Goal: Task Accomplishment & Management: Manage account settings

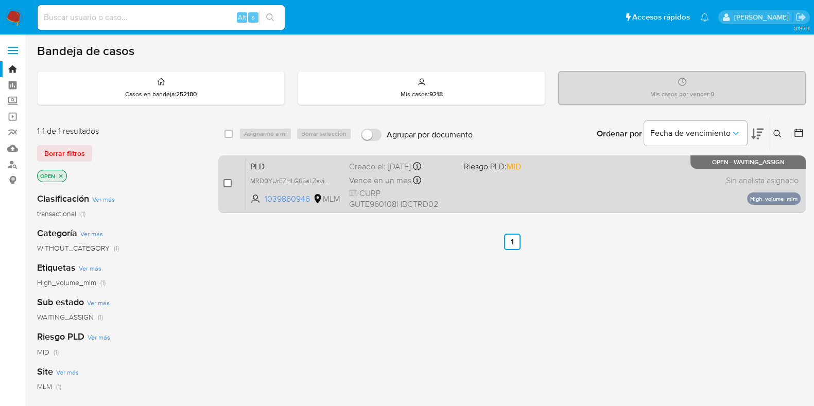
drag, startPoint x: 231, startPoint y: 182, endPoint x: 249, endPoint y: 159, distance: 29.4
click at [231, 182] on input "checkbox" at bounding box center [228, 183] width 8 height 8
checkbox input "true"
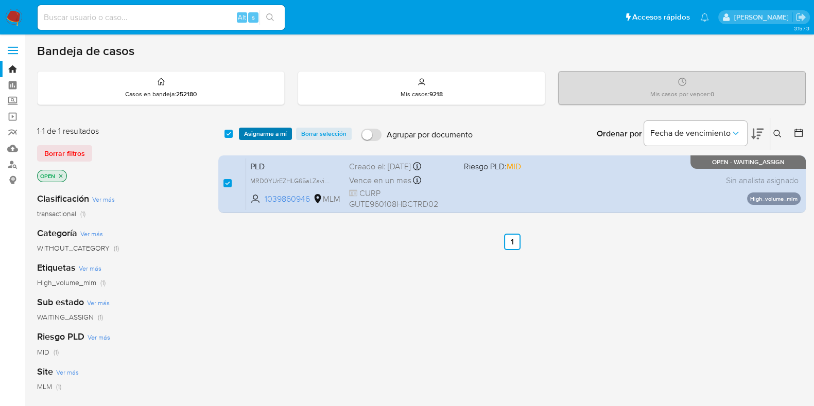
click at [264, 135] on span "Asignarme a mí" at bounding box center [265, 134] width 43 height 10
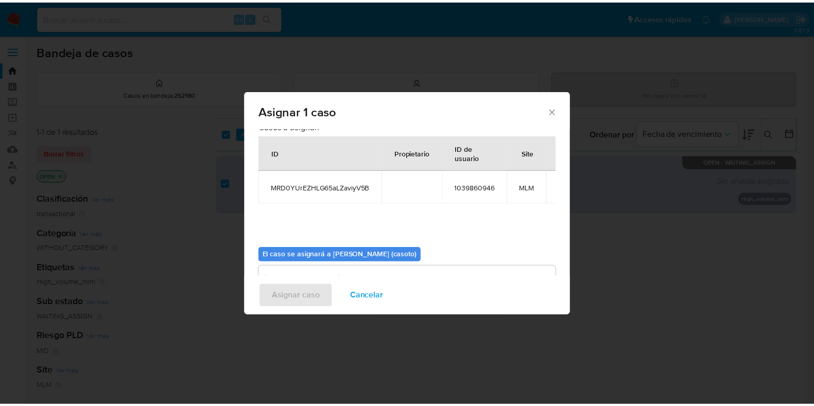
scroll to position [53, 0]
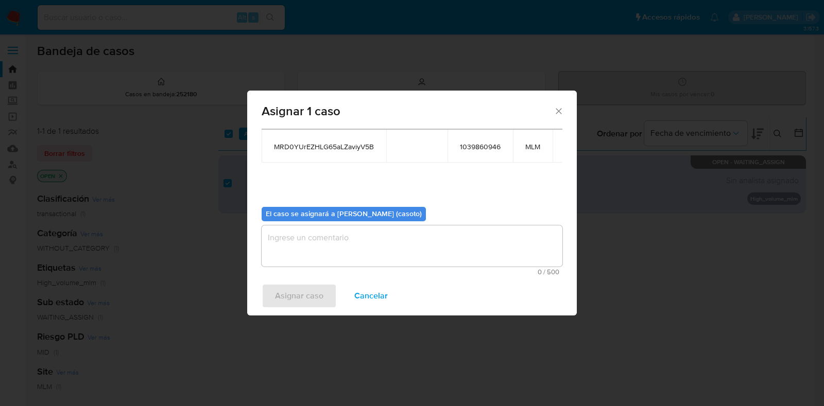
click at [373, 257] on textarea "assign-modal" at bounding box center [412, 246] width 301 height 41
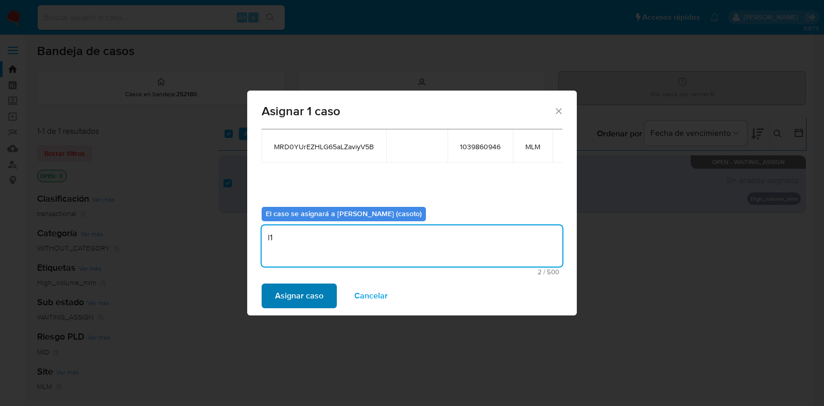
type textarea "l1"
click at [312, 303] on span "Asignar caso" at bounding box center [299, 296] width 48 height 23
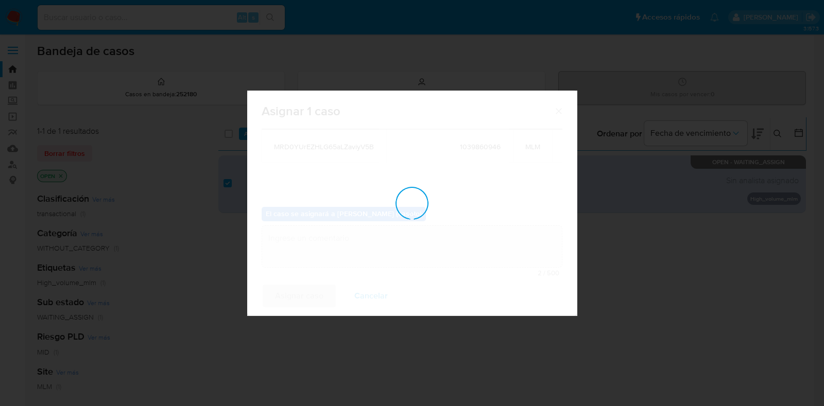
checkbox input "false"
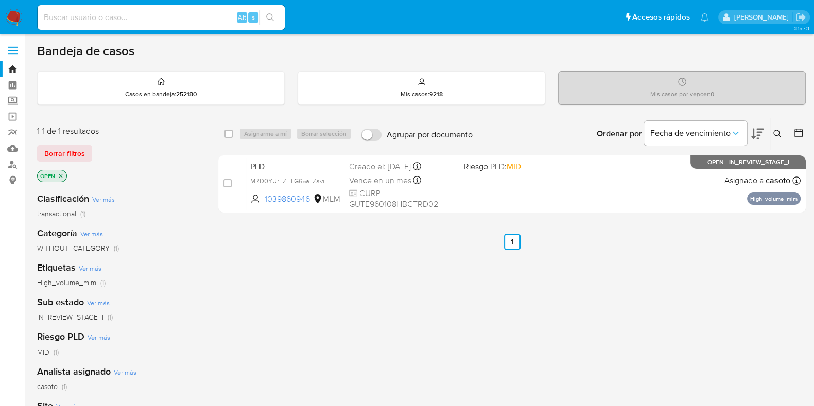
click at [778, 135] on icon at bounding box center [778, 134] width 8 height 8
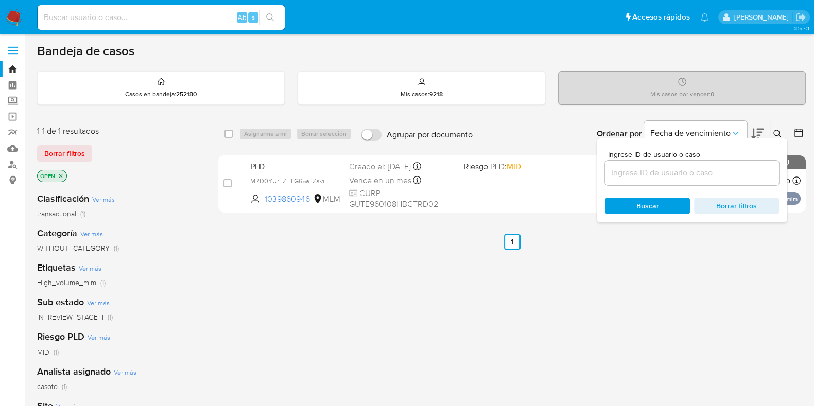
click at [706, 171] on input at bounding box center [692, 172] width 174 height 13
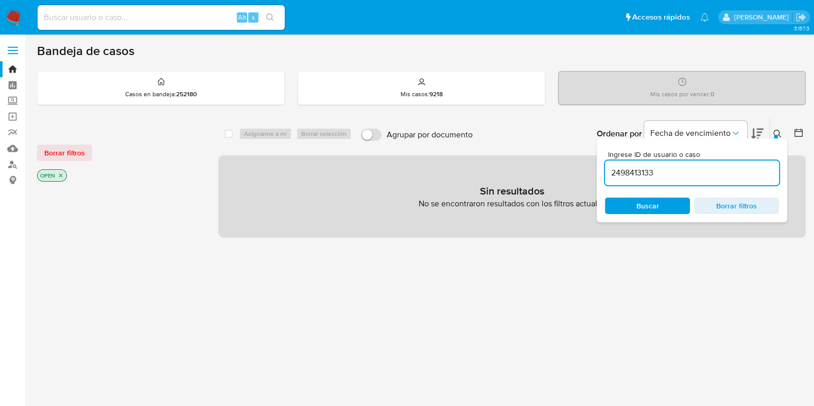
click at [775, 132] on icon at bounding box center [778, 134] width 8 height 8
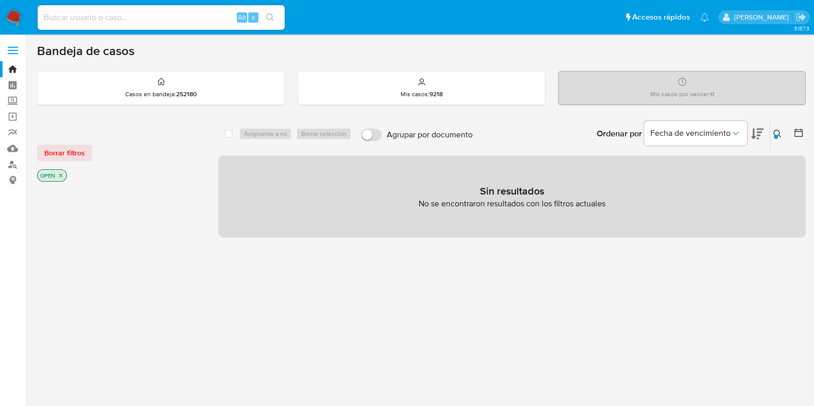
click at [64, 174] on p "OPEN" at bounding box center [52, 175] width 29 height 11
click at [61, 176] on icon "close-filter" at bounding box center [61, 176] width 6 height 6
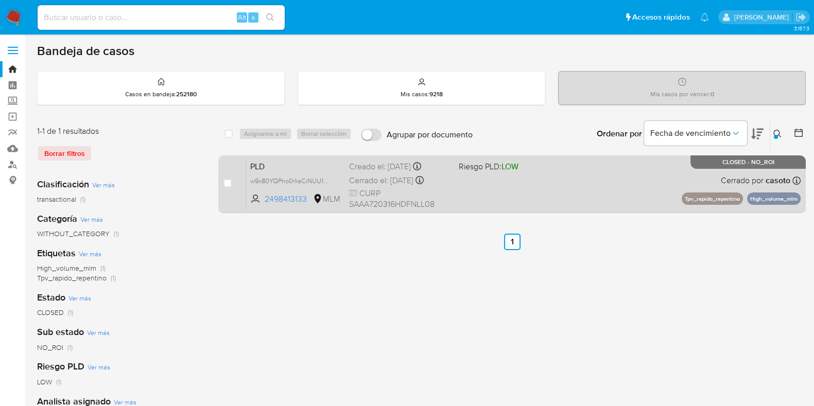
click at [449, 190] on span "CURP SAAA720316HDFNLL08" at bounding box center [399, 199] width 101 height 22
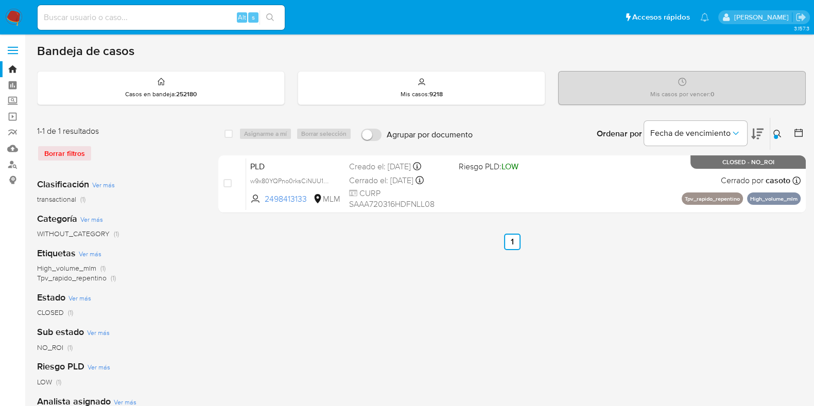
click at [780, 134] on icon at bounding box center [778, 134] width 8 height 8
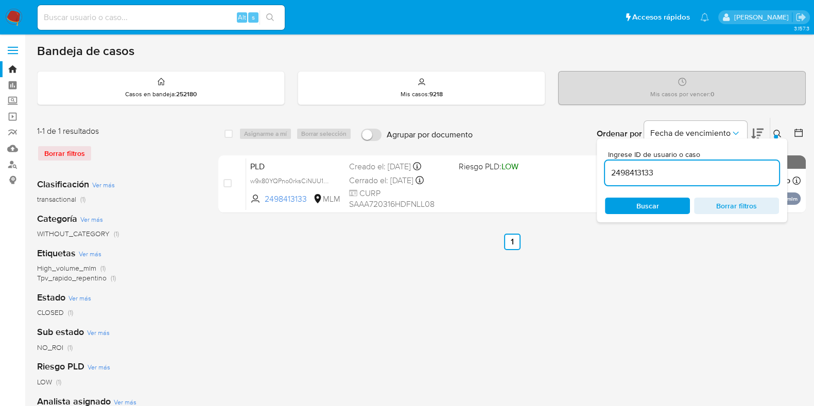
click at [696, 176] on input "2498413133" at bounding box center [692, 172] width 174 height 13
type input "839746607"
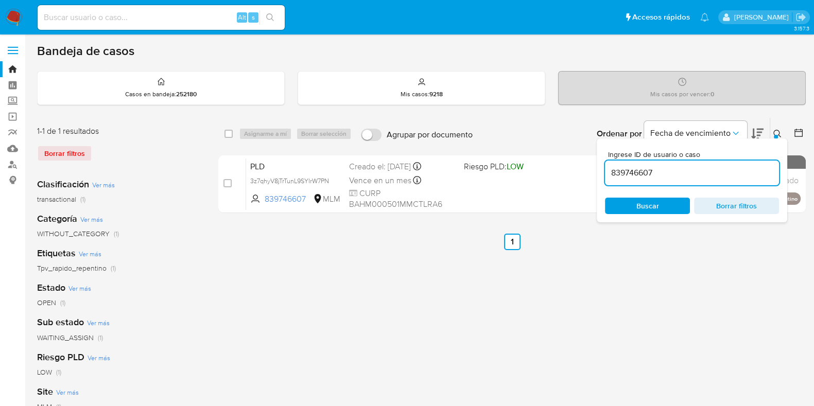
click at [775, 128] on button at bounding box center [779, 134] width 17 height 12
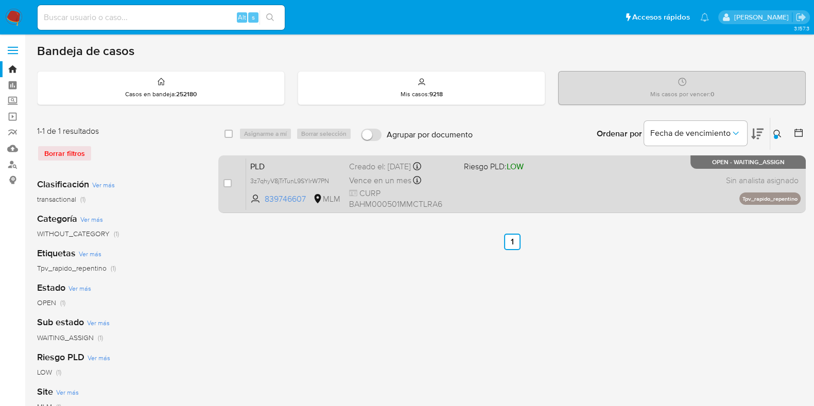
click at [606, 192] on div "PLD 3z7qhyV8jTrTunL9SYIrW7PN 839746607 MLM Riesgo PLD: LOW Creado el: 12/08/202…" at bounding box center [523, 184] width 555 height 52
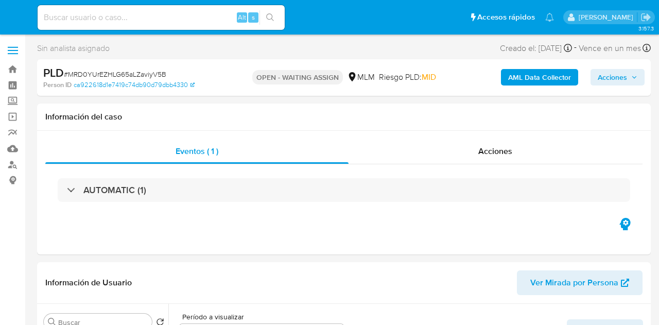
select select "10"
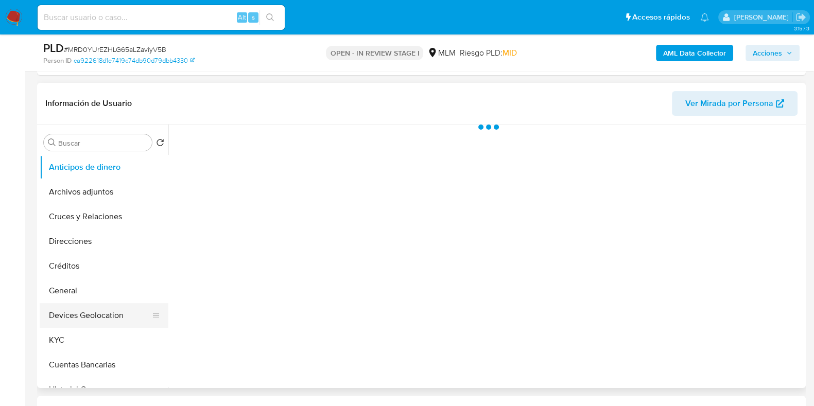
scroll to position [193, 0]
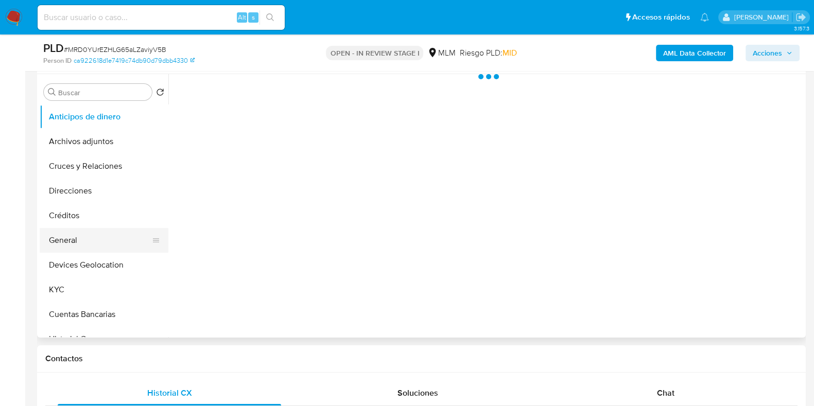
click at [75, 243] on button "General" at bounding box center [100, 240] width 121 height 25
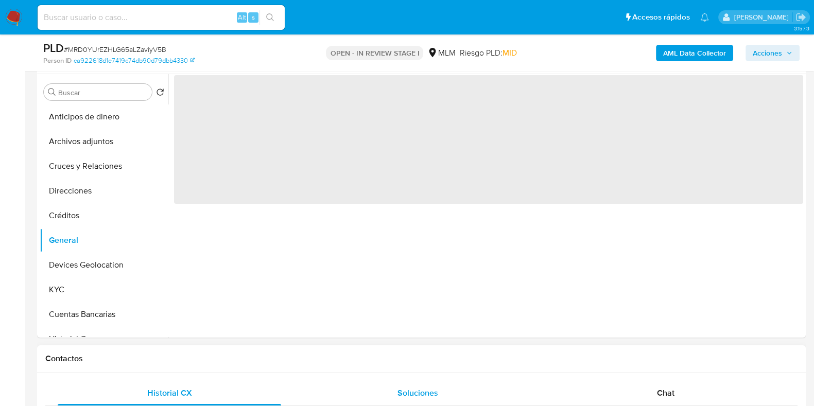
select select "10"
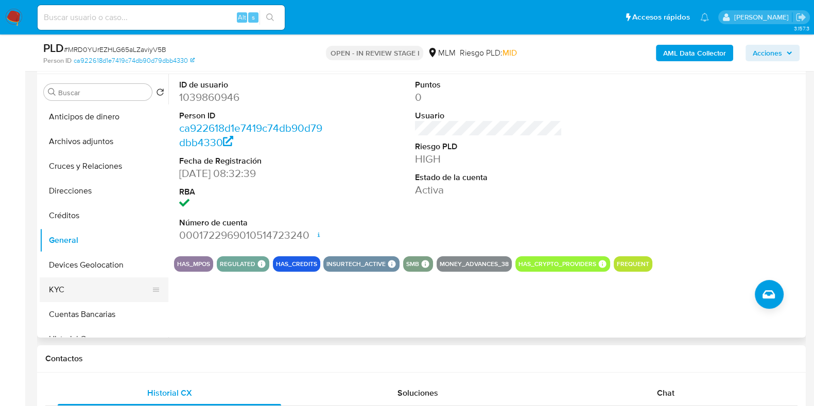
click at [56, 279] on button "KYC" at bounding box center [100, 290] width 121 height 25
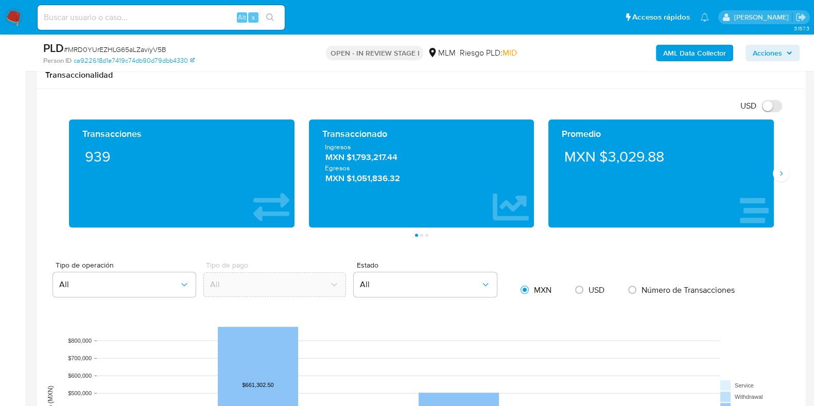
scroll to position [708, 0]
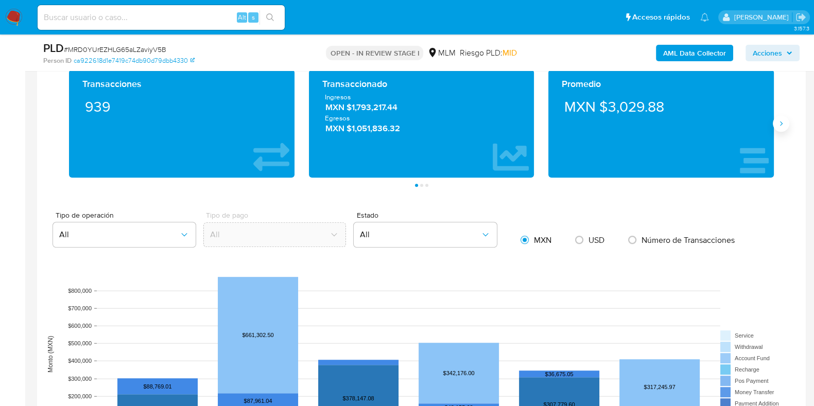
click at [786, 124] on button "Siguiente" at bounding box center [781, 123] width 16 height 16
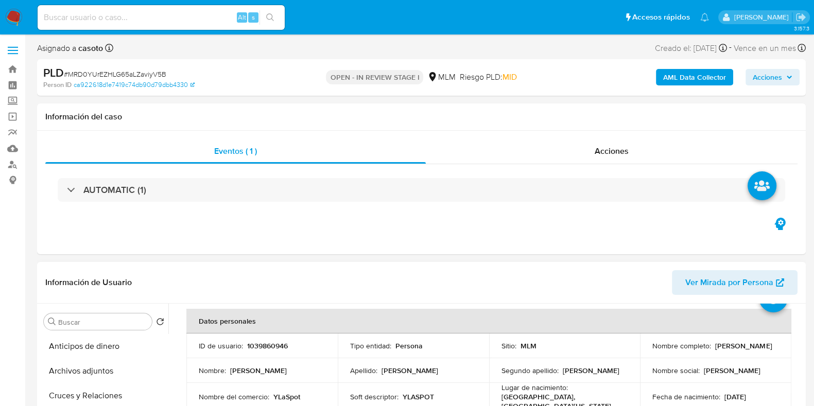
scroll to position [64, 0]
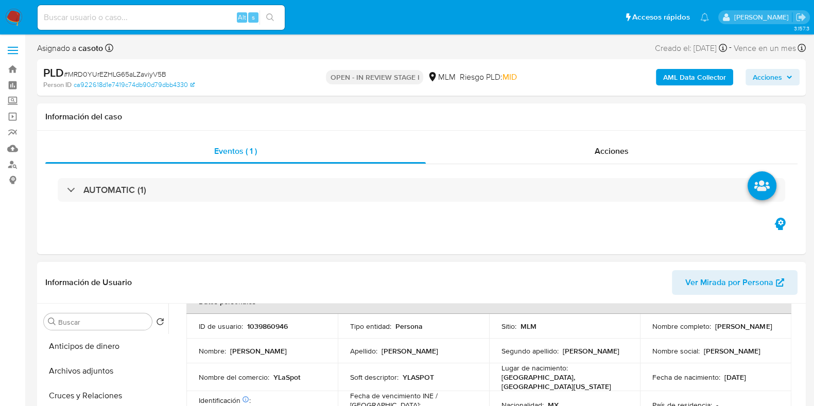
drag, startPoint x: 749, startPoint y: 334, endPoint x: 650, endPoint y: 333, distance: 98.9
click at [653, 331] on div "Nombre completo : Edgar Gilberto Gutierrez Torres" at bounding box center [716, 326] width 127 height 9
copy p "Edgar Gilberto Gutierrez Torres"
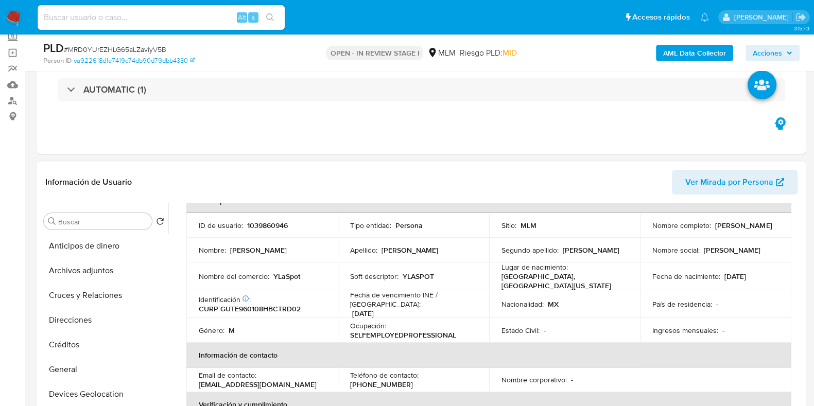
copy p "Edgar Gilberto Gutierrez Torres"
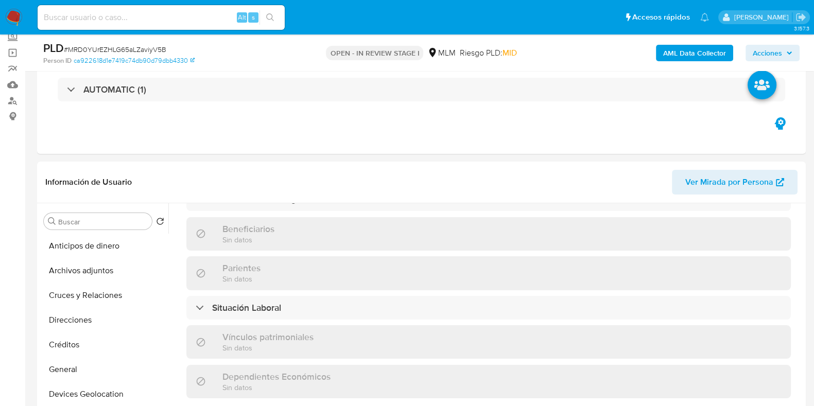
scroll to position [257, 0]
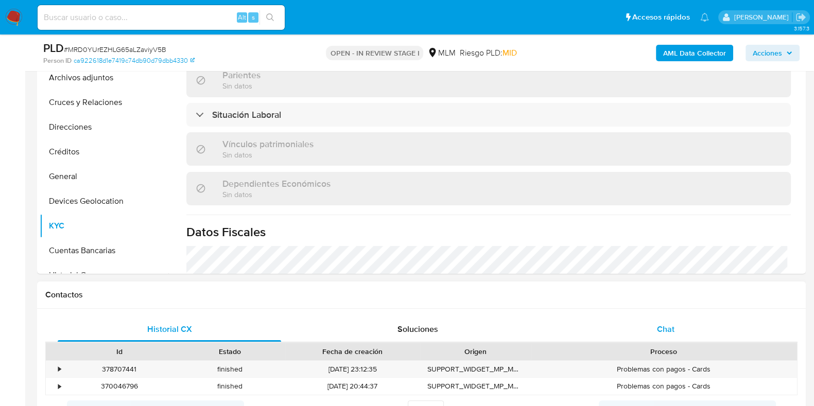
click at [663, 324] on span "Chat" at bounding box center [666, 329] width 18 height 12
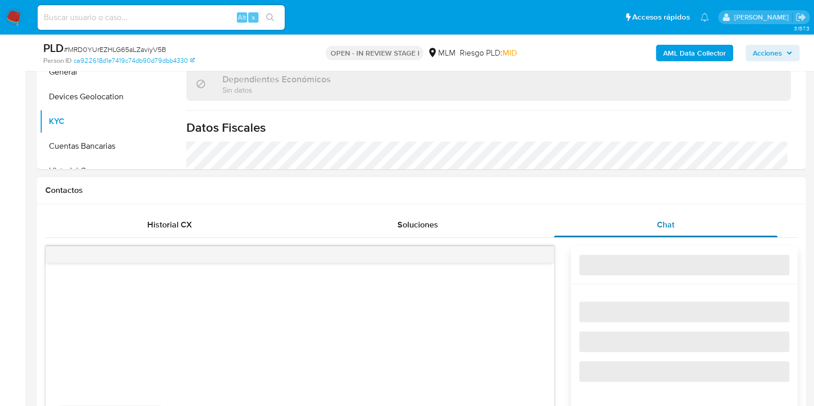
scroll to position [450, 0]
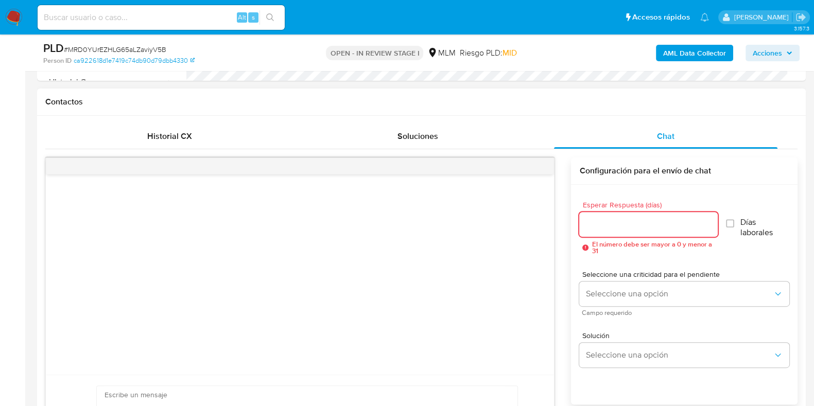
click at [620, 222] on input "Esperar Respuesta (días)" at bounding box center [648, 224] width 138 height 13
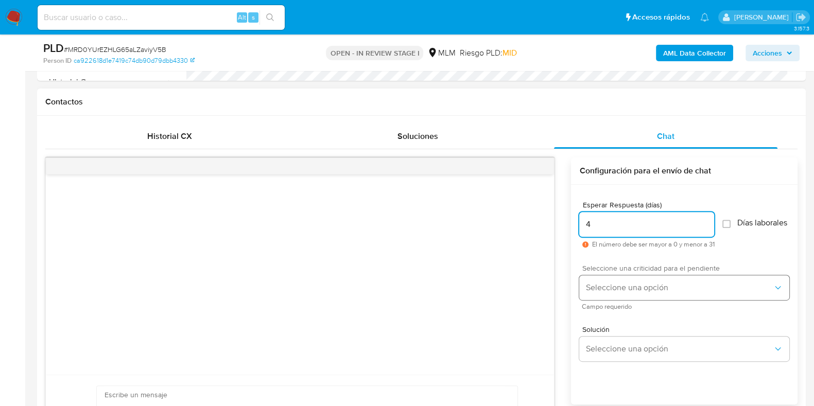
type input "4"
click at [618, 293] on span "Seleccione una opción" at bounding box center [679, 288] width 187 height 10
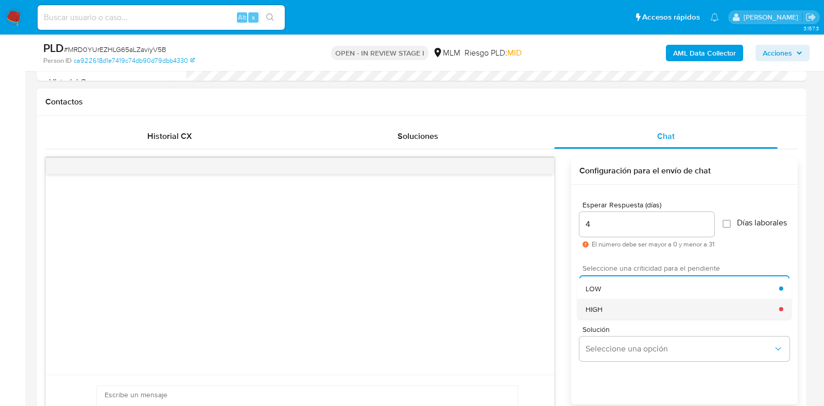
click at [616, 319] on div "HIGH" at bounding box center [683, 309] width 194 height 21
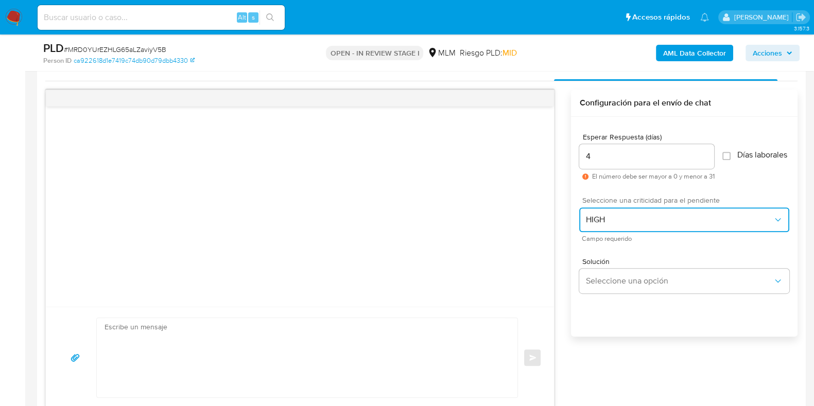
scroll to position [644, 0]
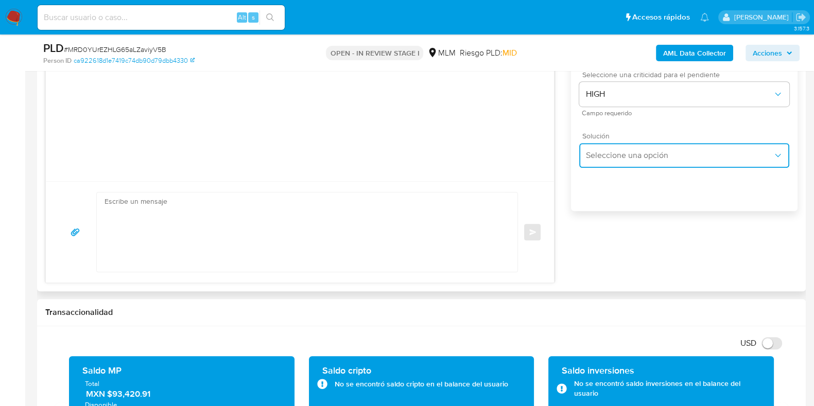
click at [619, 157] on span "Seleccione una opción" at bounding box center [679, 155] width 187 height 10
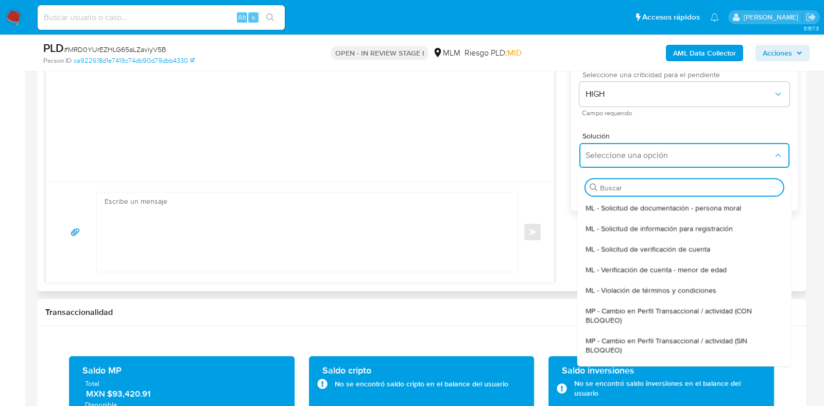
click at [405, 235] on textarea at bounding box center [305, 232] width 400 height 79
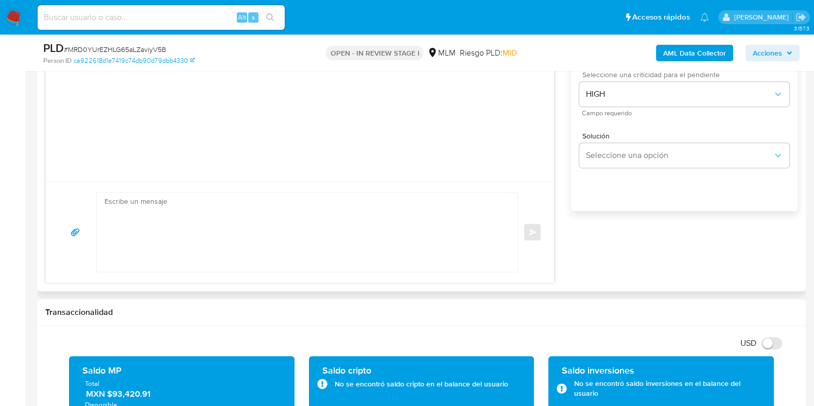
click at [373, 241] on textarea at bounding box center [305, 232] width 400 height 79
paste textarea "Apreciable cliente: Te comentamos que debemos llevar a cabo un proceso de verif…"
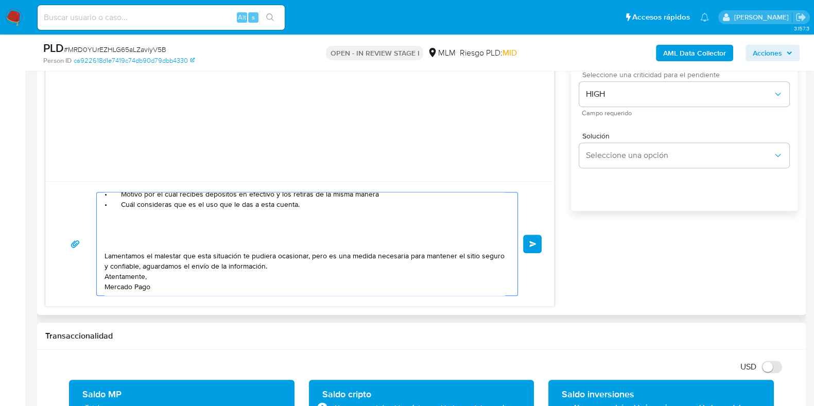
scroll to position [53, 0]
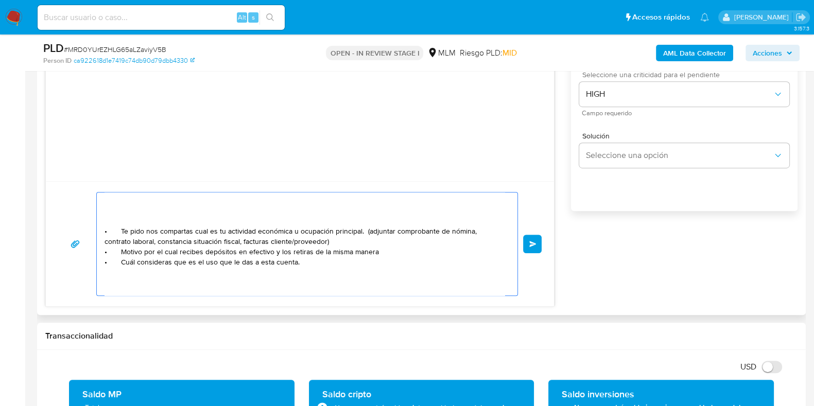
drag, startPoint x: 390, startPoint y: 253, endPoint x: 203, endPoint y: 252, distance: 186.5
click at [203, 252] on textarea "Apreciable cliente: Te comentamos que debemos llevar a cabo un proceso de verif…" at bounding box center [305, 244] width 400 height 103
paste textarea "CARLOS AURELIO MARCIAL HERNANDEZ"
paste textarea "JULIO ANGEL JIMENEZ SALAS"
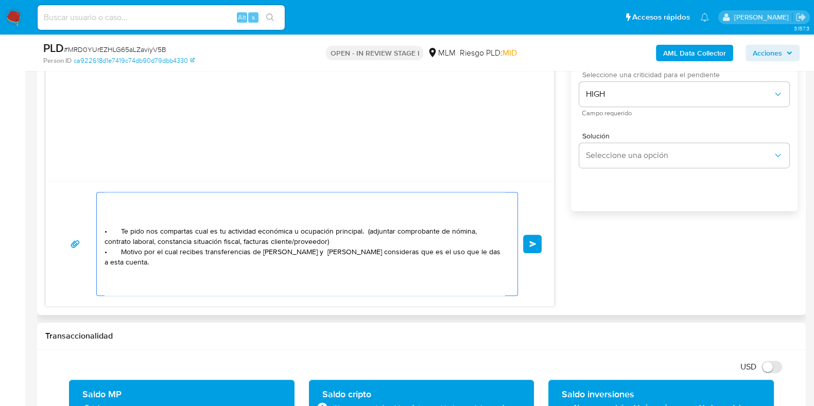
drag, startPoint x: 306, startPoint y: 277, endPoint x: 120, endPoint y: 274, distance: 186.5
click at [120, 274] on textarea "Apreciable cliente: Te comentamos que debemos llevar a cabo un proceso de verif…" at bounding box center [305, 244] width 400 height 103
paste textarea "youngla"
paste textarea "darc sport civil"
paste textarea "gymshark inc"
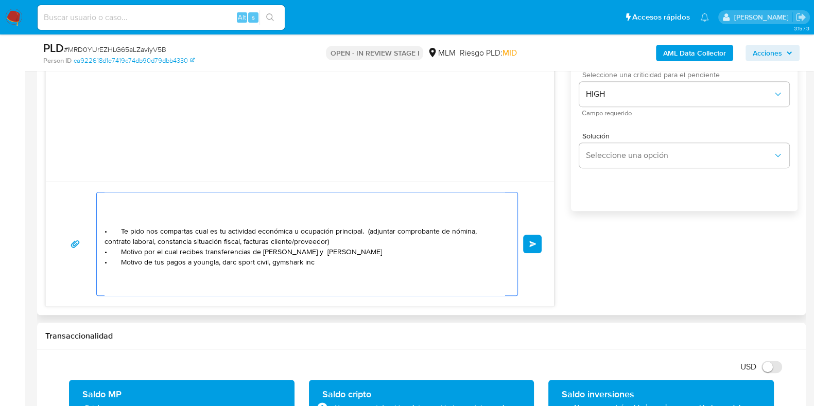
click at [338, 239] on textarea "Apreciable cliente: Te comentamos que debemos llevar a cabo un proceso de verif…" at bounding box center [305, 244] width 400 height 103
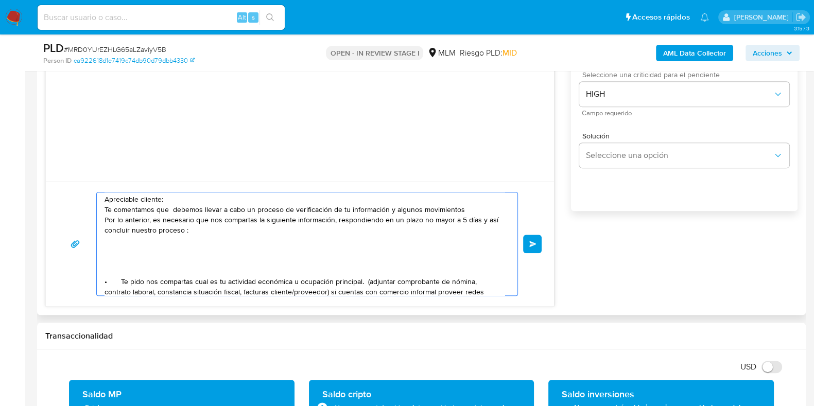
scroll to position [0, 0]
type textarea "Apreciable cliente: Te comentamos que debemos llevar a cabo un proceso de verif…"
click at [530, 236] on button "Enviar" at bounding box center [532, 244] width 19 height 19
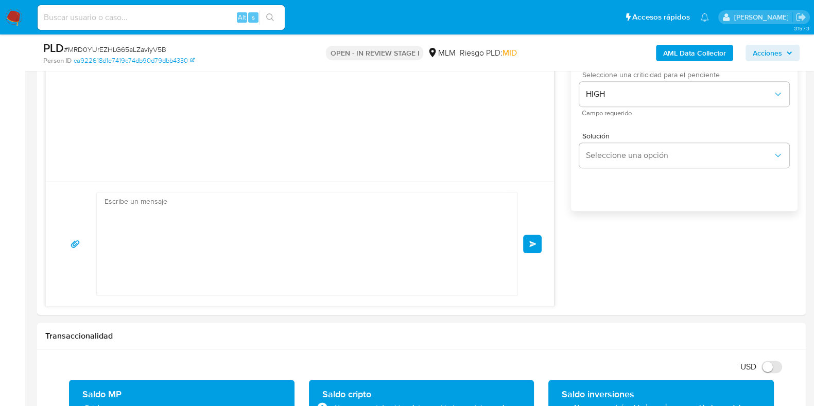
scroll to position [101, 0]
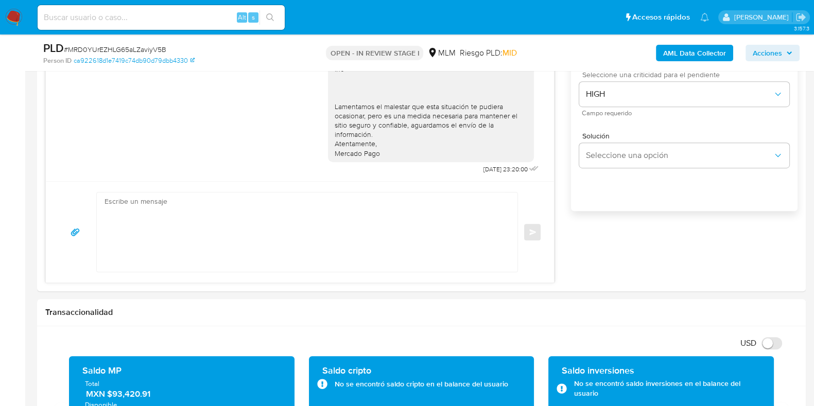
click at [149, 52] on span "# MRD0YUrEZHLG65aLZaviyV5B" at bounding box center [115, 49] width 102 height 10
copy span "MRD0YUrEZHLG65aLZaviyV5B"
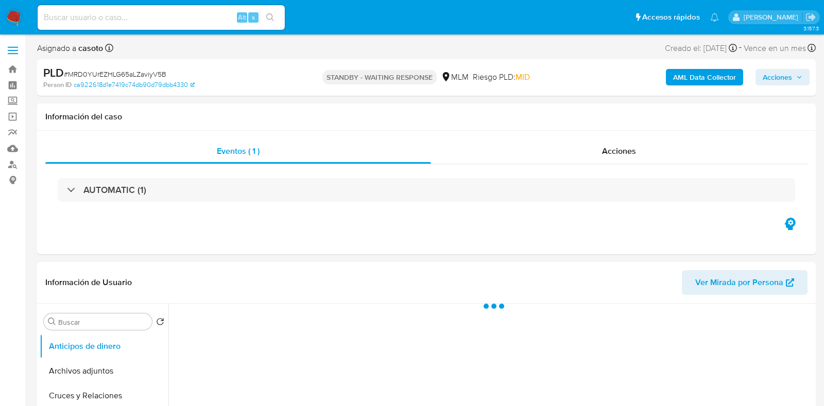
select select "10"
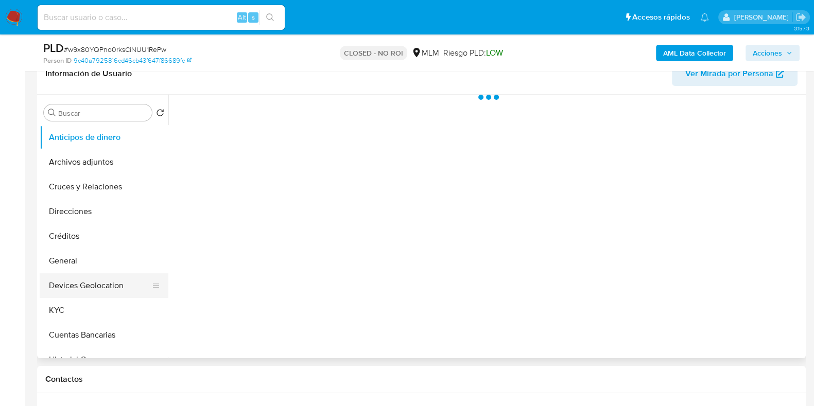
scroll to position [193, 0]
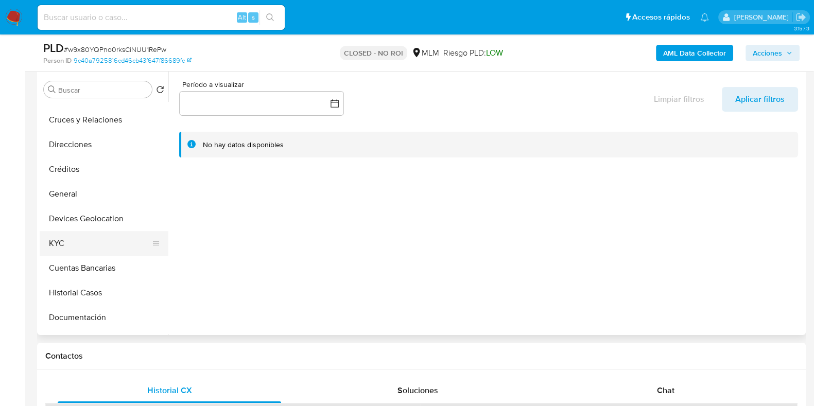
select select "10"
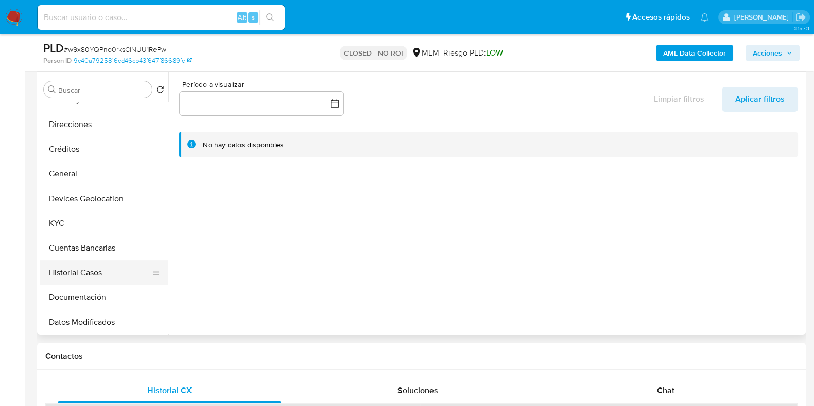
click at [71, 274] on button "Historial Casos" at bounding box center [100, 273] width 121 height 25
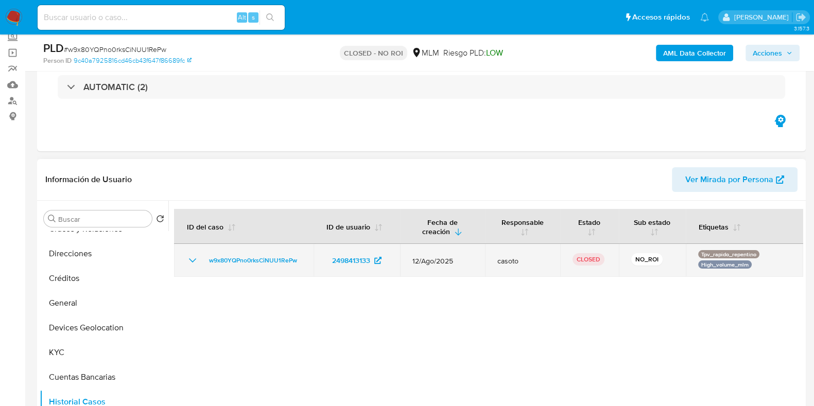
click at [192, 262] on icon "Mostrar/Ocultar" at bounding box center [192, 260] width 12 height 12
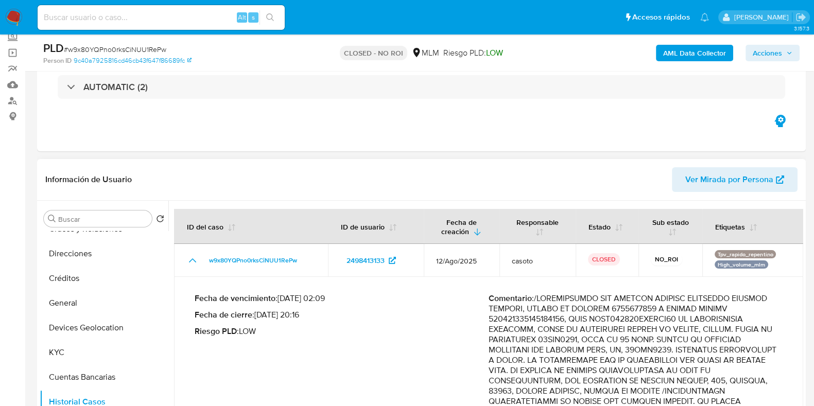
scroll to position [0, 0]
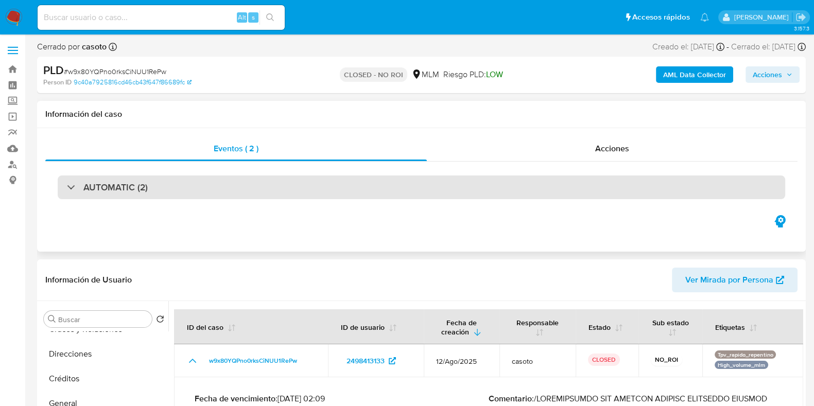
click at [133, 184] on h3 "AUTOMATIC (2)" at bounding box center [115, 187] width 64 height 11
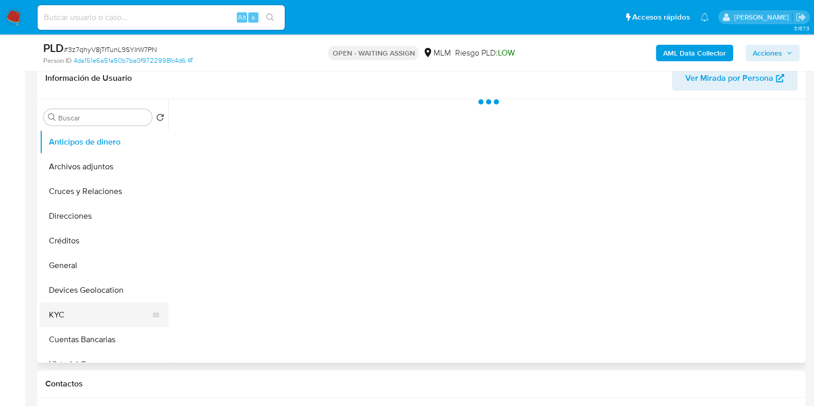
scroll to position [193, 0]
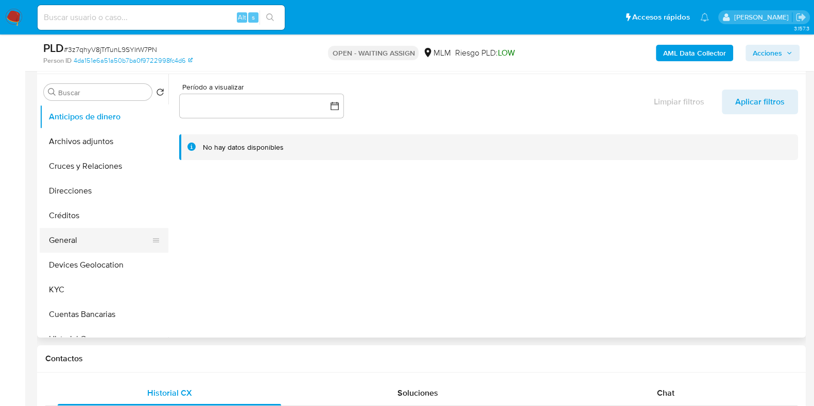
select select "10"
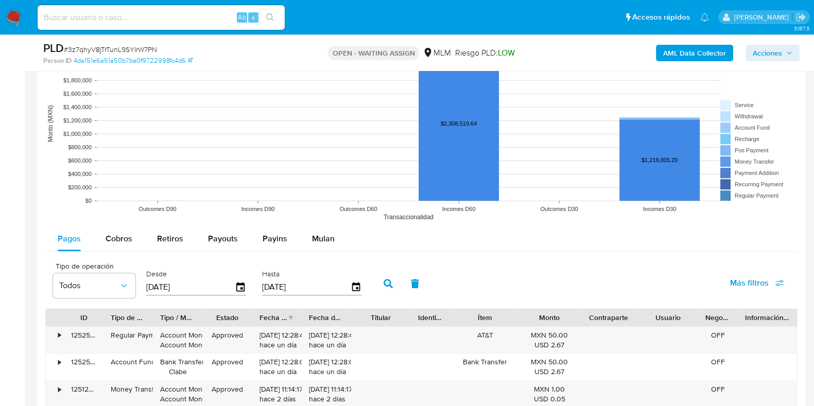
scroll to position [1030, 0]
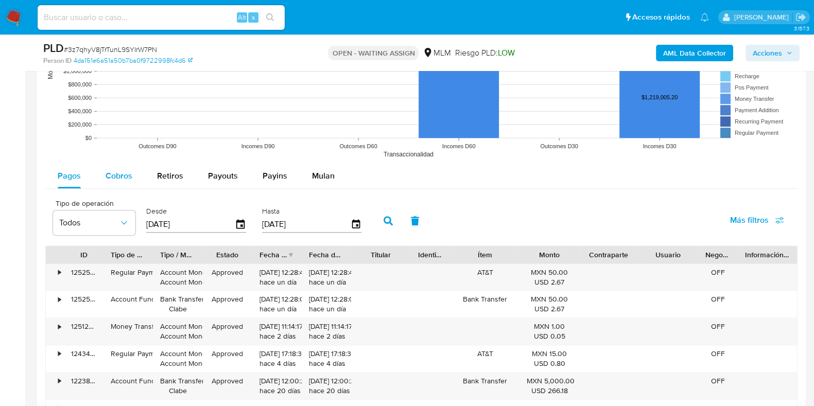
click at [108, 170] on span "Cobros" at bounding box center [119, 176] width 27 height 12
select select "10"
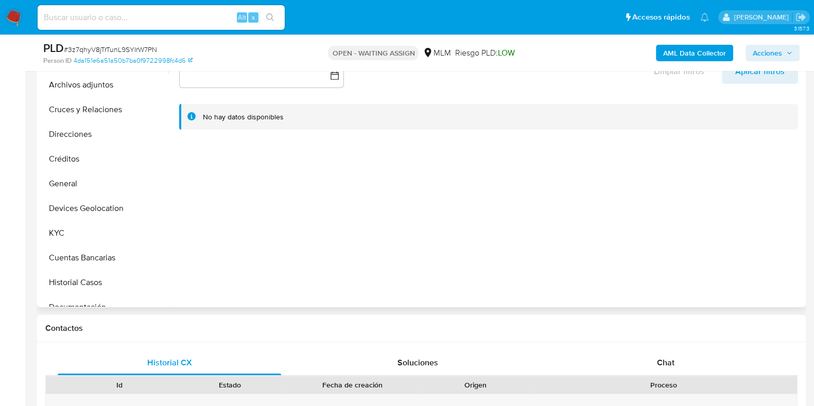
scroll to position [0, 0]
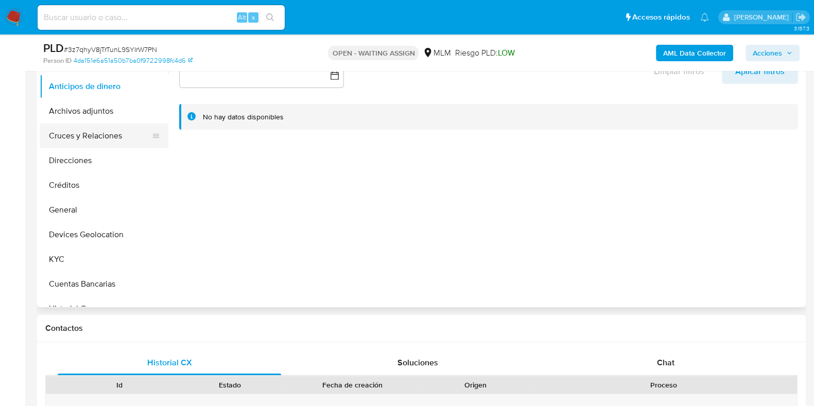
click at [107, 142] on button "Cruces y Relaciones" at bounding box center [100, 136] width 121 height 25
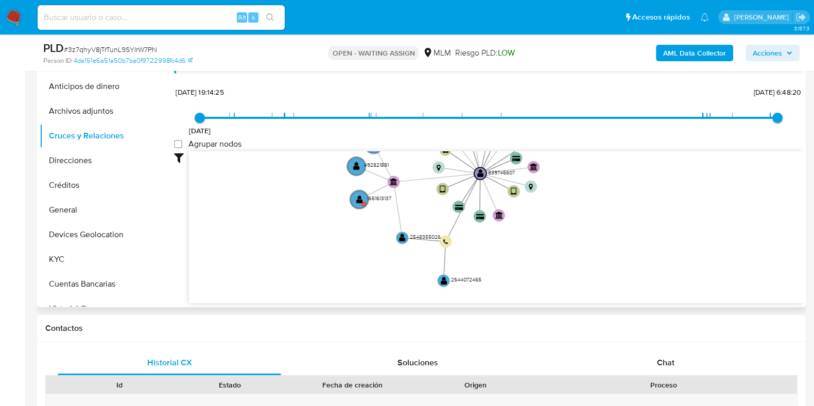
drag, startPoint x: 659, startPoint y: 288, endPoint x: 600, endPoint y: 181, distance: 122.2
click at [600, 181] on icon "user-839746607  839746607 device-651db65cb4271caa7979127e  device-616507aa088…" at bounding box center [496, 225] width 614 height 149
click at [361, 195] on text "" at bounding box center [359, 199] width 7 height 9
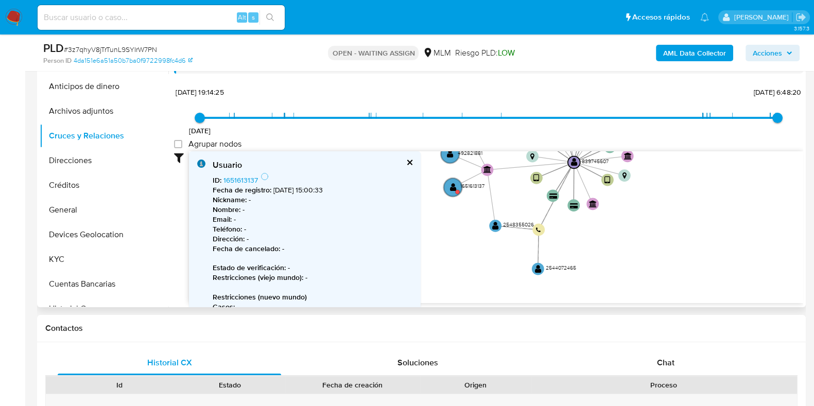
drag, startPoint x: 582, startPoint y: 247, endPoint x: 672, endPoint y: 234, distance: 91.0
click at [677, 234] on icon "user-839746607  839746607 device-651db65cb4271caa7979127e  device-616507aa088…" at bounding box center [496, 225] width 614 height 149
click at [453, 192] on circle at bounding box center [455, 187] width 22 height 22
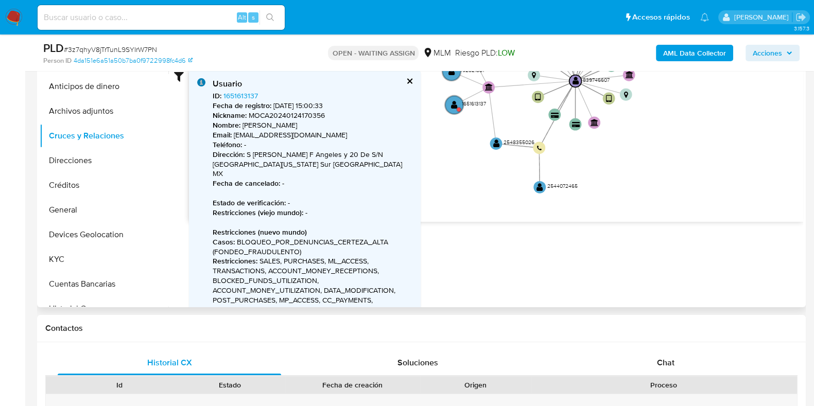
scroll to position [64, 0]
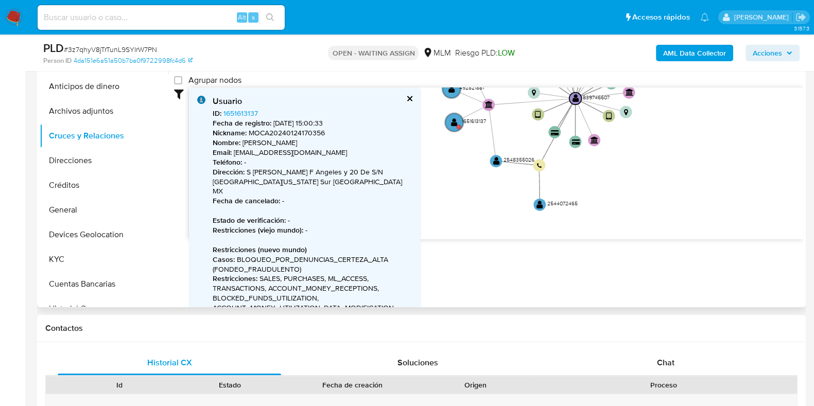
click at [412, 101] on div "Usuario" at bounding box center [313, 101] width 200 height 11
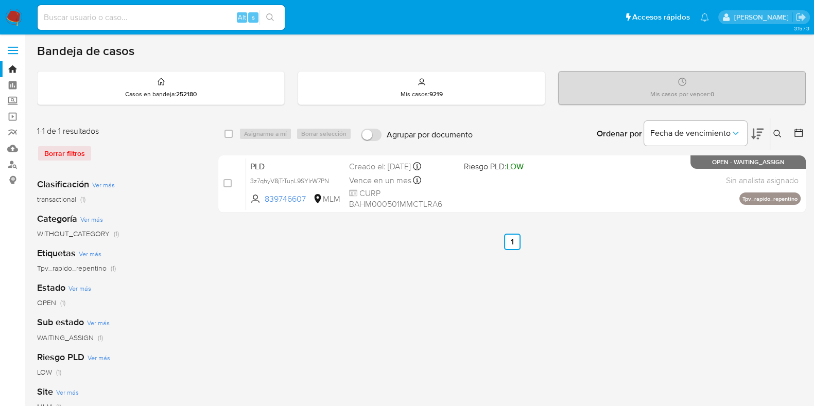
click at [775, 133] on icon at bounding box center [778, 134] width 8 height 8
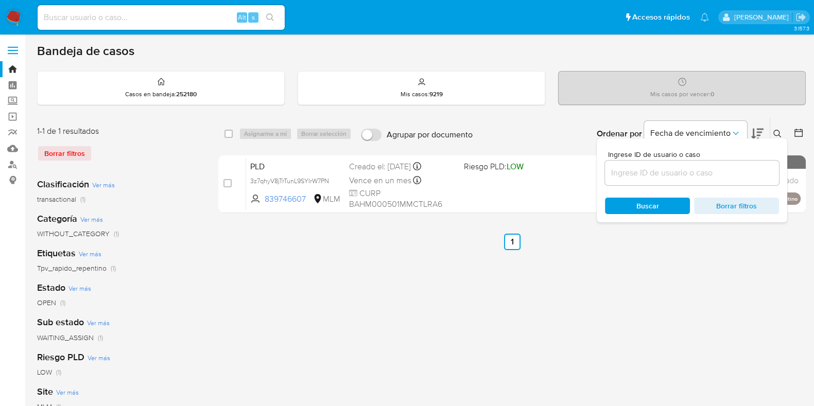
click at [690, 173] on input at bounding box center [692, 172] width 174 height 13
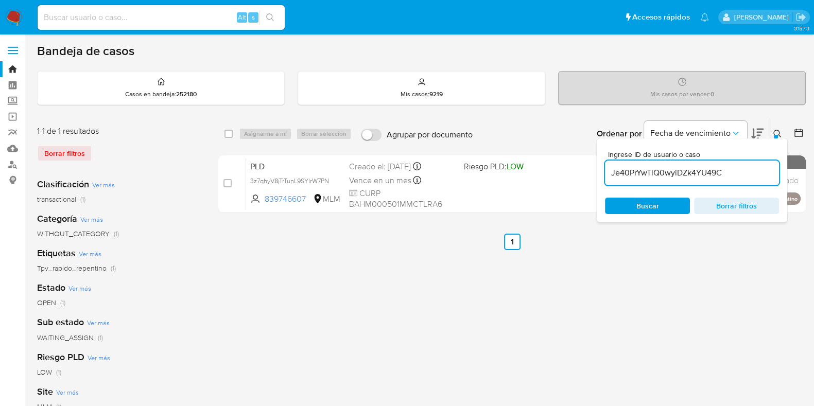
type input "Je40PrYwTlQ0wyiDZk4YU49C"
click at [773, 128] on button at bounding box center [779, 134] width 17 height 12
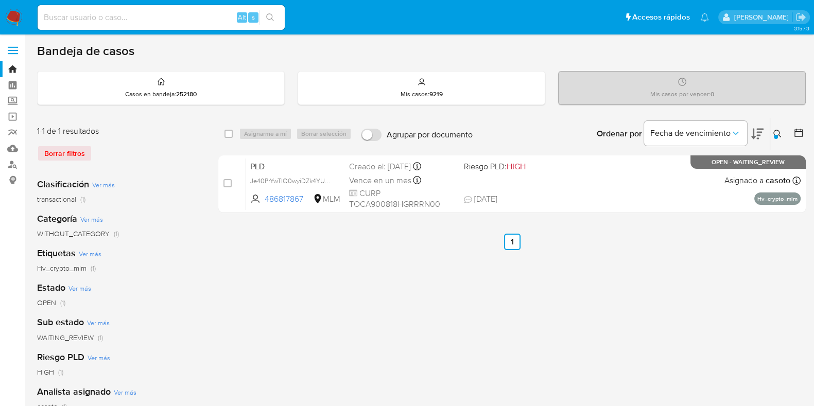
click at [14, 12] on img at bounding box center [14, 18] width 18 height 18
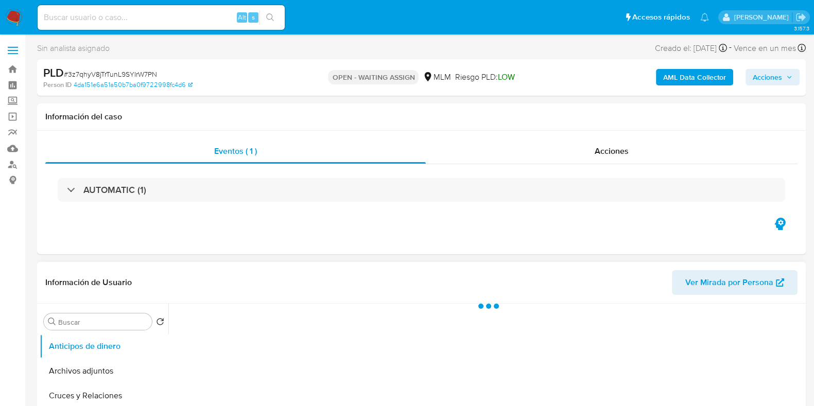
scroll to position [193, 0]
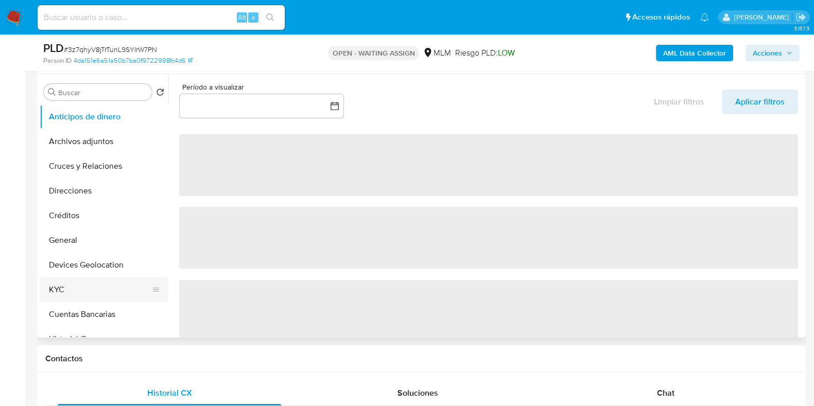
click at [83, 293] on button "KYC" at bounding box center [100, 290] width 121 height 25
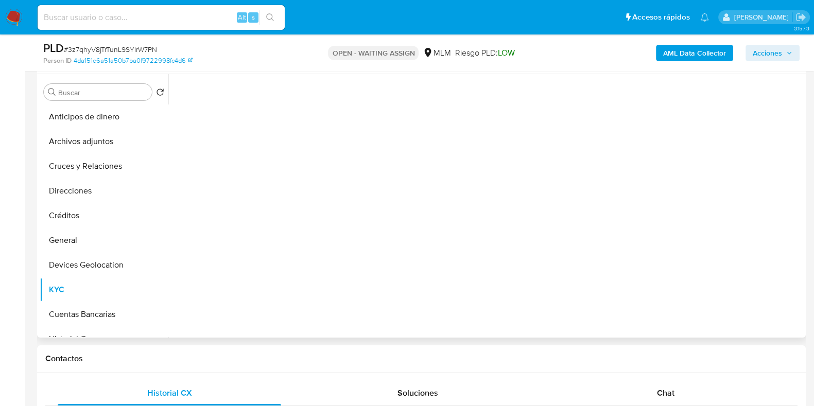
select select "10"
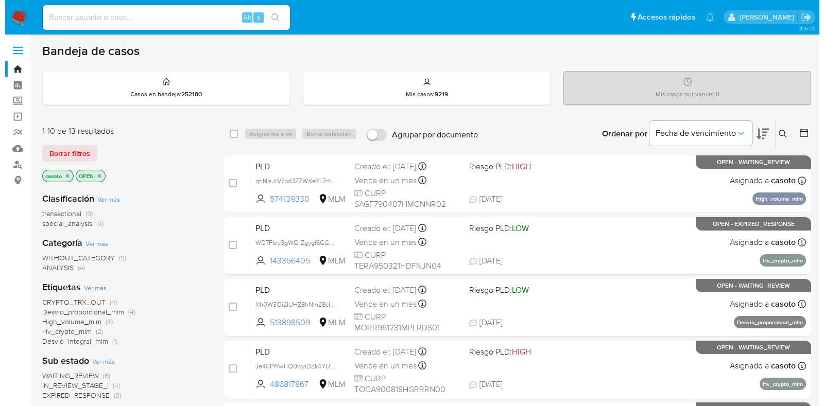
scroll to position [64, 0]
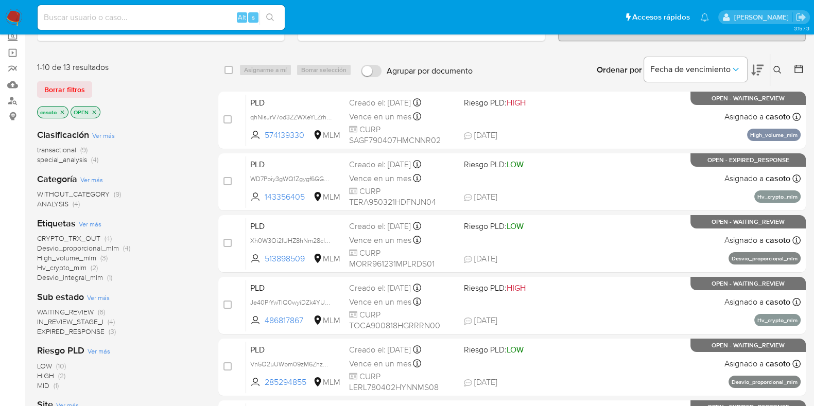
click at [782, 65] on button at bounding box center [779, 70] width 17 height 12
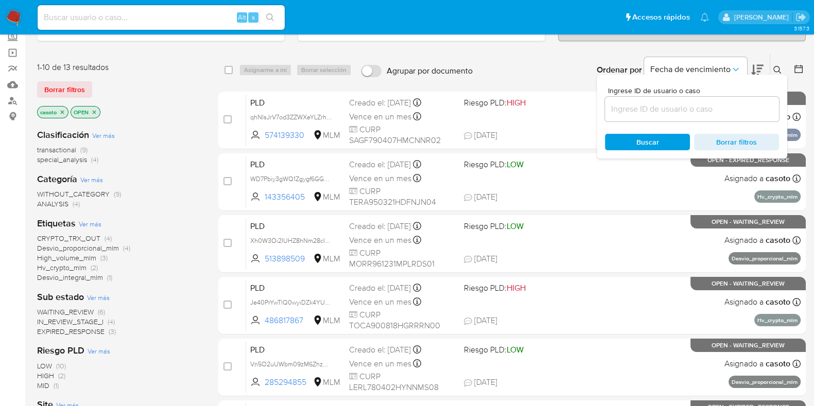
click at [694, 114] on div at bounding box center [692, 109] width 174 height 25
click at [695, 109] on input at bounding box center [692, 108] width 174 height 13
paste input "215264281"
type input "215264281"
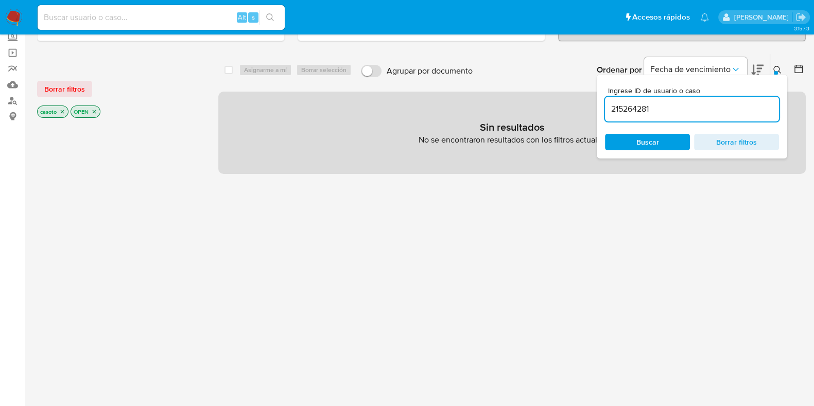
click at [780, 69] on icon at bounding box center [778, 70] width 8 height 8
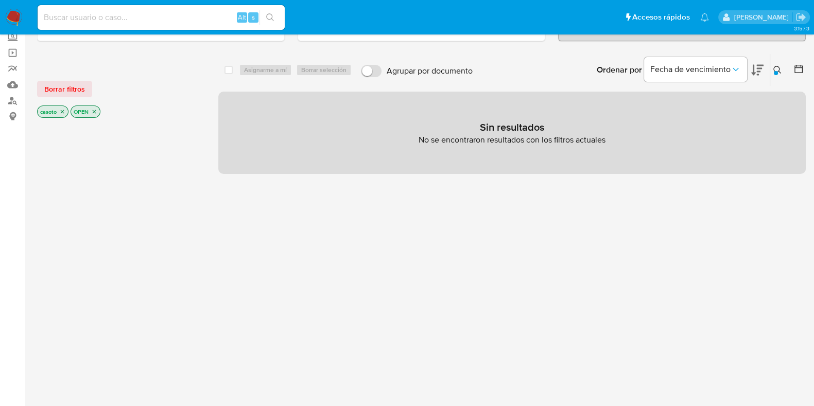
click at [63, 110] on icon "close-filter" at bounding box center [63, 112] width 4 height 4
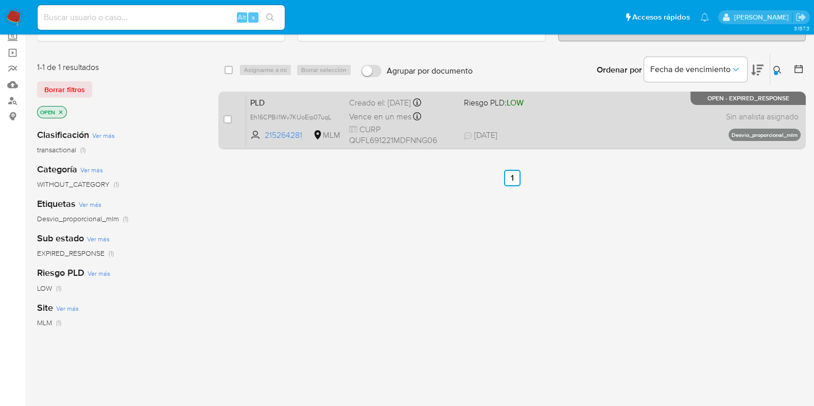
click at [634, 131] on span "28/08/2025 28/08/2025 19:15" at bounding box center [574, 135] width 221 height 11
drag, startPoint x: 226, startPoint y: 122, endPoint x: 232, endPoint y: 109, distance: 14.3
click at [226, 121] on input "checkbox" at bounding box center [228, 119] width 8 height 8
checkbox input "true"
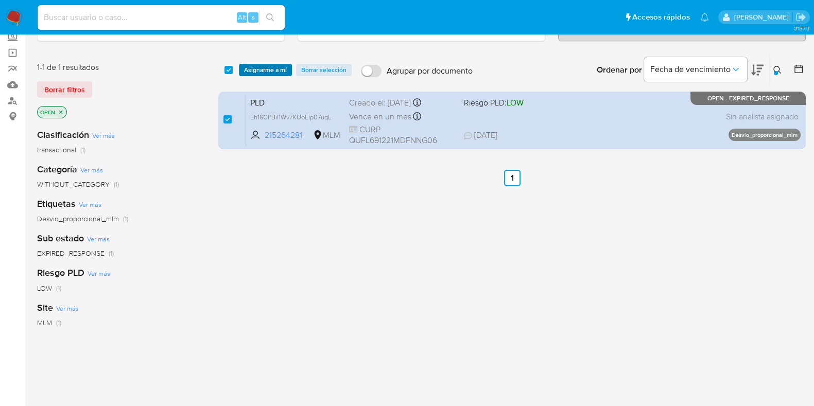
click at [250, 71] on span "Asignarme a mí" at bounding box center [265, 70] width 43 height 10
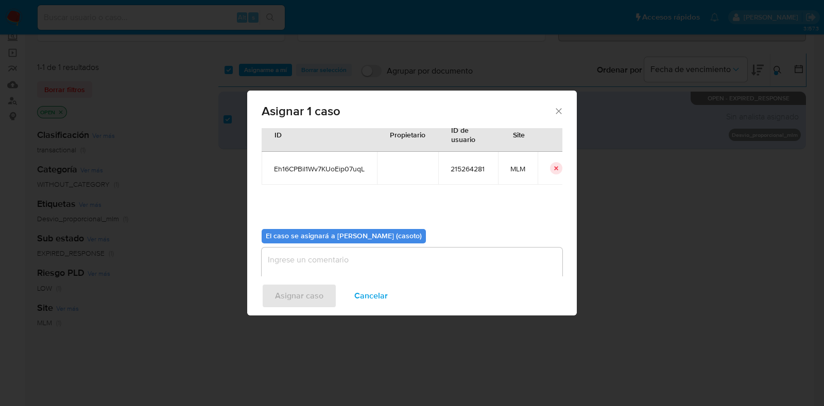
scroll to position [53, 0]
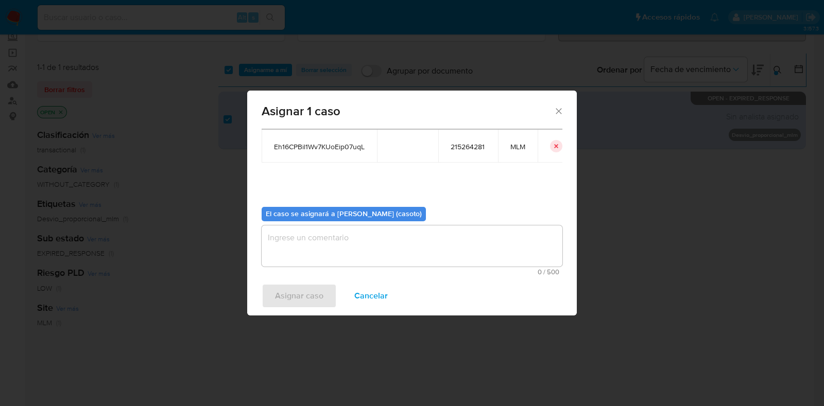
click at [354, 237] on textarea "assign-modal" at bounding box center [412, 246] width 301 height 41
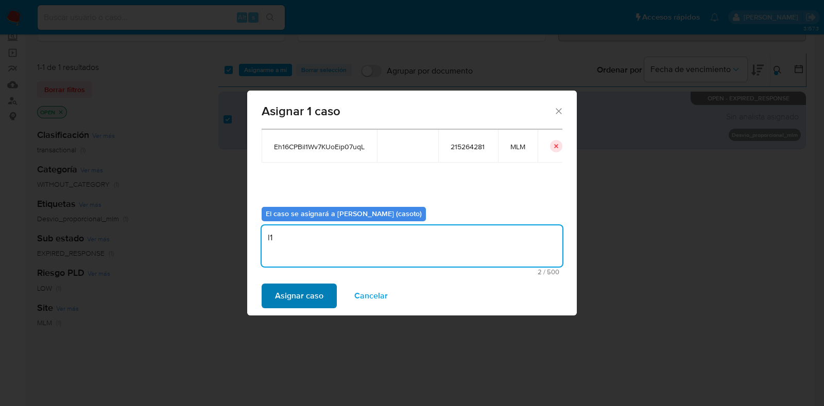
type textarea "l1"
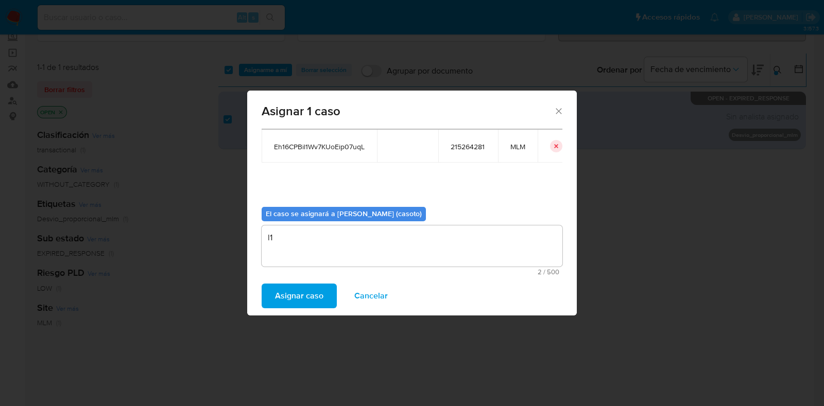
click at [309, 285] on span "Asignar caso" at bounding box center [299, 296] width 48 height 23
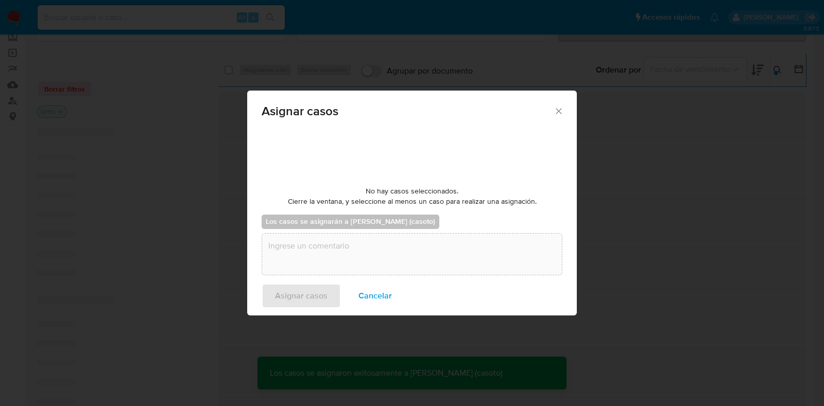
checkbox input "false"
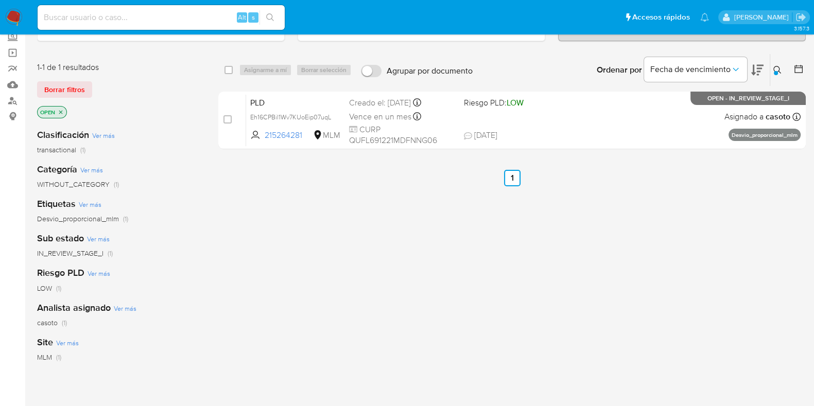
click at [780, 66] on icon at bounding box center [778, 70] width 8 height 8
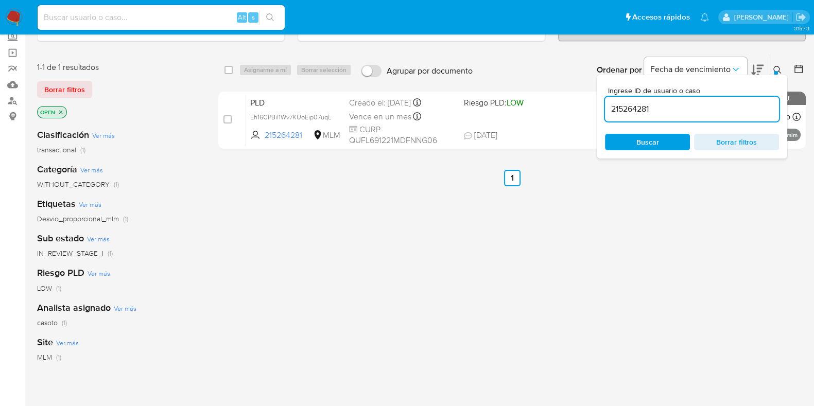
click at [670, 107] on input "215264281" at bounding box center [692, 108] width 174 height 13
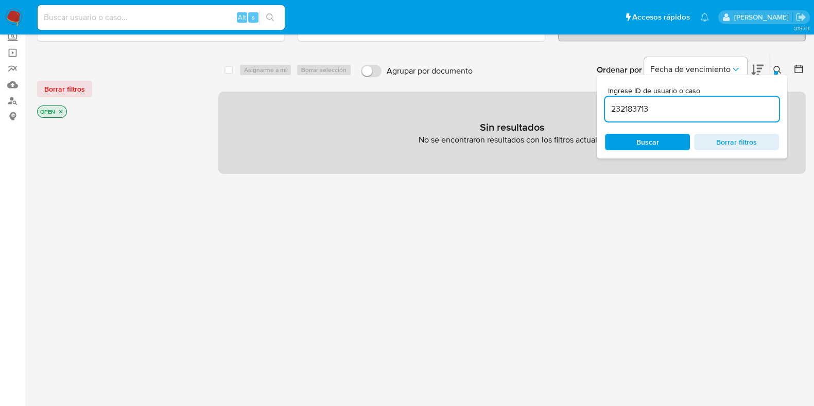
click at [782, 66] on button at bounding box center [779, 70] width 17 height 12
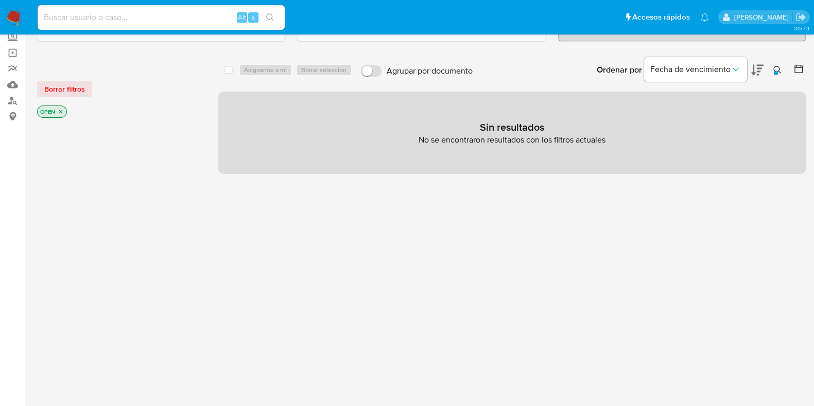
click at [61, 112] on icon "close-filter" at bounding box center [61, 112] width 6 height 6
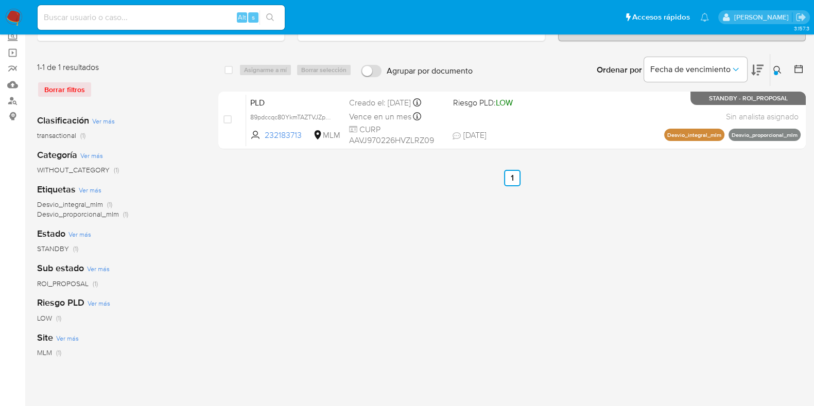
click at [777, 66] on icon at bounding box center [778, 70] width 8 height 8
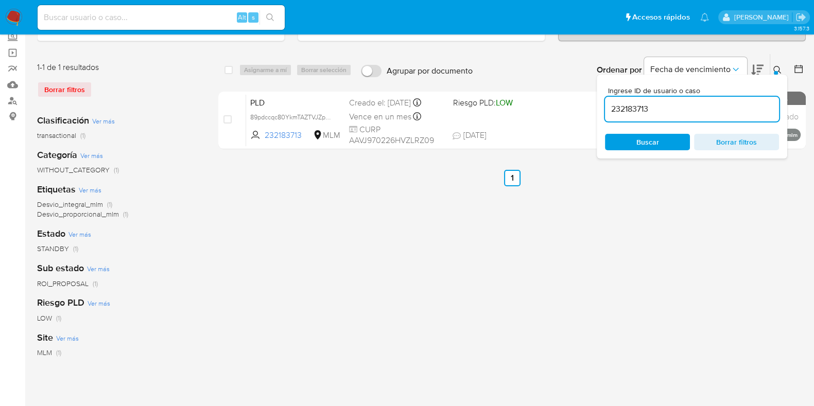
click at [661, 104] on input "232183713" at bounding box center [692, 108] width 174 height 13
type input "285294855"
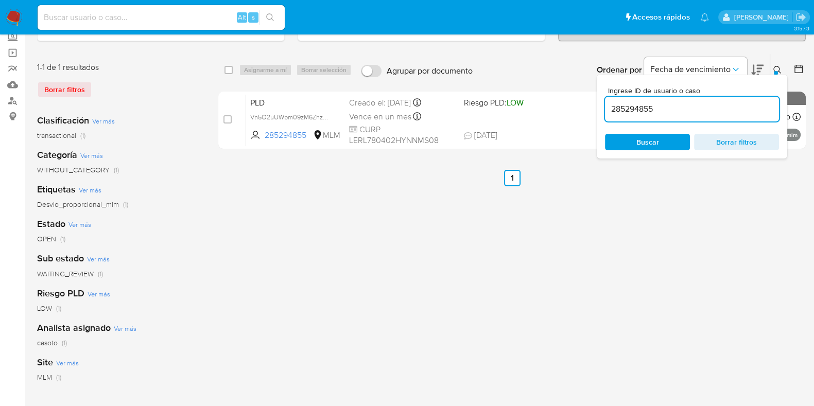
click at [772, 64] on button at bounding box center [779, 70] width 17 height 12
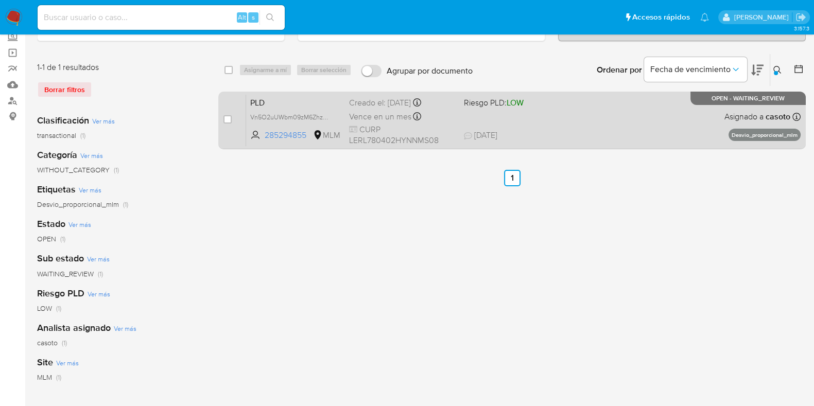
click at [636, 123] on div "PLD Vn5O2uUWbm09zM6ZhzMl3dYN 285294855 MLM Riesgo PLD: LOW Creado el: 12/08/202…" at bounding box center [523, 120] width 555 height 52
drag, startPoint x: 229, startPoint y: 119, endPoint x: 246, endPoint y: 88, distance: 36.4
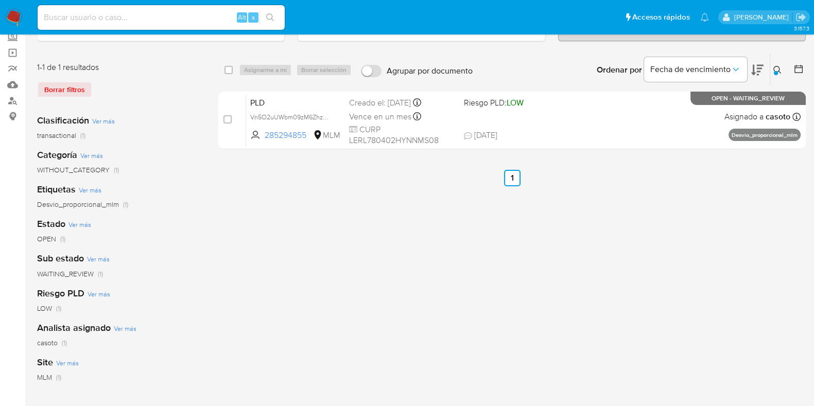
click at [228, 119] on input "checkbox" at bounding box center [228, 119] width 8 height 8
checkbox input "true"
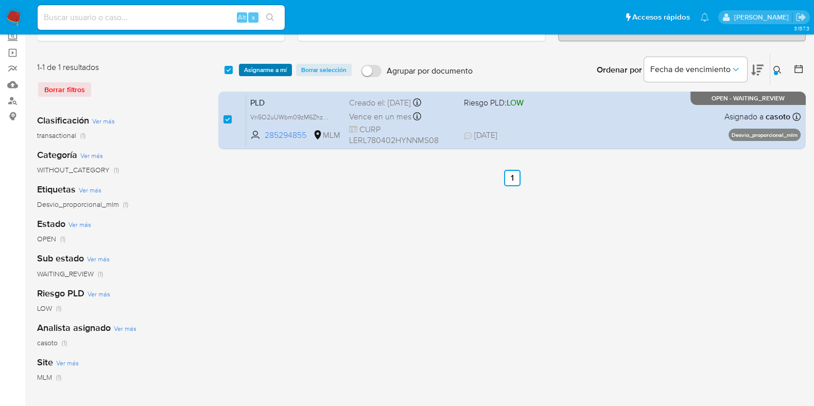
click at [258, 73] on span "Asignarme a mí" at bounding box center [265, 70] width 43 height 10
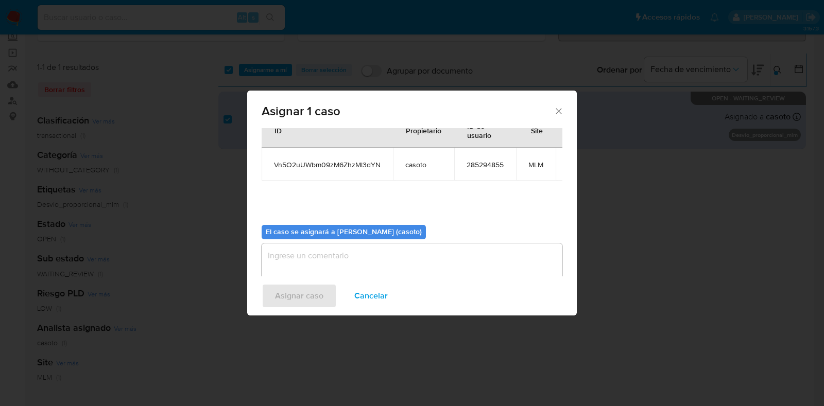
scroll to position [63, 0]
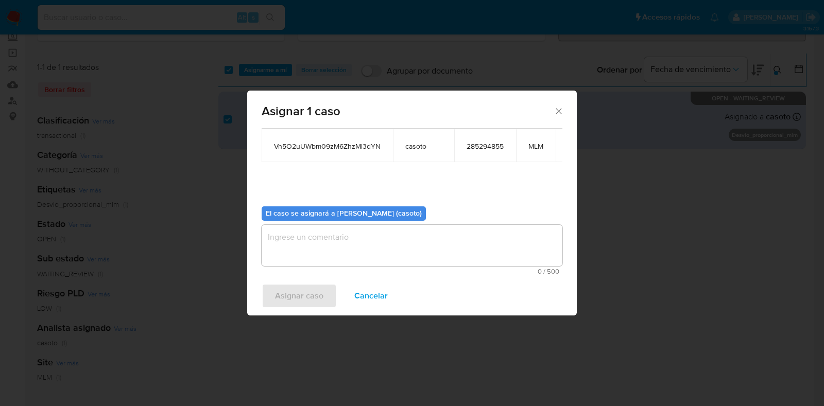
click at [358, 236] on textarea "assign-modal" at bounding box center [412, 245] width 301 height 41
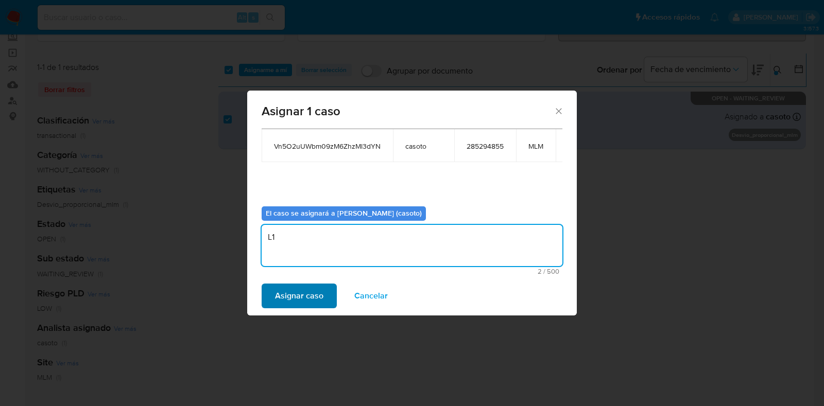
type textarea "L1"
click at [314, 294] on span "Asignar caso" at bounding box center [299, 296] width 48 height 23
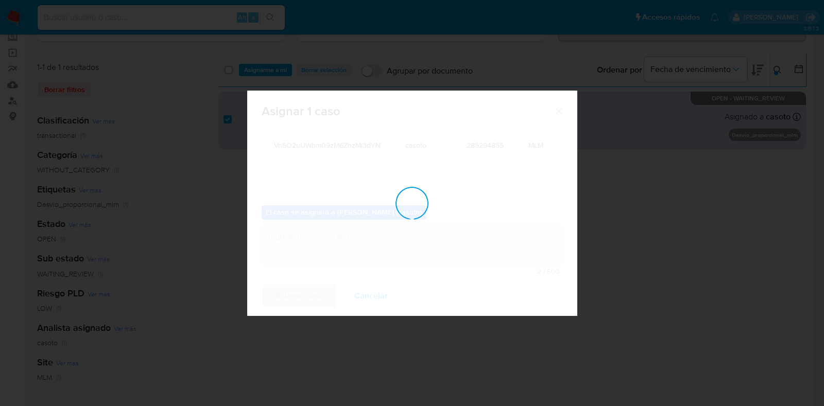
checkbox input "false"
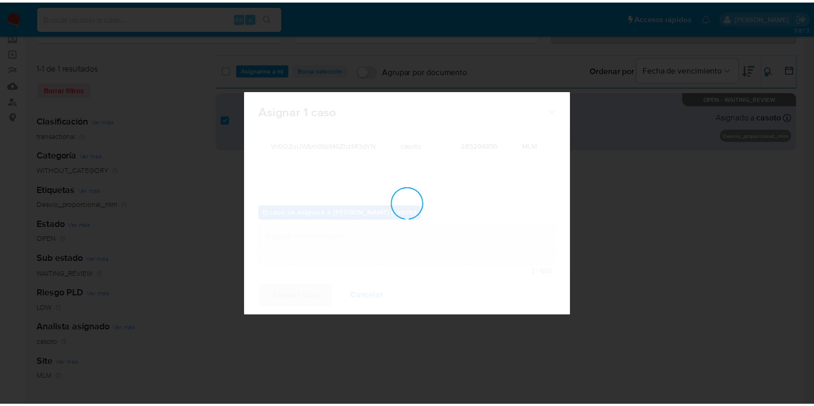
scroll to position [61, 0]
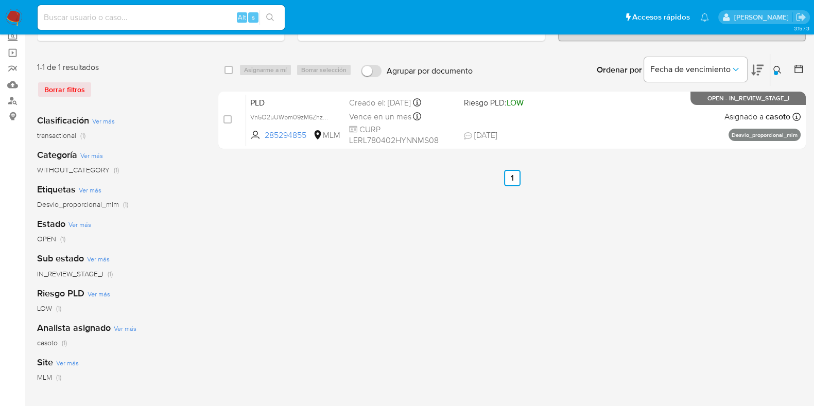
click at [774, 68] on icon at bounding box center [778, 70] width 8 height 8
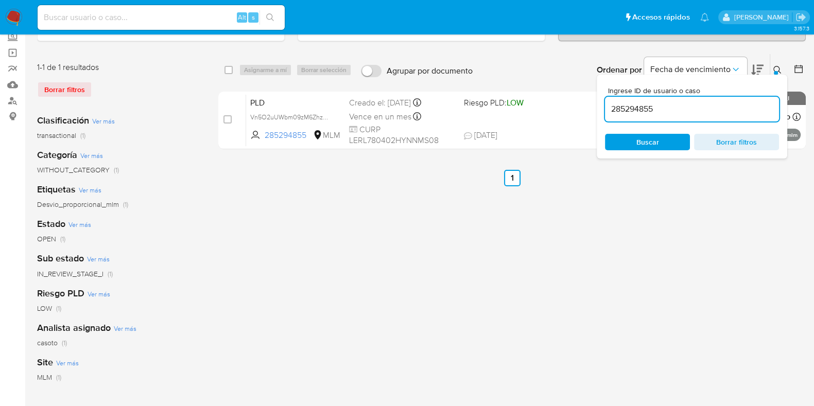
click at [643, 114] on input "285294855" at bounding box center [692, 108] width 174 height 13
type input "323236657"
click at [777, 62] on div "Ingrese ID de usuario o caso 323236657 Buscar Borrar filtros" at bounding box center [779, 70] width 18 height 32
click at [774, 66] on icon at bounding box center [778, 70] width 8 height 8
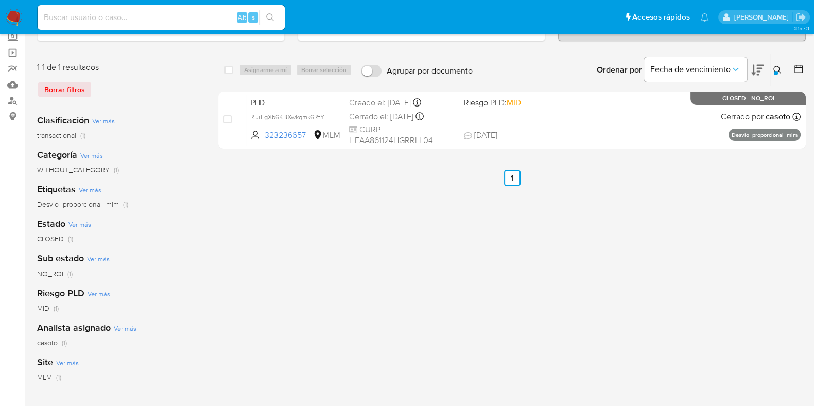
click at [776, 66] on icon at bounding box center [778, 70] width 8 height 8
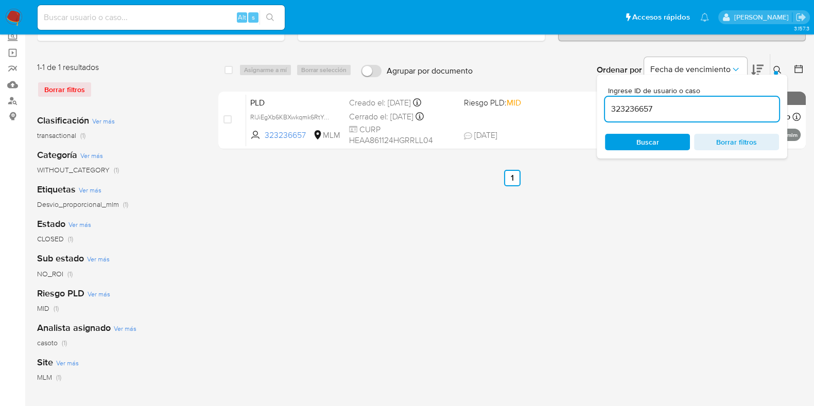
click at [637, 108] on input "323236657" at bounding box center [692, 108] width 174 height 13
type input "436629221"
click at [781, 72] on icon at bounding box center [778, 70] width 8 height 8
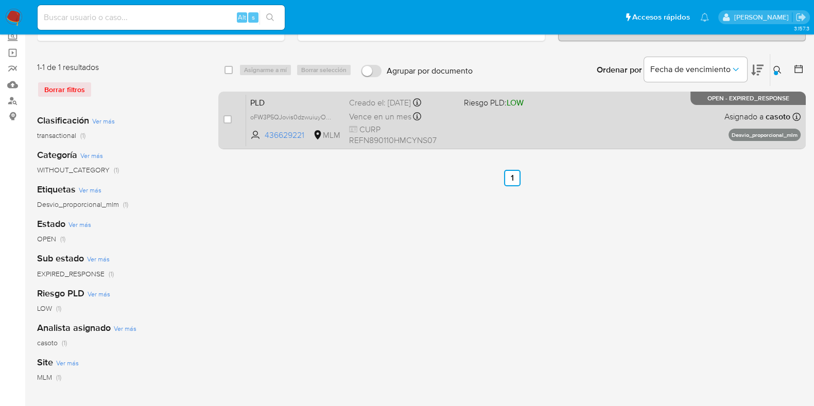
click at [672, 122] on div "PLD oFW3P5QJovis0dzwuiuyO4xC 436629221 MLM Riesgo PLD: LOW Creado el: 12/08/202…" at bounding box center [523, 120] width 555 height 52
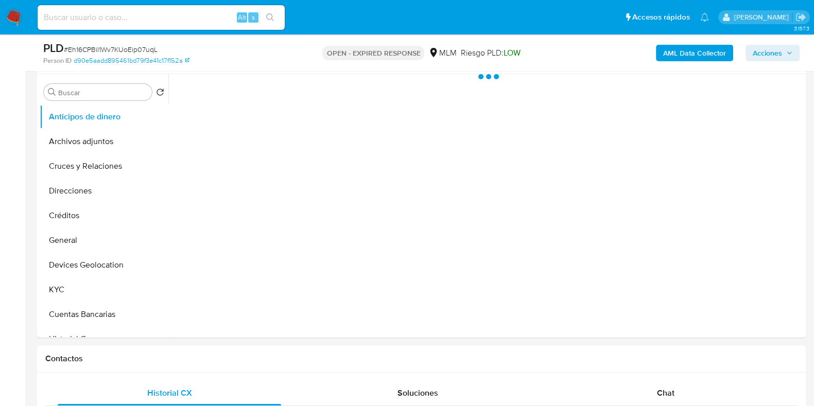
scroll to position [322, 0]
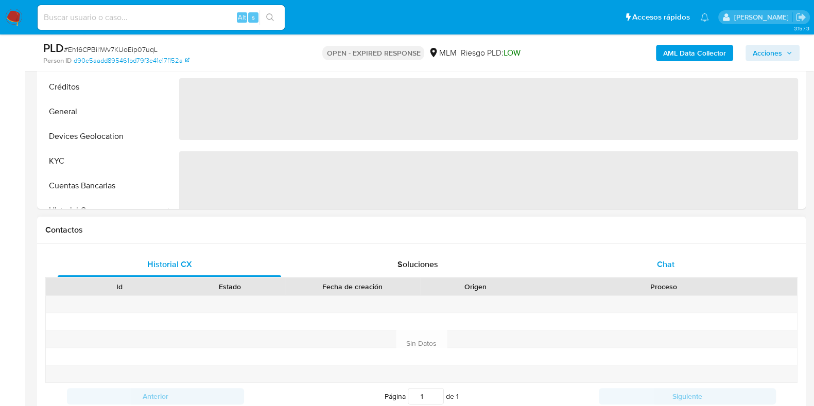
click at [671, 266] on span "Chat" at bounding box center [666, 265] width 18 height 12
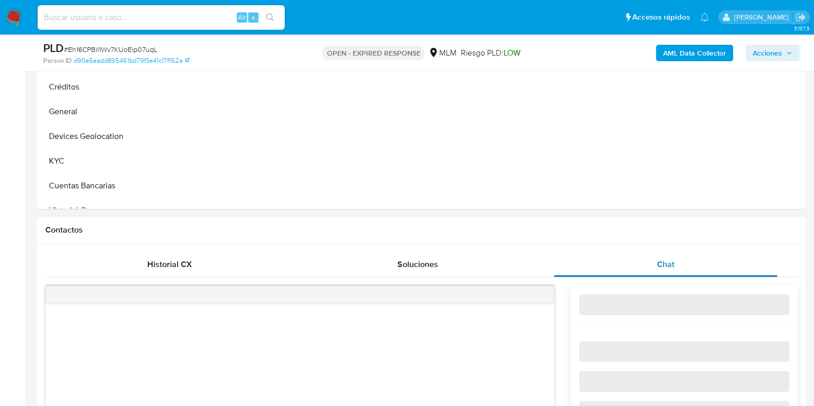
select select "10"
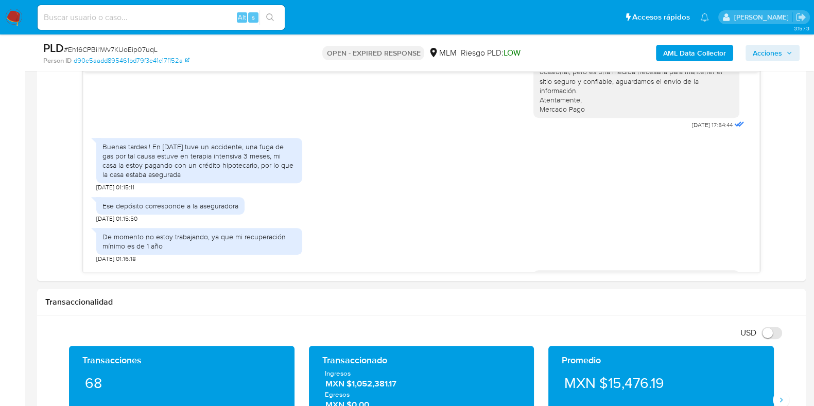
scroll to position [579, 0]
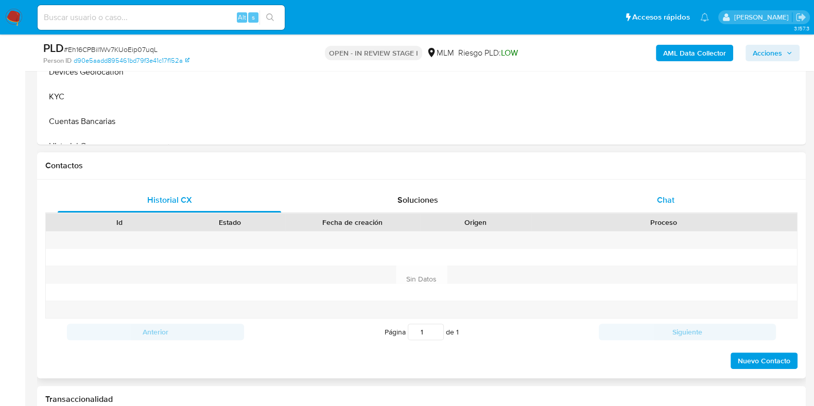
click at [673, 209] on div "Chat" at bounding box center [666, 200] width 224 height 25
select select "10"
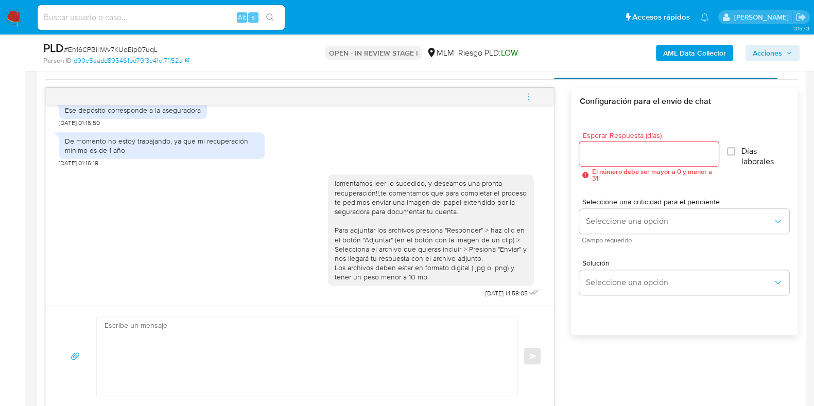
scroll to position [450, 0]
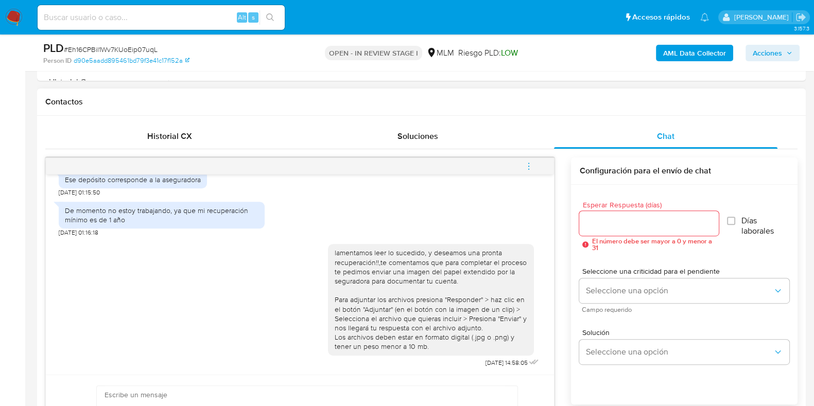
click at [531, 164] on icon "menu-action" at bounding box center [528, 166] width 9 height 9
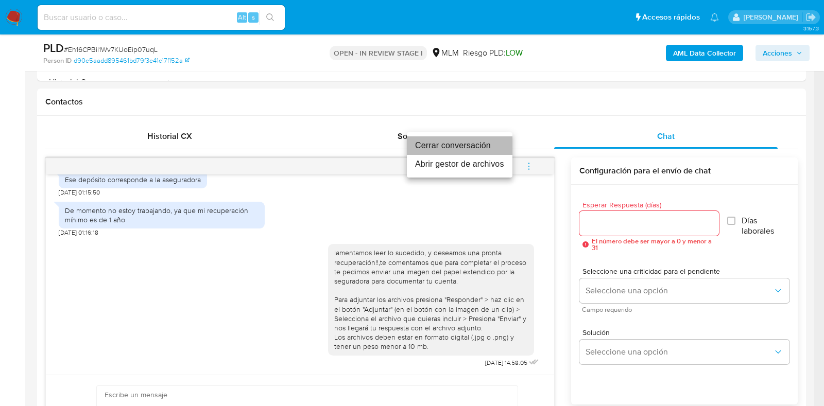
click at [428, 138] on li "Cerrar conversación" at bounding box center [460, 145] width 106 height 19
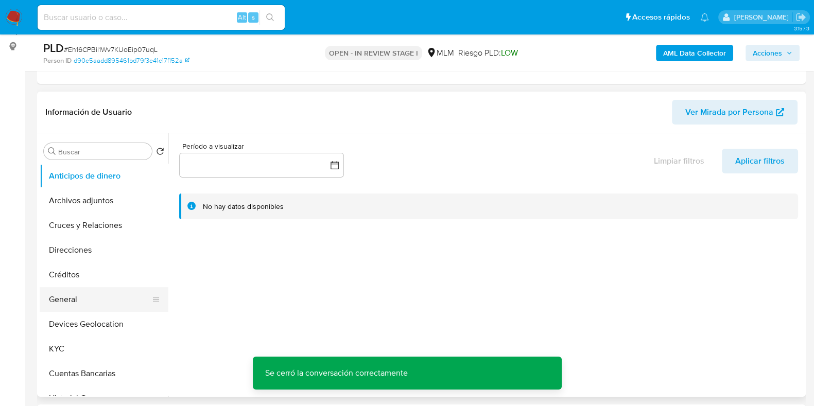
scroll to position [193, 0]
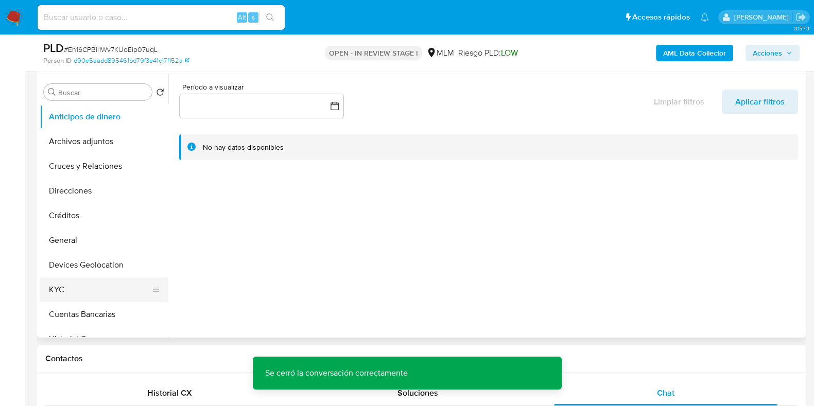
click at [72, 279] on button "KYC" at bounding box center [100, 290] width 121 height 25
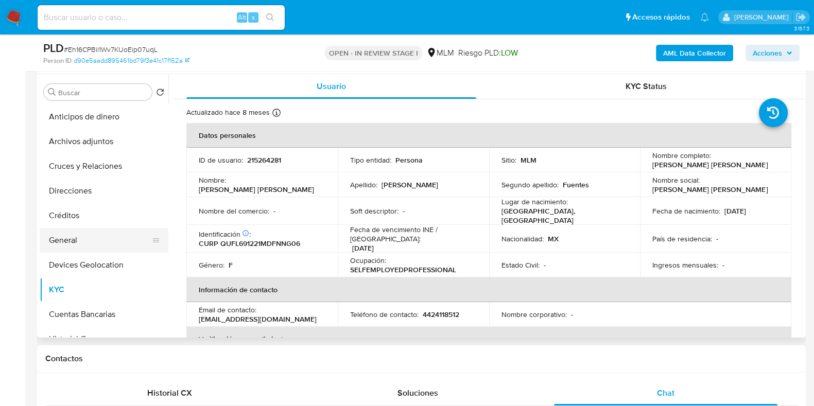
click at [73, 238] on button "General" at bounding box center [100, 240] width 121 height 25
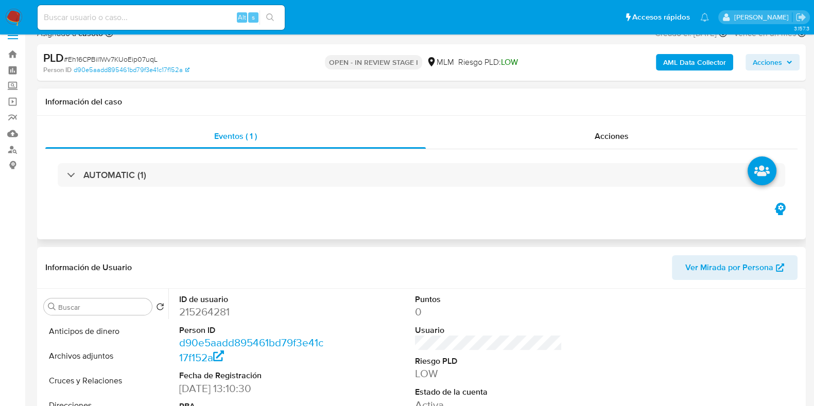
scroll to position [0, 0]
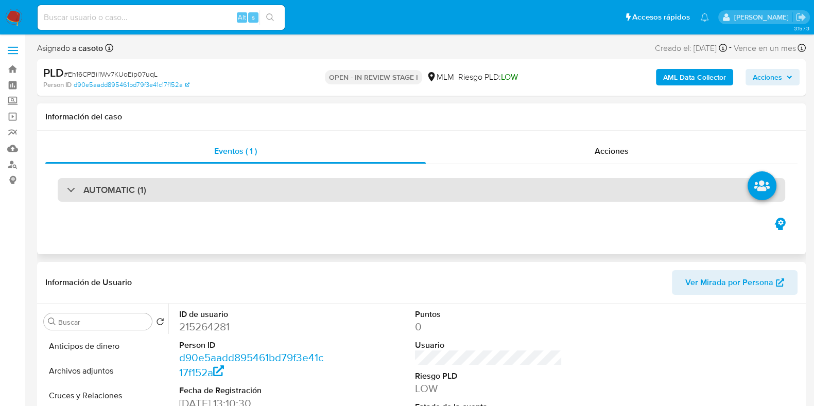
click at [115, 192] on h3 "AUTOMATIC (1)" at bounding box center [114, 189] width 63 height 11
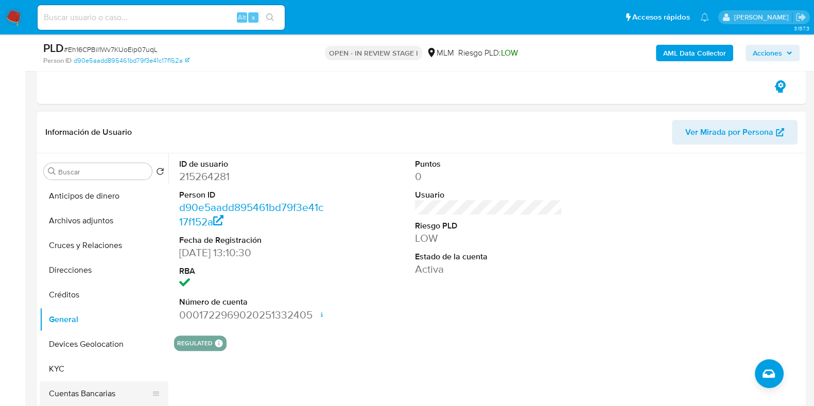
scroll to position [450, 0]
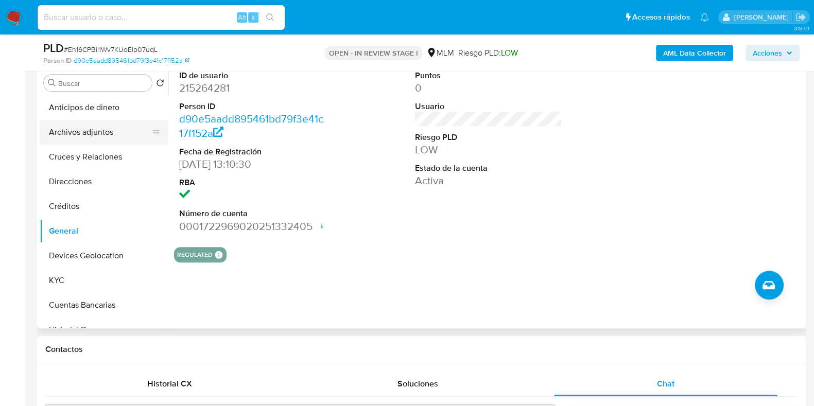
click at [95, 134] on button "Archivos adjuntos" at bounding box center [100, 132] width 121 height 25
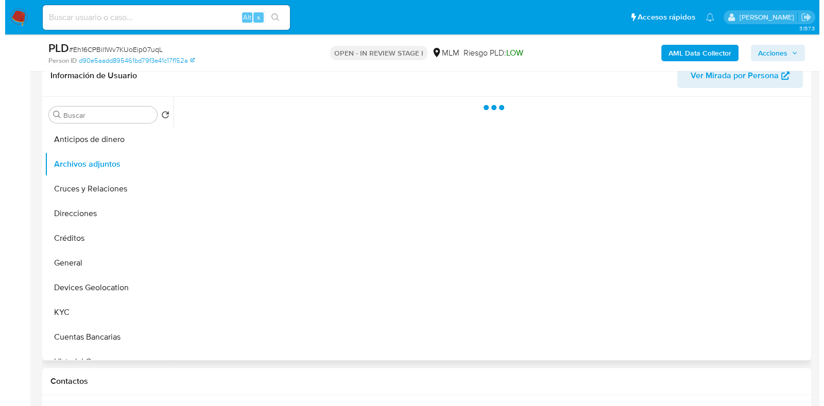
scroll to position [386, 0]
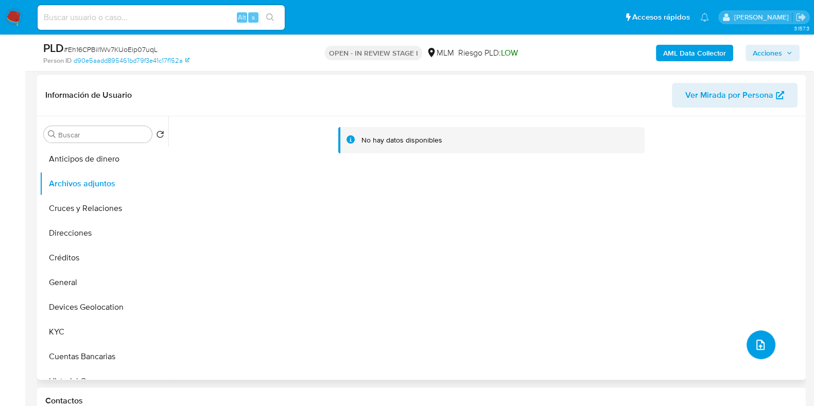
click at [755, 355] on button "upload-file" at bounding box center [761, 345] width 29 height 29
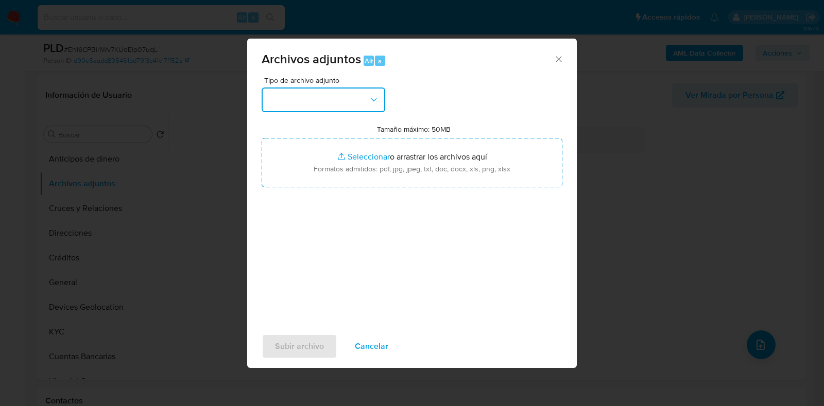
click at [308, 101] on button "button" at bounding box center [324, 100] width 124 height 25
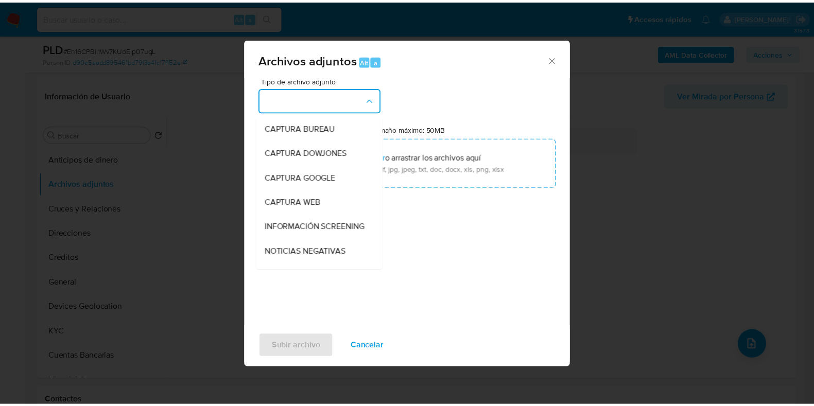
scroll to position [64, 0]
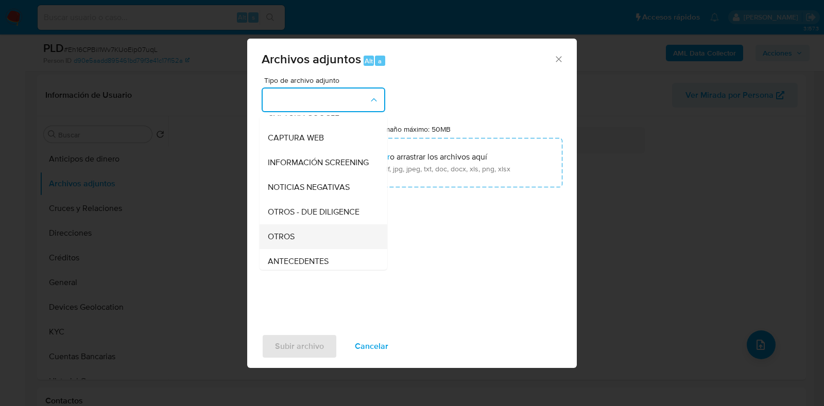
click at [290, 242] on span "OTROS" at bounding box center [281, 237] width 27 height 10
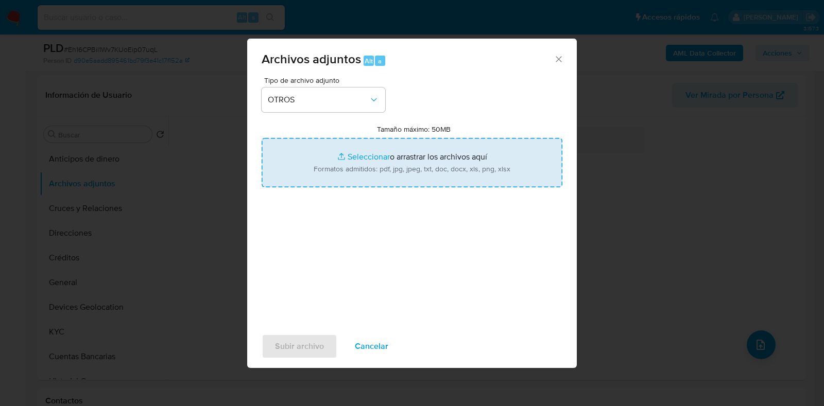
click at [370, 154] on input "Tamaño máximo: 50MB Seleccionar archivos" at bounding box center [412, 162] width 301 height 49
type input "C:\fakepath\215264281_LIGIA FABIOLA QUINTANA FUENTES_AGO2025.pdf"
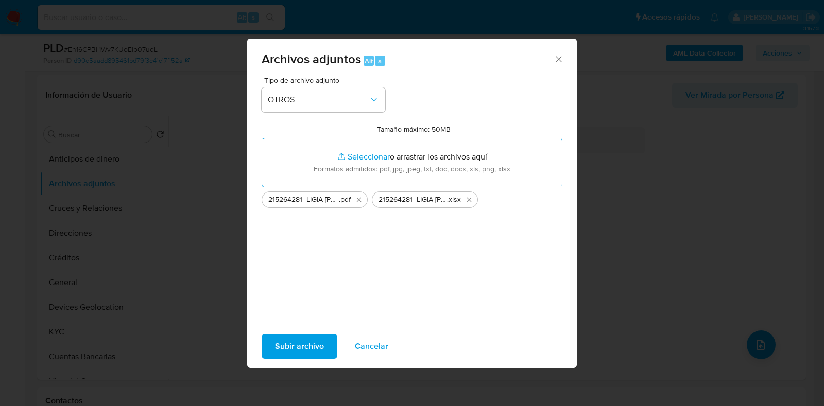
click at [298, 343] on span "Subir archivo" at bounding box center [299, 346] width 49 height 23
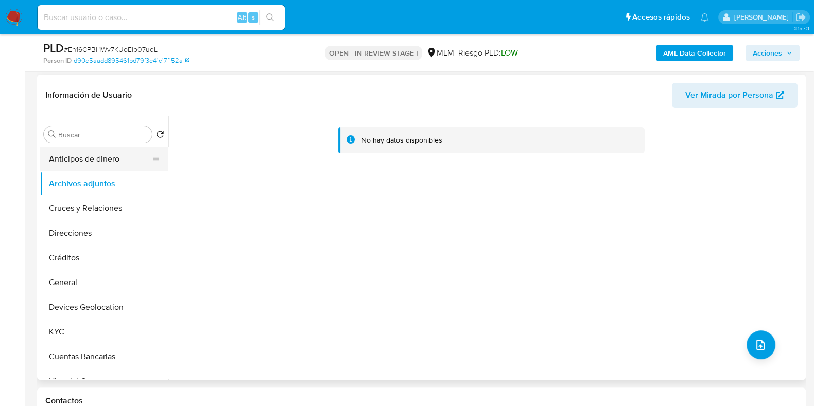
click at [117, 158] on button "Anticipos de dinero" at bounding box center [100, 159] width 121 height 25
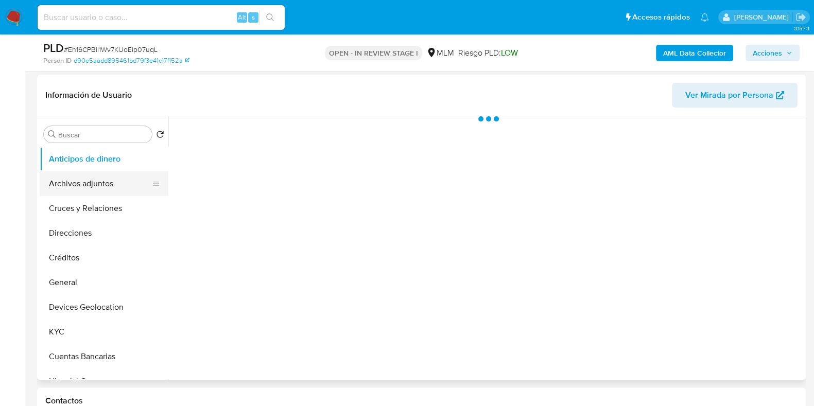
click at [109, 178] on button "Archivos adjuntos" at bounding box center [100, 184] width 121 height 25
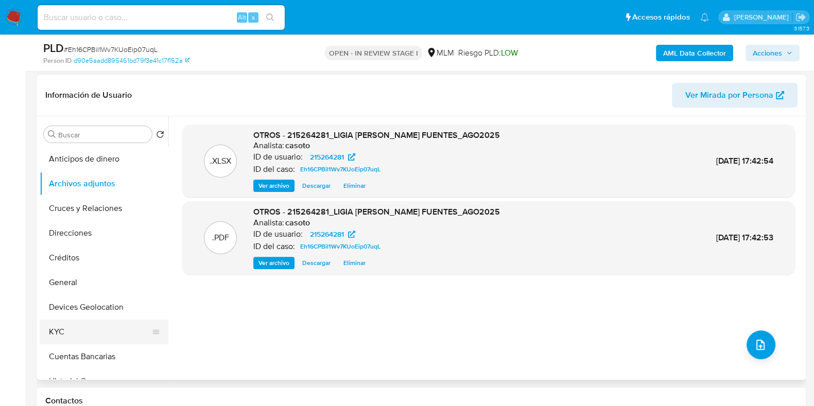
click at [72, 326] on button "KYC" at bounding box center [100, 332] width 121 height 25
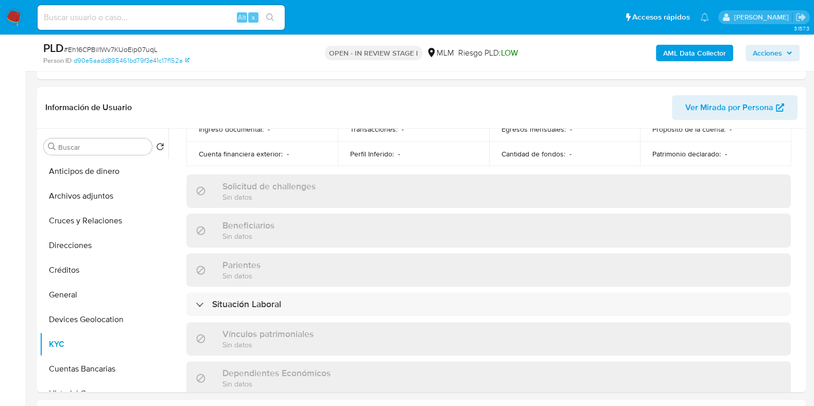
scroll to position [450, 0]
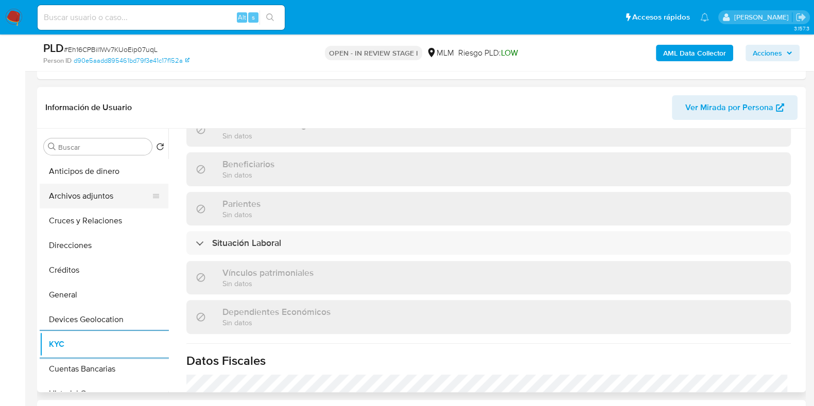
click at [138, 197] on button "Archivos adjuntos" at bounding box center [100, 196] width 121 height 25
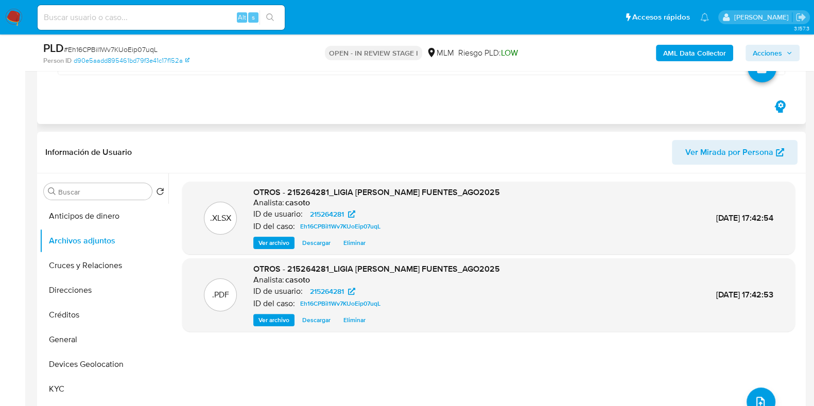
scroll to position [257, 0]
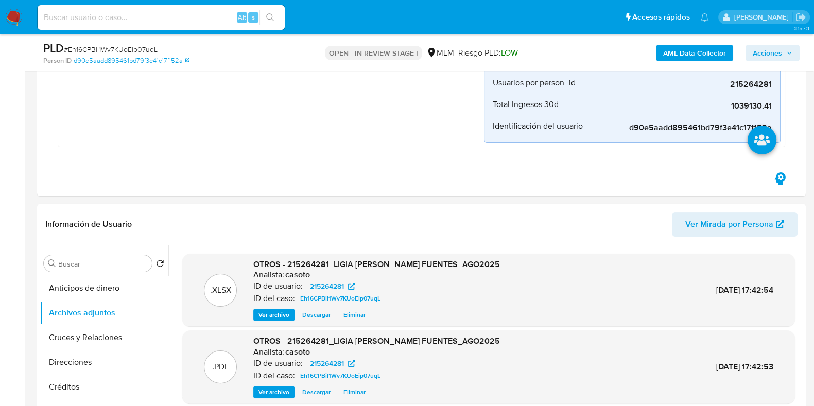
click at [769, 52] on span "Acciones" at bounding box center [767, 53] width 29 height 16
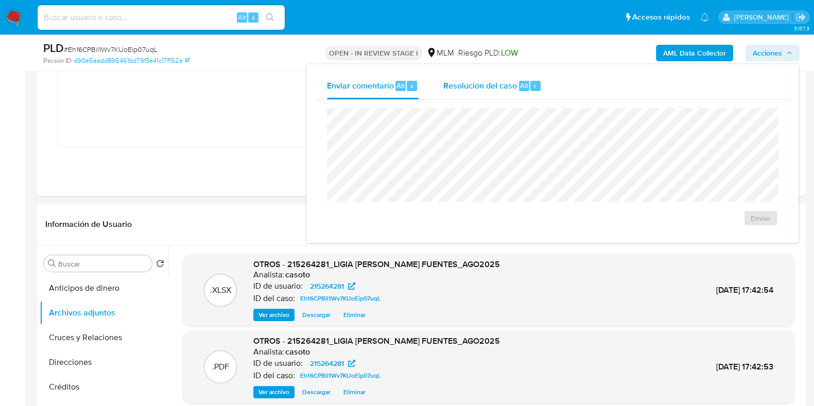
click at [468, 93] on div "Resolución del caso Alt r" at bounding box center [492, 86] width 98 height 27
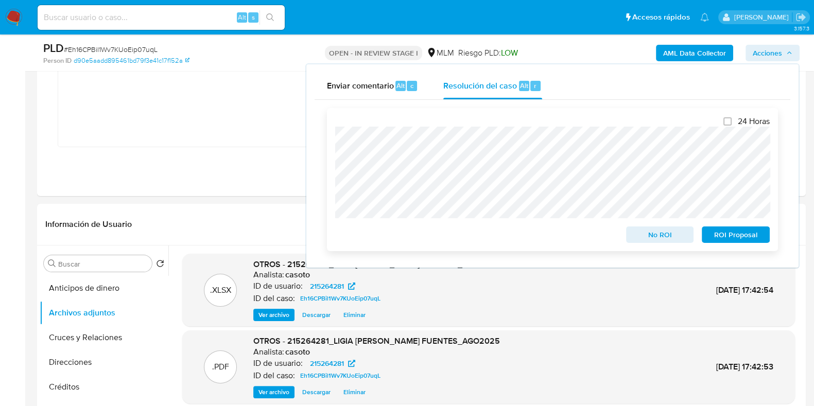
scroll to position [64, 0]
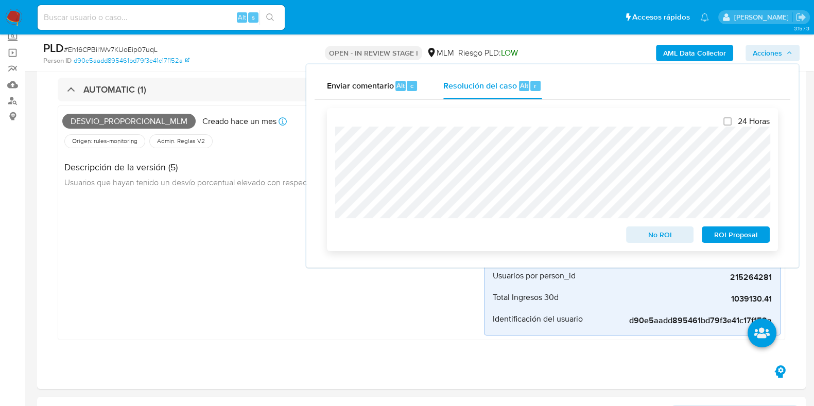
click at [636, 231] on span "No ROI" at bounding box center [661, 235] width 54 height 14
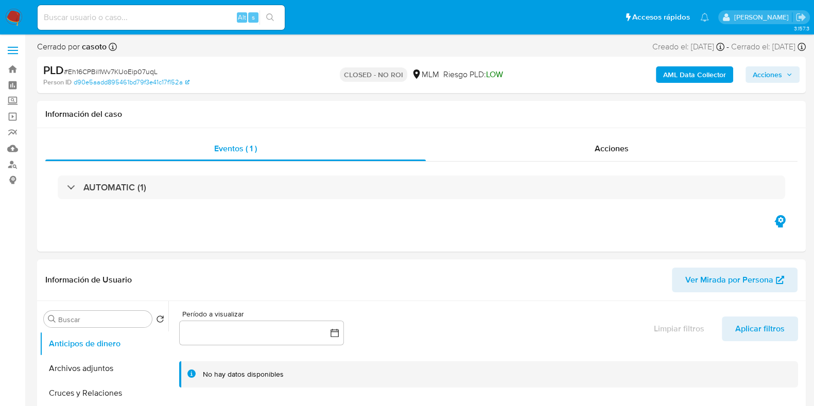
select select "10"
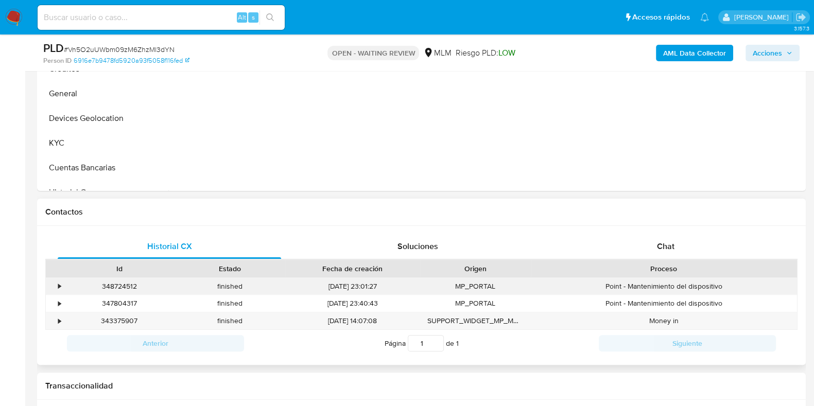
scroll to position [386, 0]
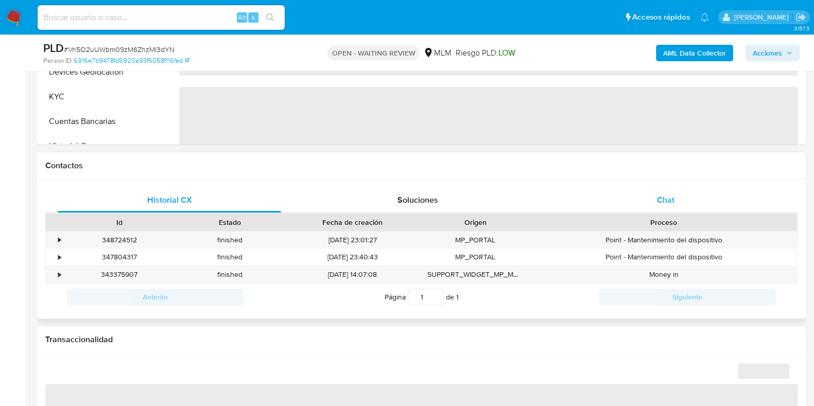
click at [671, 201] on span "Chat" at bounding box center [666, 200] width 18 height 12
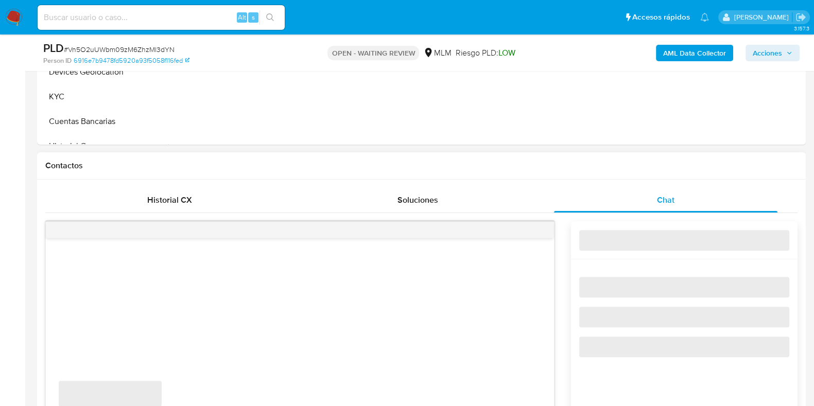
select select "10"
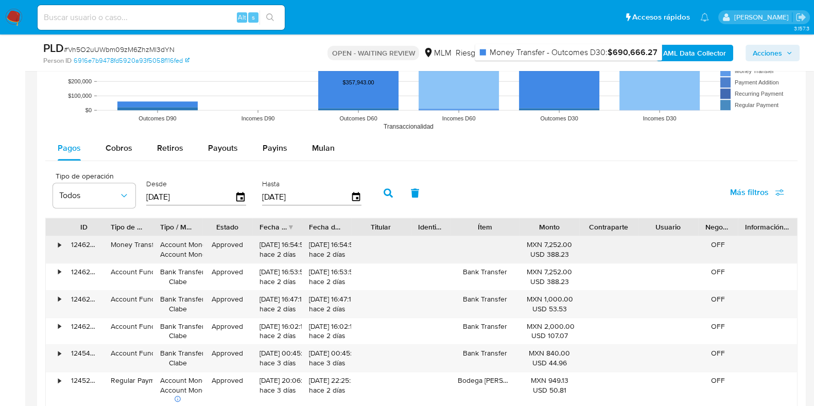
scroll to position [1198, 0]
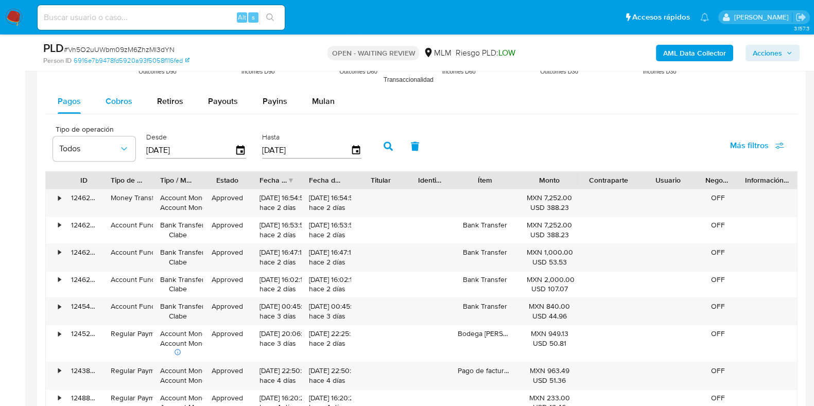
click at [117, 108] on div "Cobros" at bounding box center [119, 101] width 27 height 25
select select "10"
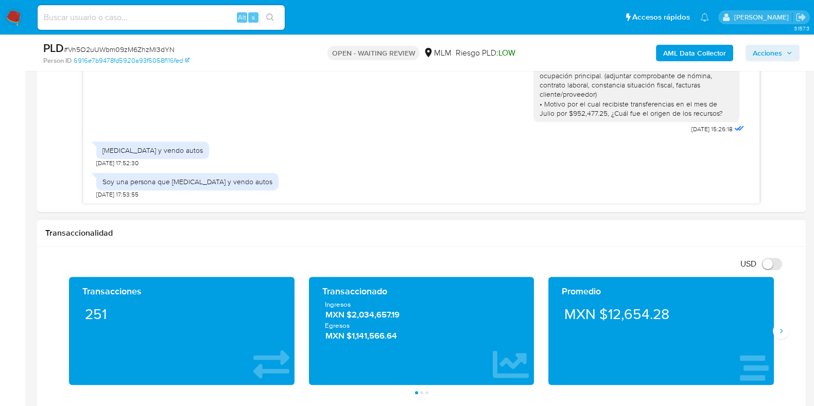
scroll to position [554, 0]
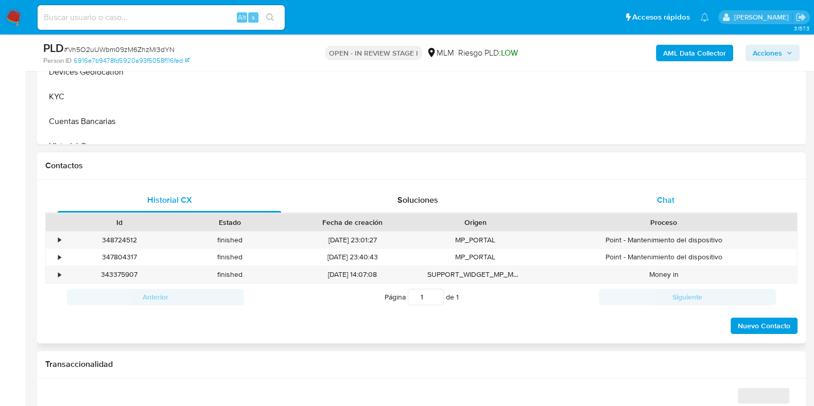
select select "10"
click at [671, 191] on div "Chat" at bounding box center [666, 200] width 224 height 25
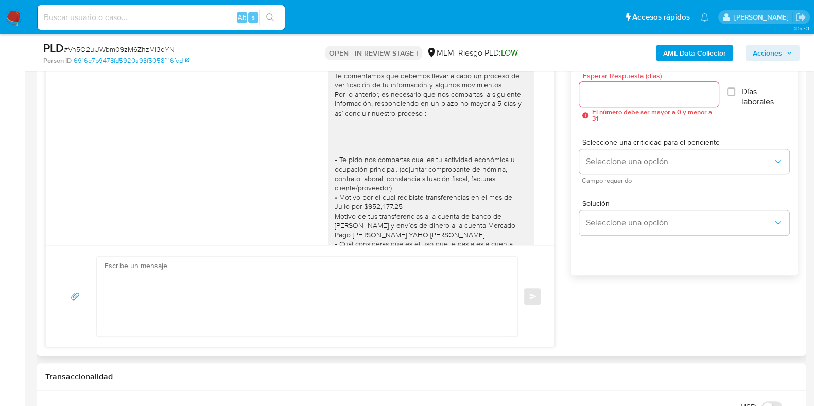
scroll to position [368, 0]
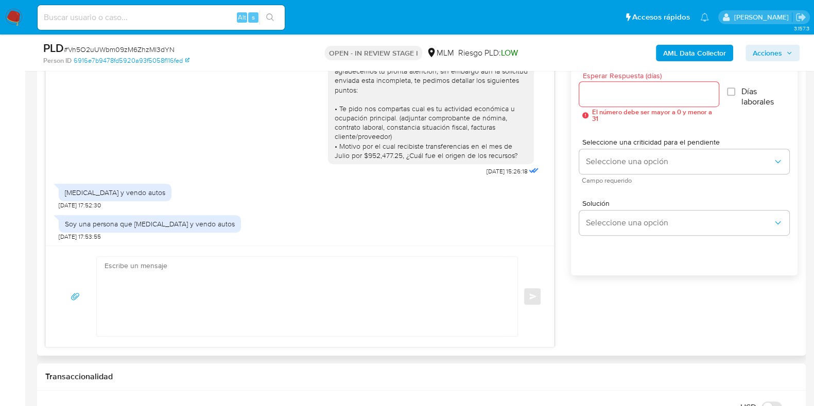
click at [292, 304] on textarea at bounding box center [305, 296] width 400 height 79
type textarea "H"
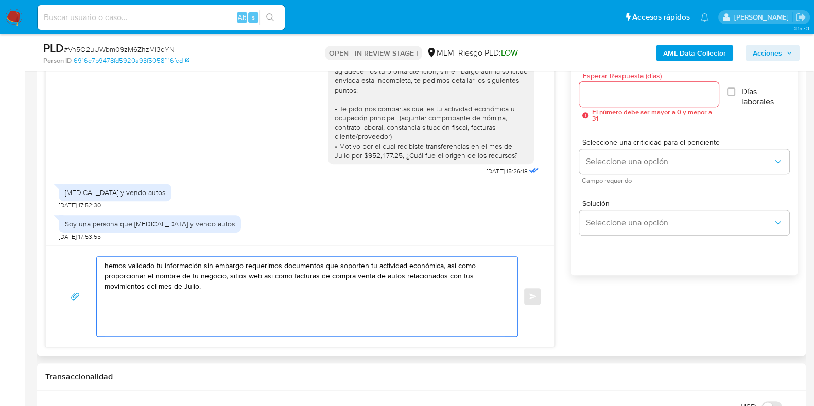
type textarea "hemos validado tu información sin embargo requerimos documentos que soporten tu…"
click at [599, 99] on input "Esperar Respuesta (días)" at bounding box center [648, 94] width 139 height 13
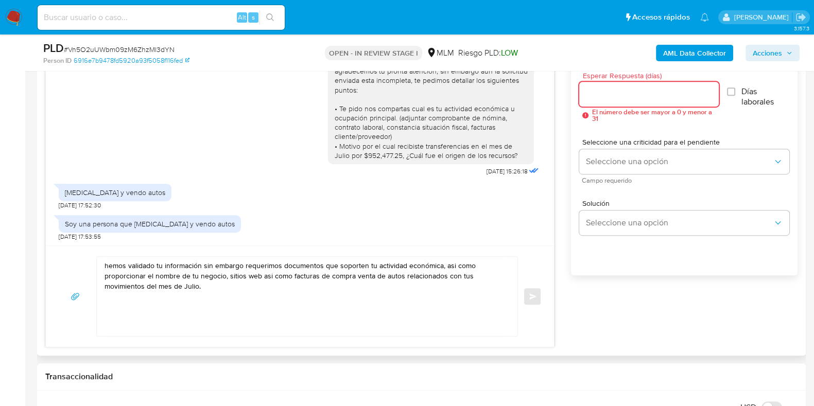
type input "1"
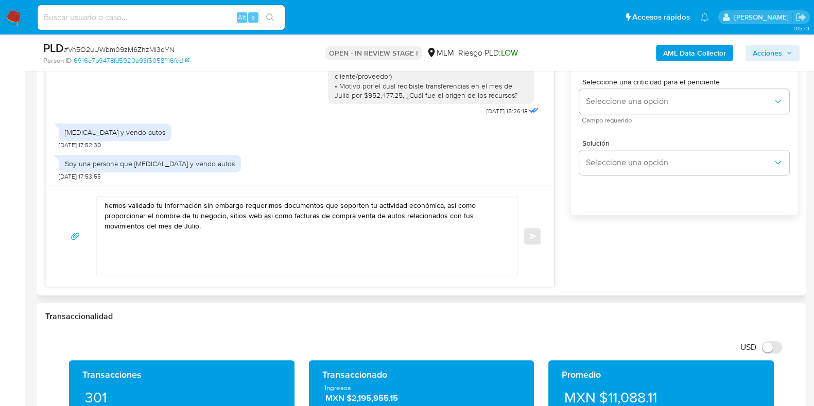
scroll to position [644, 0]
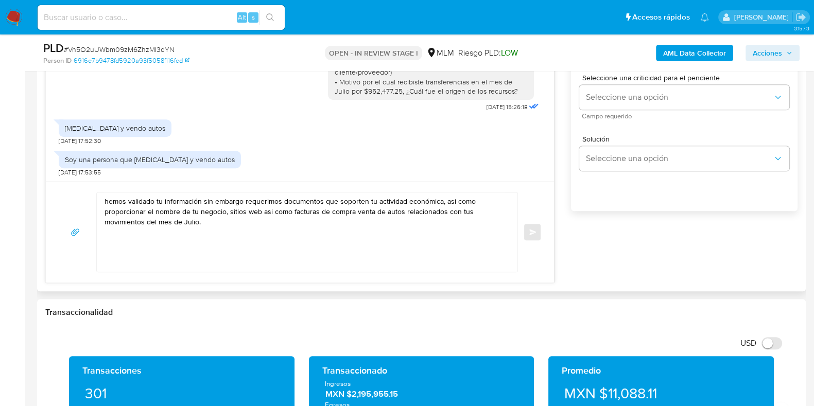
type input "1"
click at [291, 251] on textarea "hemos validado tu información sin embargo requerimos documentos que soporten tu…" at bounding box center [305, 232] width 400 height 79
click at [288, 233] on textarea "hemos validado tu información sin embargo requerimos documentos que soporten tu…" at bounding box center [305, 232] width 400 height 79
drag, startPoint x: 353, startPoint y: 221, endPoint x: 351, endPoint y: 276, distance: 54.1
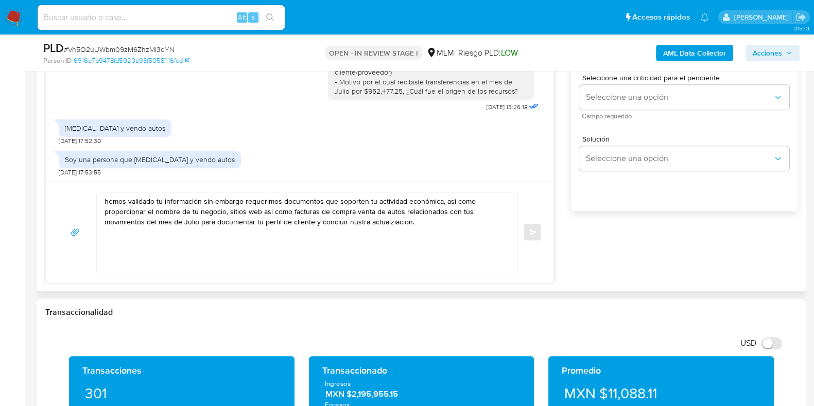
click at [353, 220] on textarea "hemos validado tu información sin embargo requerimos documentos que soporten tu…" at bounding box center [305, 232] width 400 height 79
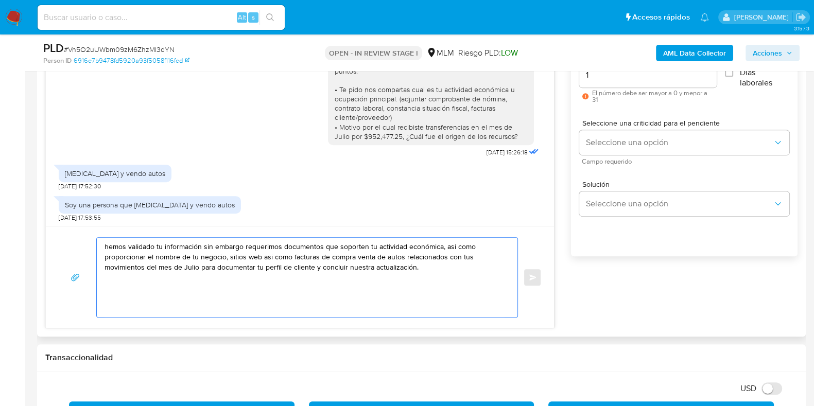
scroll to position [579, 0]
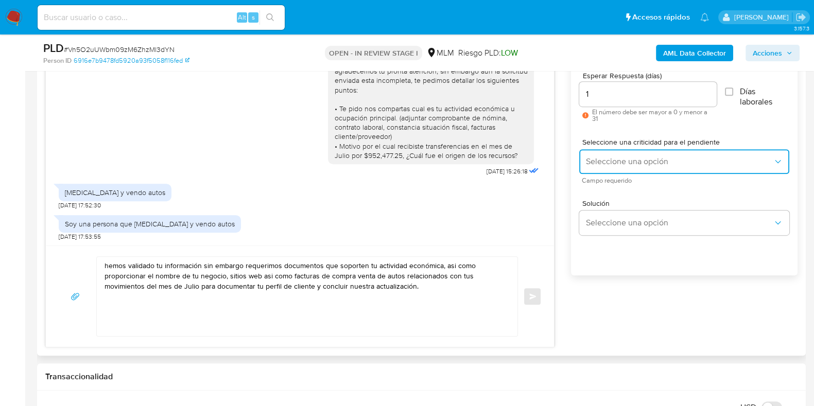
click at [595, 158] on span "Seleccione una opción" at bounding box center [679, 162] width 187 height 10
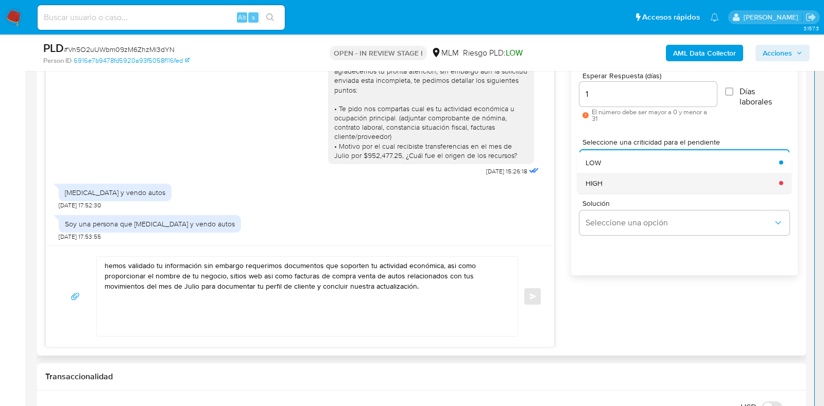
click at [596, 179] on span "HIGH" at bounding box center [594, 182] width 17 height 9
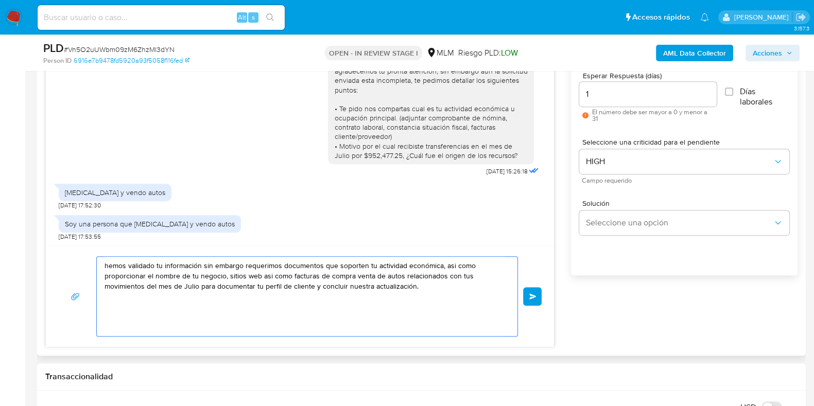
drag, startPoint x: 289, startPoint y: 277, endPoint x: 262, endPoint y: 278, distance: 26.8
click at [262, 278] on textarea "hemos validado tu información sin embargo requerimos documentos que soporten tu…" at bounding box center [305, 296] width 400 height 79
type textarea "hemos validado tu información sin embargo requerimos documentos que soporten tu…"
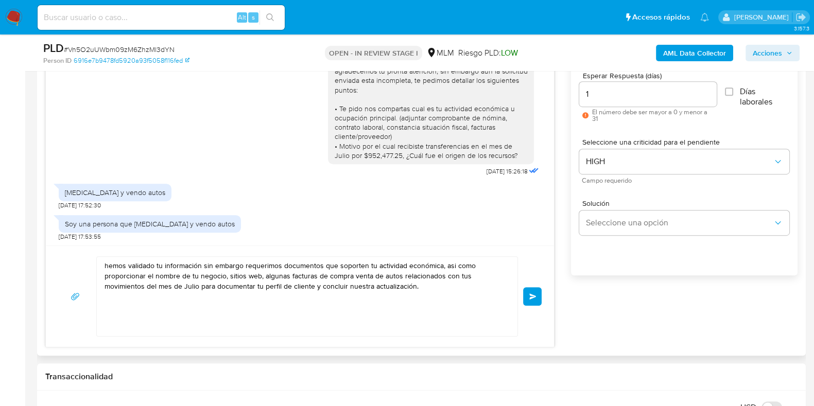
click at [535, 300] on button "Enviar" at bounding box center [532, 296] width 19 height 19
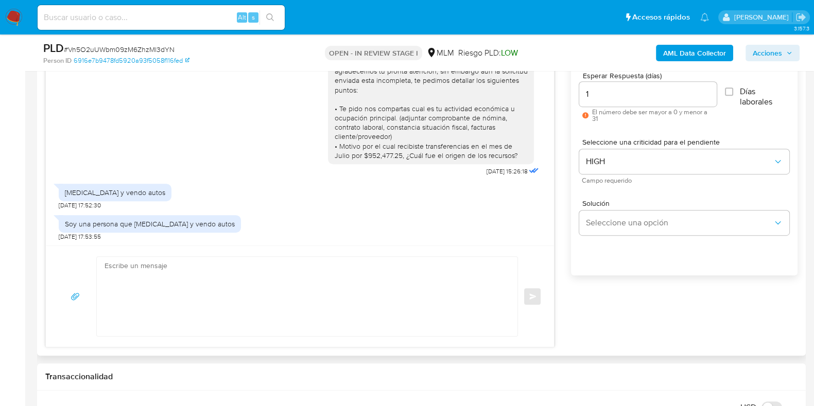
scroll to position [454, 0]
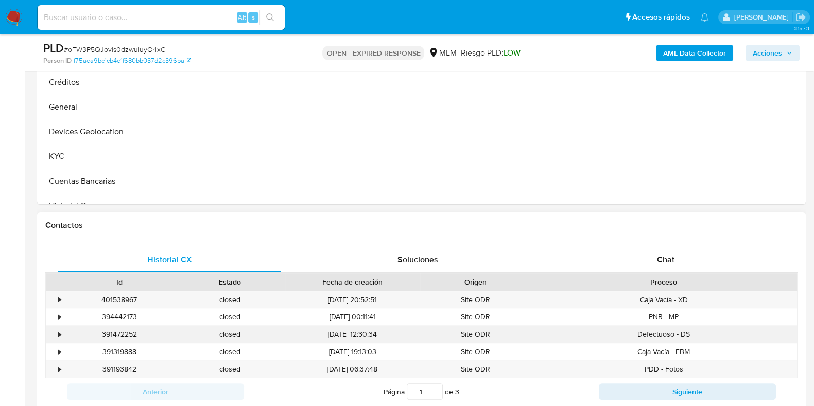
scroll to position [386, 0]
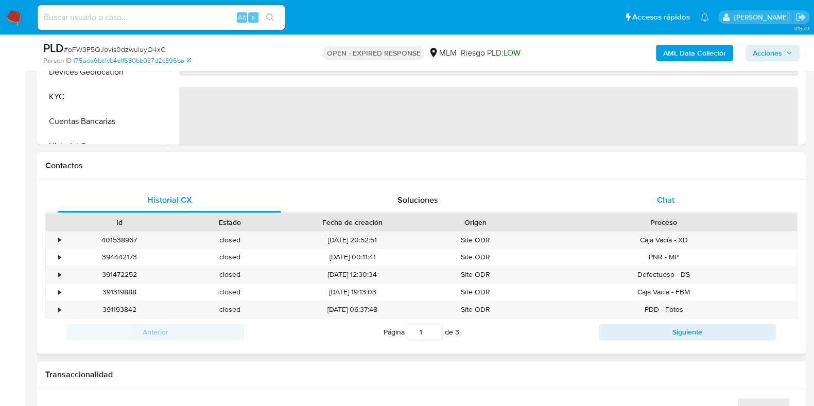
click at [667, 207] on div "Chat" at bounding box center [666, 200] width 224 height 25
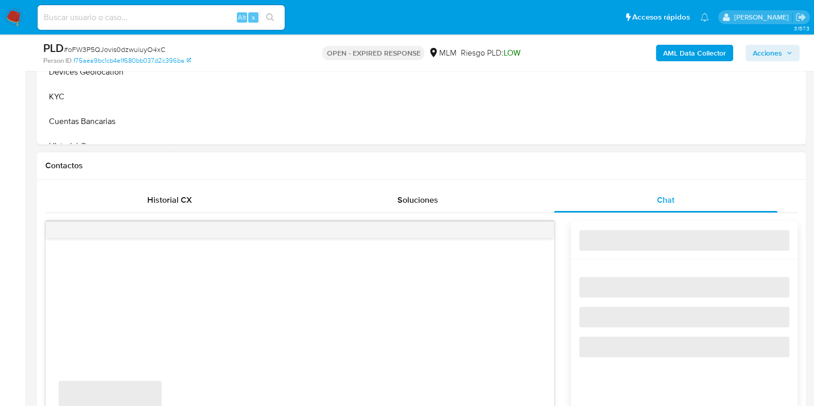
select select "10"
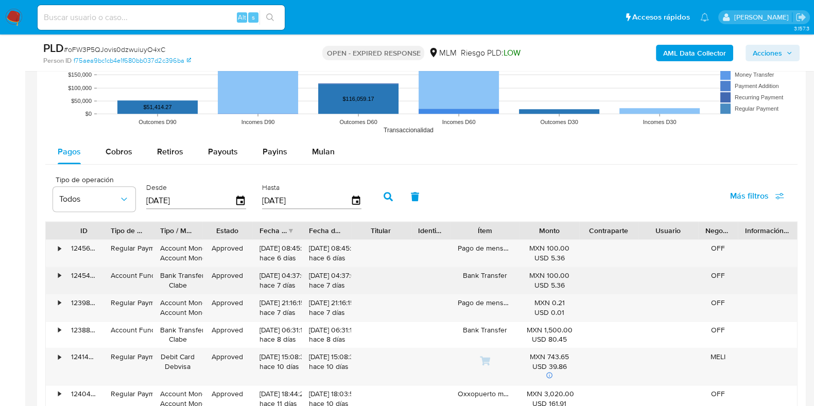
scroll to position [1159, 0]
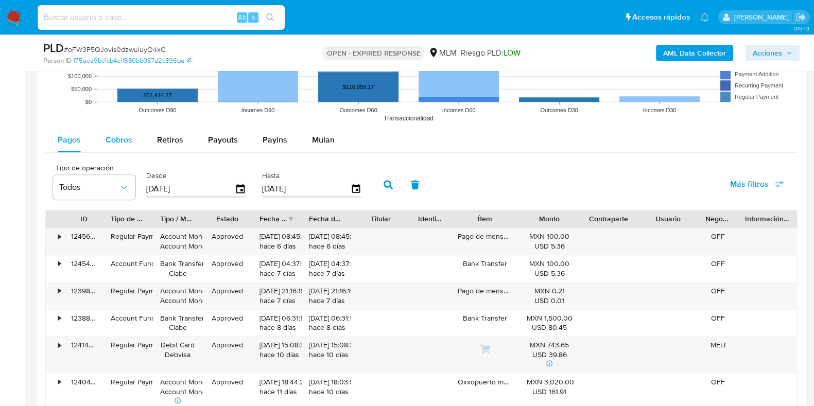
click at [125, 139] on span "Cobros" at bounding box center [119, 140] width 27 height 12
select select "10"
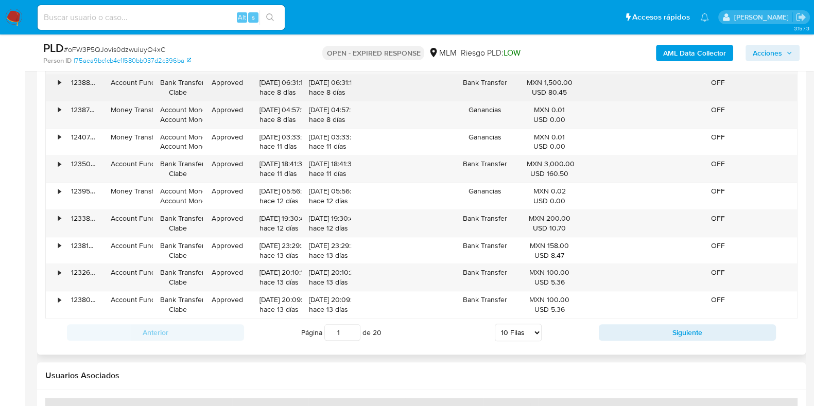
scroll to position [1352, 0]
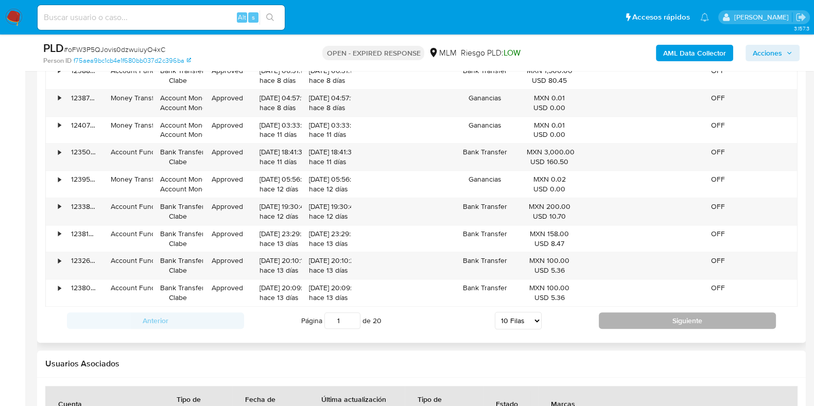
click at [673, 320] on button "Siguiente" at bounding box center [687, 321] width 177 height 16
type input "2"
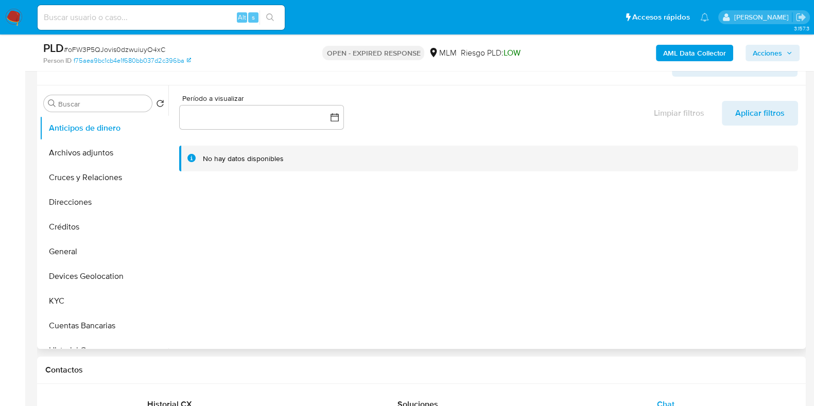
scroll to position [128, 0]
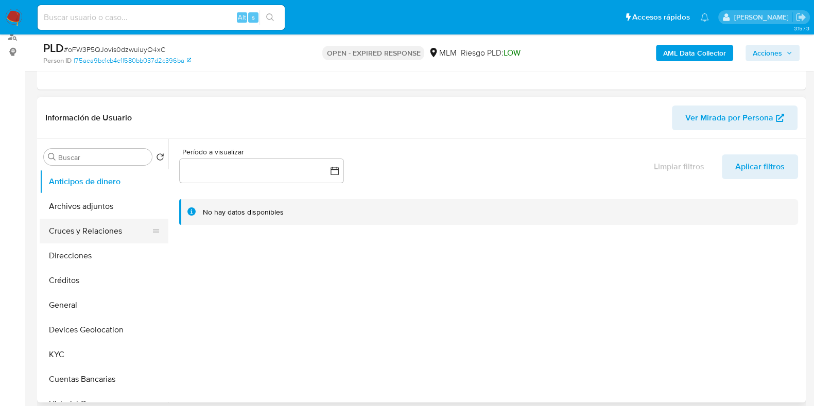
click at [63, 235] on button "Cruces y Relaciones" at bounding box center [100, 231] width 121 height 25
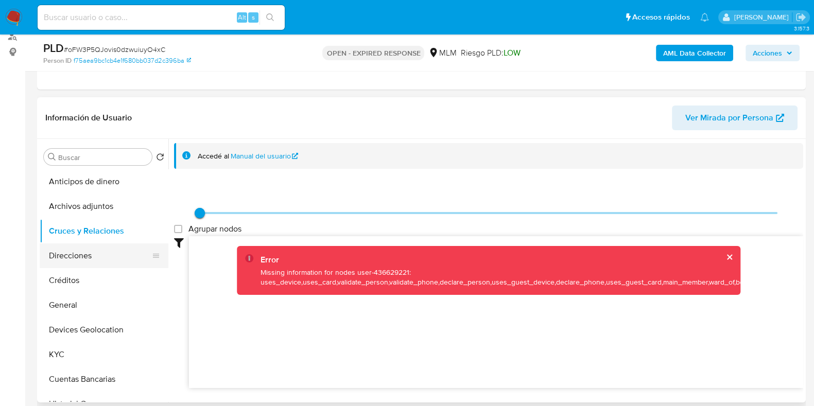
click at [102, 254] on button "Direcciones" at bounding box center [100, 256] width 121 height 25
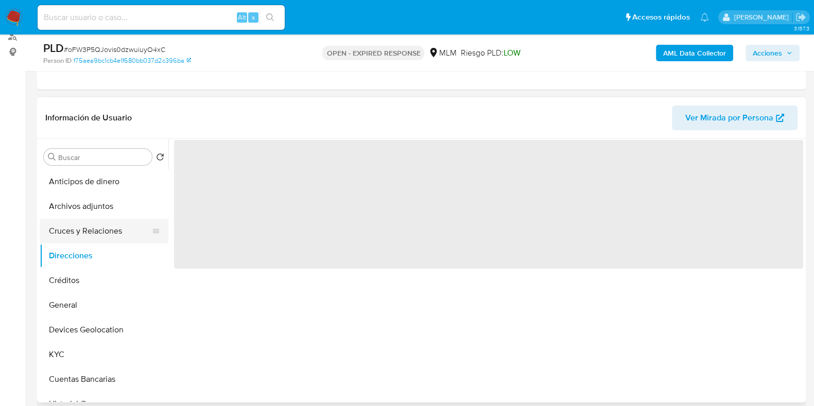
click at [106, 233] on button "Cruces y Relaciones" at bounding box center [100, 231] width 121 height 25
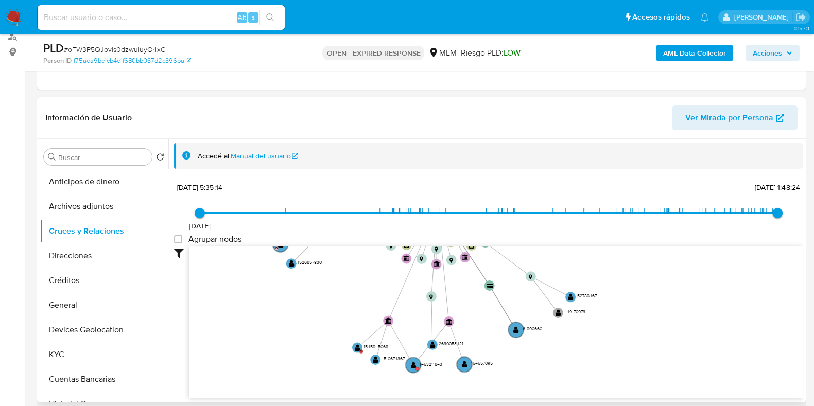
drag, startPoint x: 606, startPoint y: 333, endPoint x: 589, endPoint y: 210, distance: 123.7
click at [589, 210] on div "4/11/2022 4/11/2022, 5:35:14 25/8/2025, 1:48:24 Agrupar nodos Filtros Confianza…" at bounding box center [488, 289] width 629 height 219
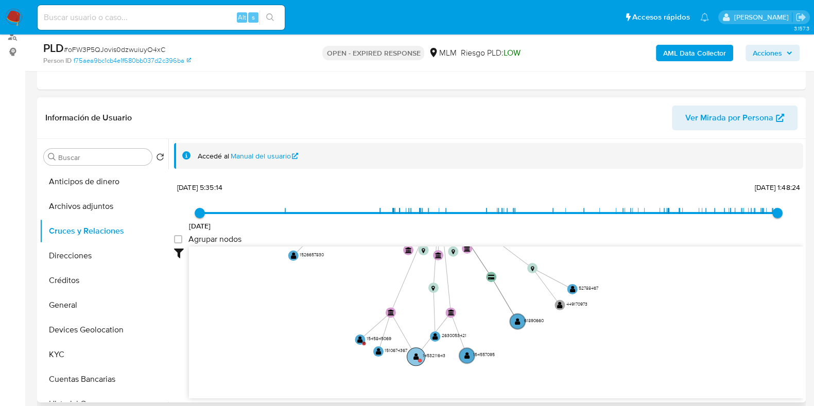
click at [419, 360] on circle at bounding box center [420, 361] width 4 height 4
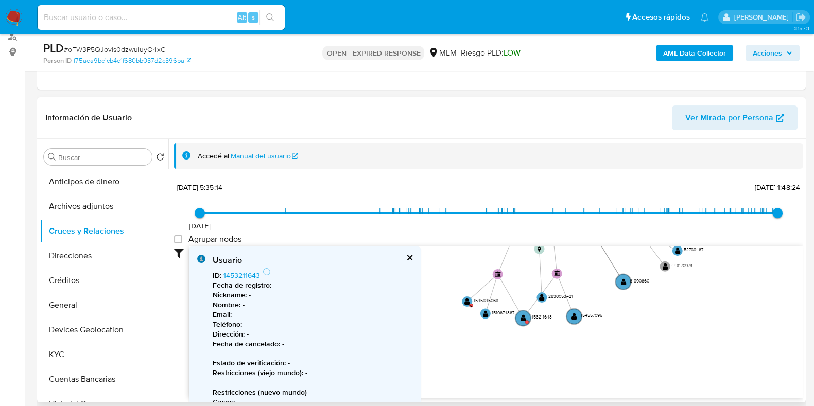
drag, startPoint x: 570, startPoint y: 348, endPoint x: 638, endPoint y: 318, distance: 74.5
click at [638, 318] on icon "device-6568fdb15d5ec7e96774f690  user-436629221  436629221 device-66e7a885d27…" at bounding box center [496, 321] width 614 height 149
click at [525, 323] on circle at bounding box center [524, 319] width 18 height 18
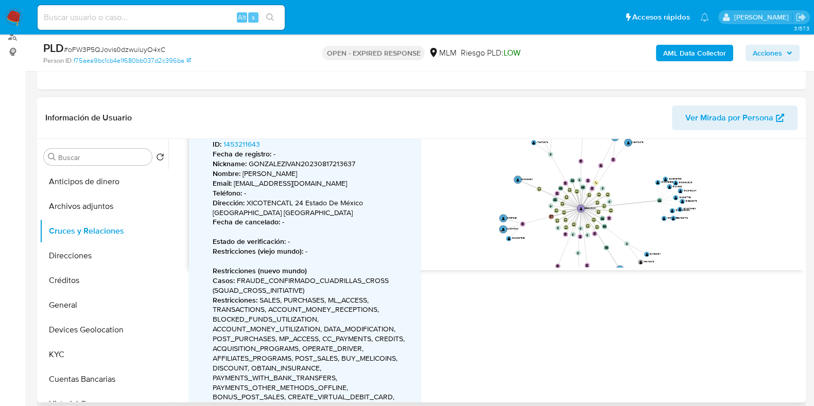
drag, startPoint x: 486, startPoint y: 271, endPoint x: 523, endPoint y: 321, distance: 61.5
click at [523, 321] on div "Accedé al Manual del usuario 4/11/2022 4/11/2022, 5:35:14 25/8/2025, 1:48:24 Ag…" at bounding box center [485, 271] width 635 height 264
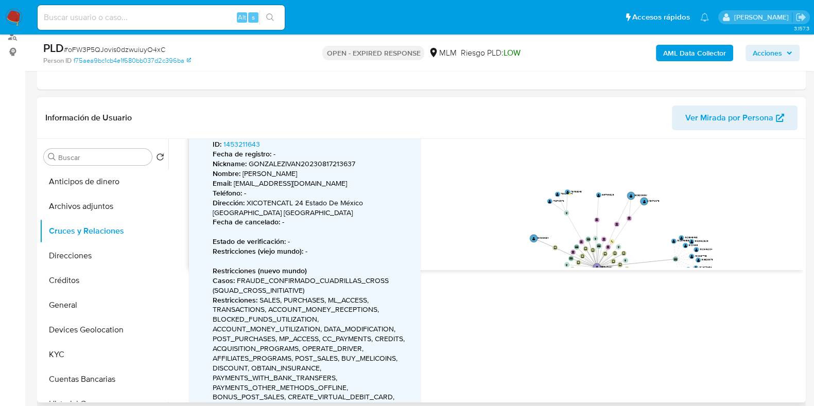
drag, startPoint x: 440, startPoint y: 232, endPoint x: 456, endPoint y: 291, distance: 60.9
click at [456, 291] on div "Accedé al Manual del usuario 4/11/2022 4/11/2022, 5:35:14 25/8/2025, 1:48:24 Ag…" at bounding box center [485, 271] width 635 height 264
click at [80, 350] on button "KYC" at bounding box center [100, 355] width 121 height 25
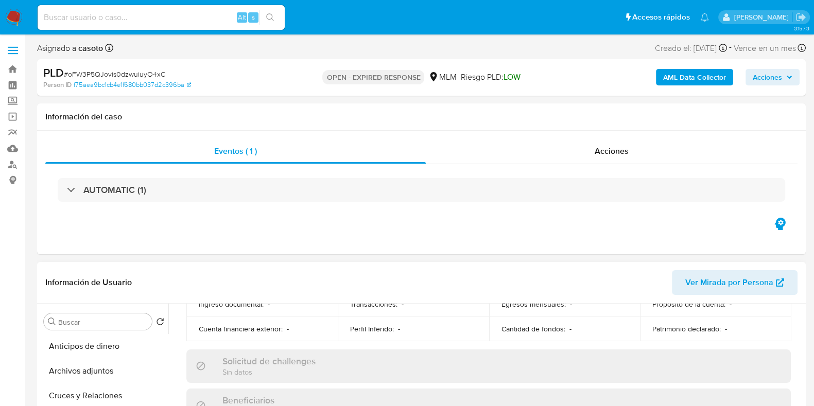
scroll to position [389, 0]
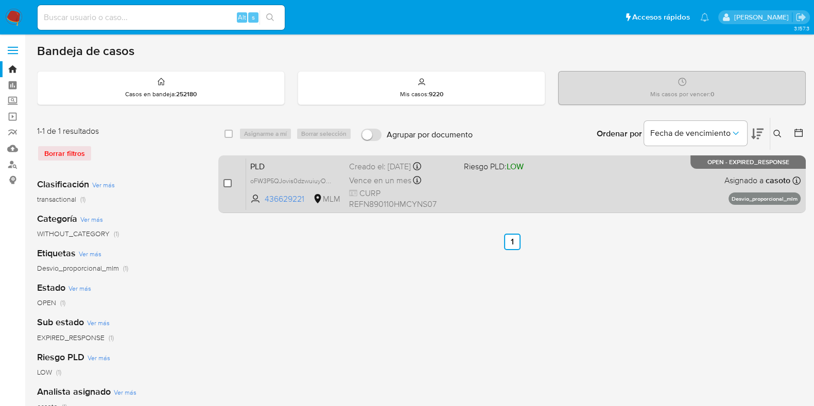
drag, startPoint x: 231, startPoint y: 184, endPoint x: 240, endPoint y: 164, distance: 21.9
click at [231, 182] on input "checkbox" at bounding box center [228, 183] width 8 height 8
checkbox input "true"
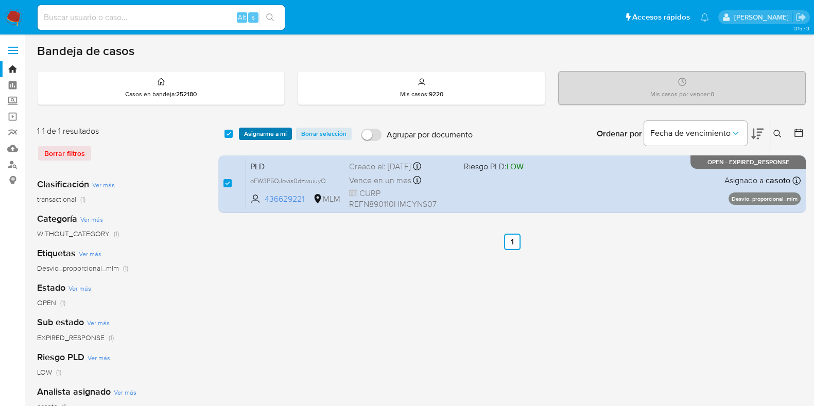
click at [259, 137] on span "Asignarme a mí" at bounding box center [265, 134] width 43 height 10
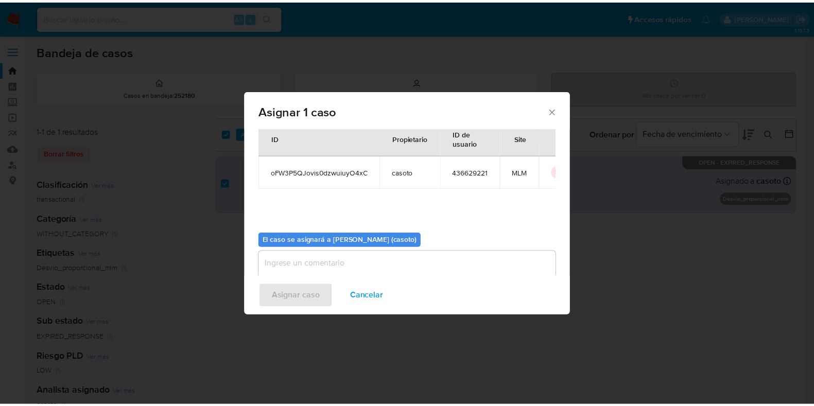
scroll to position [53, 0]
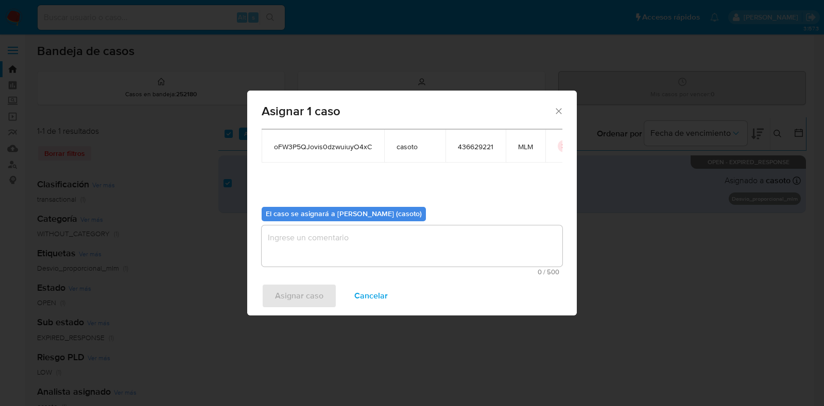
click at [337, 255] on textarea "assign-modal" at bounding box center [412, 246] width 301 height 41
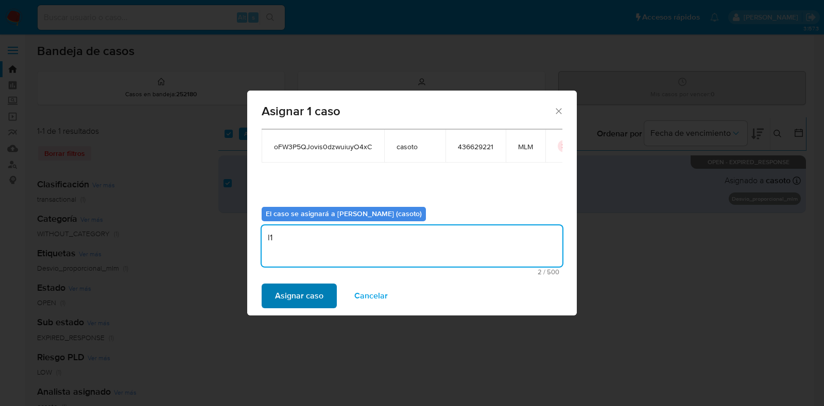
type textarea "l1"
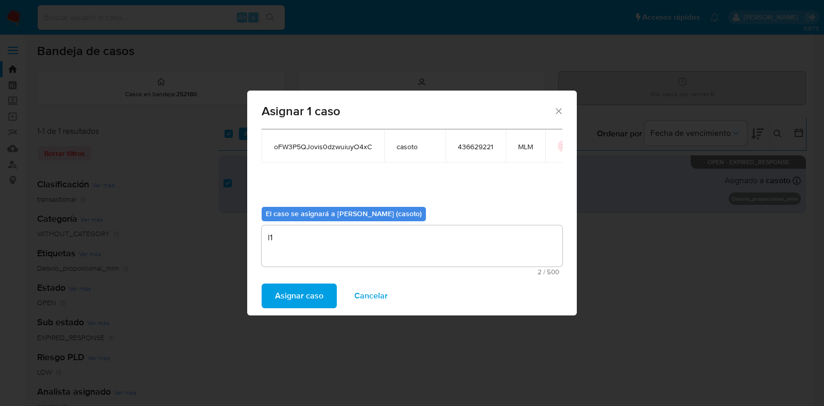
click at [325, 295] on button "Asignar caso" at bounding box center [299, 296] width 75 height 25
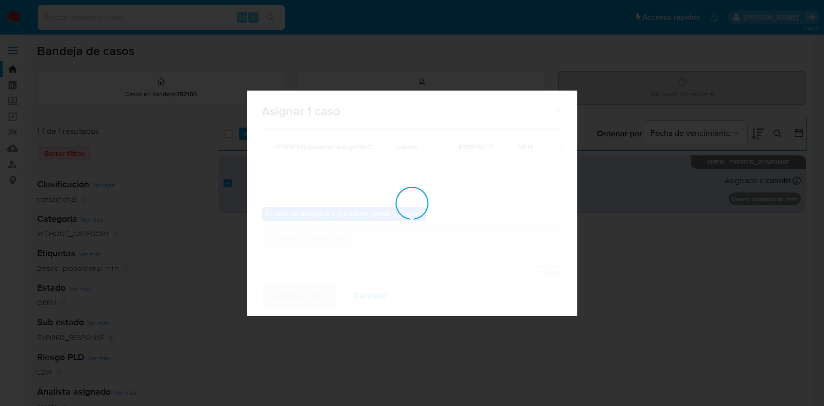
checkbox input "false"
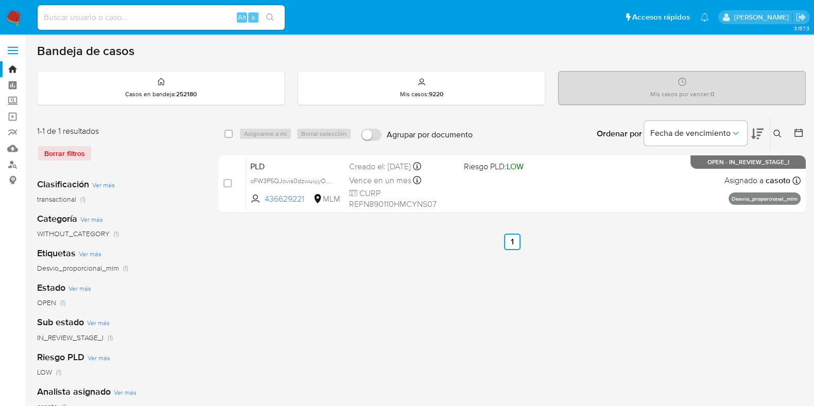
click at [10, 15] on img at bounding box center [14, 18] width 18 height 18
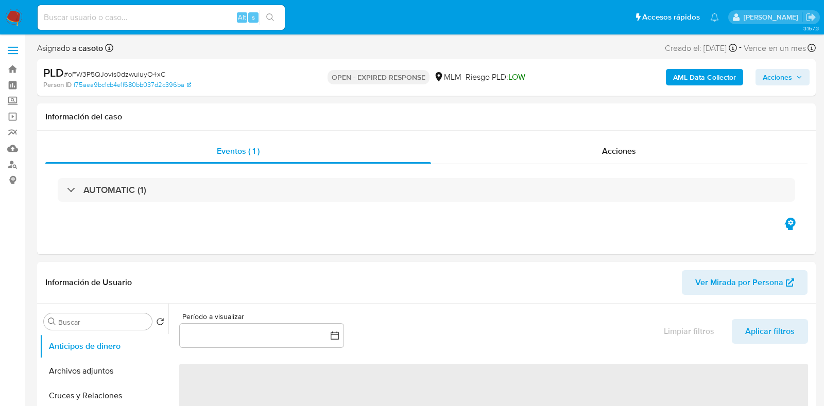
select select "10"
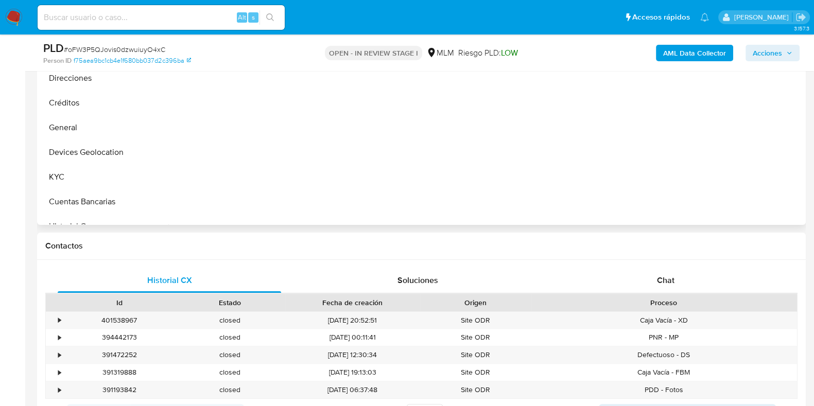
scroll to position [386, 0]
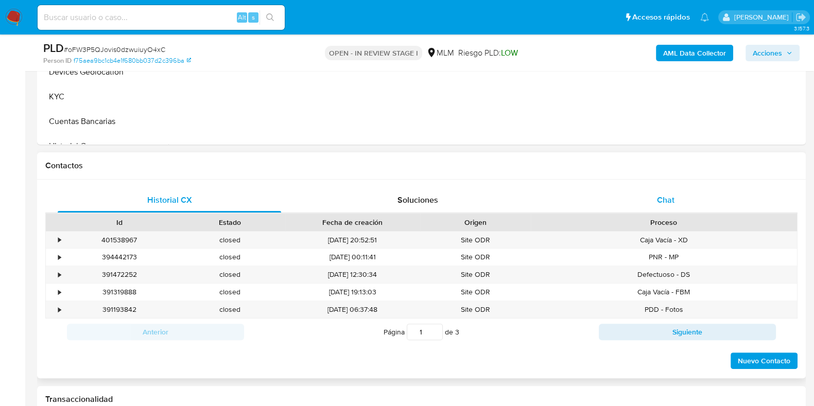
click at [673, 201] on span "Chat" at bounding box center [666, 200] width 18 height 12
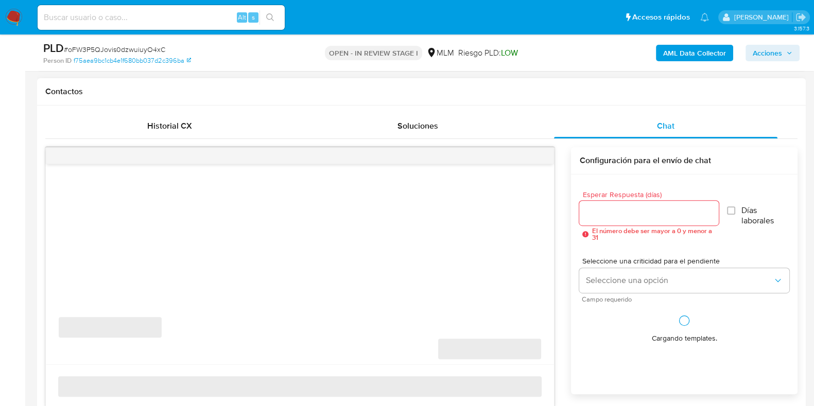
scroll to position [515, 0]
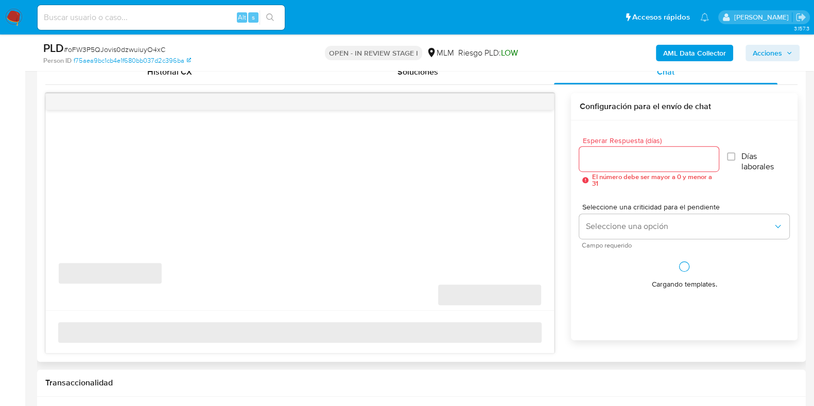
select select "10"
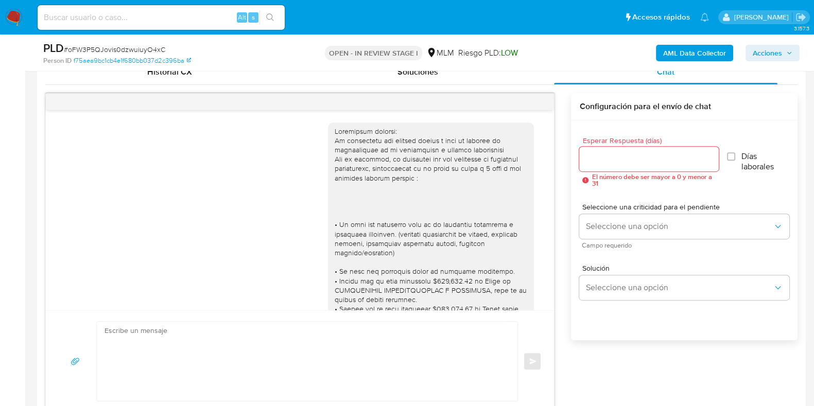
scroll to position [158, 0]
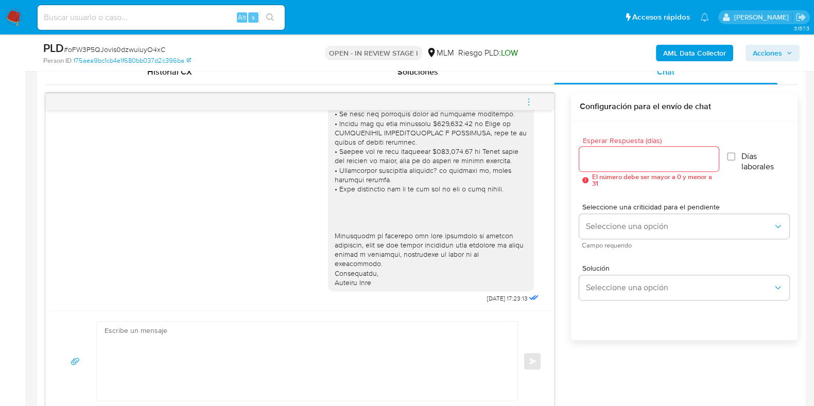
click at [531, 102] on icon "menu-action" at bounding box center [528, 101] width 9 height 9
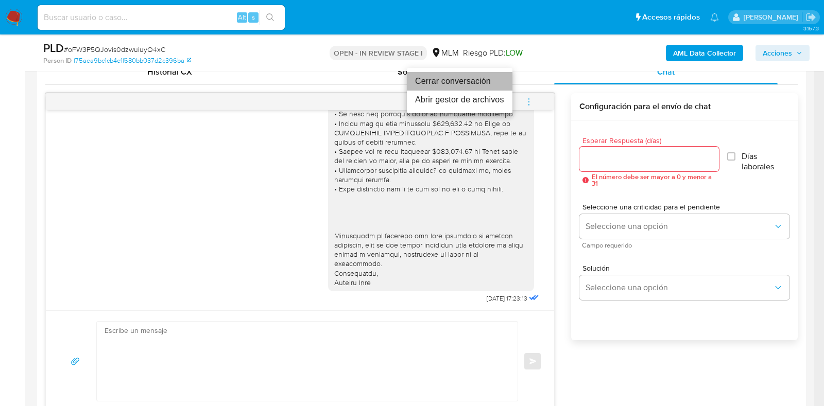
click at [421, 83] on li "Cerrar conversación" at bounding box center [460, 81] width 106 height 19
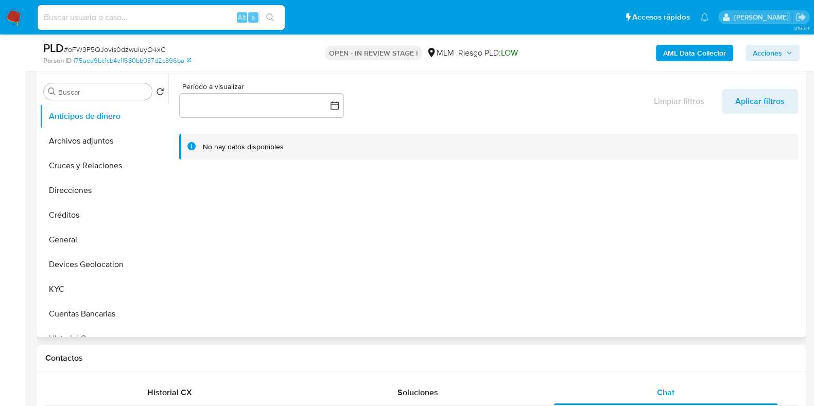
scroll to position [128, 0]
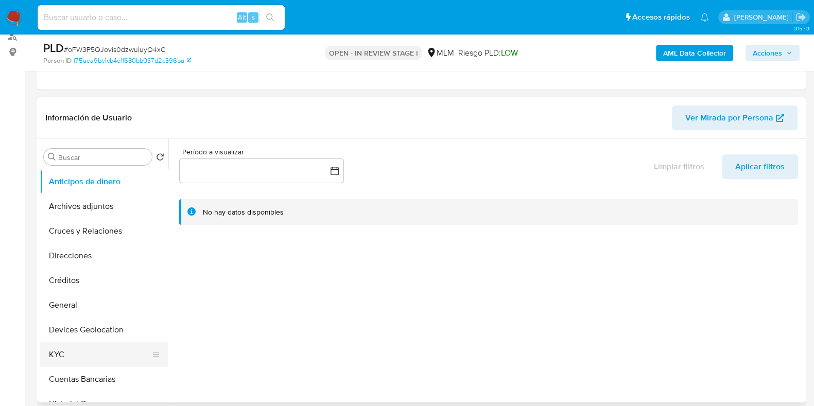
click at [59, 348] on button "KYC" at bounding box center [100, 355] width 121 height 25
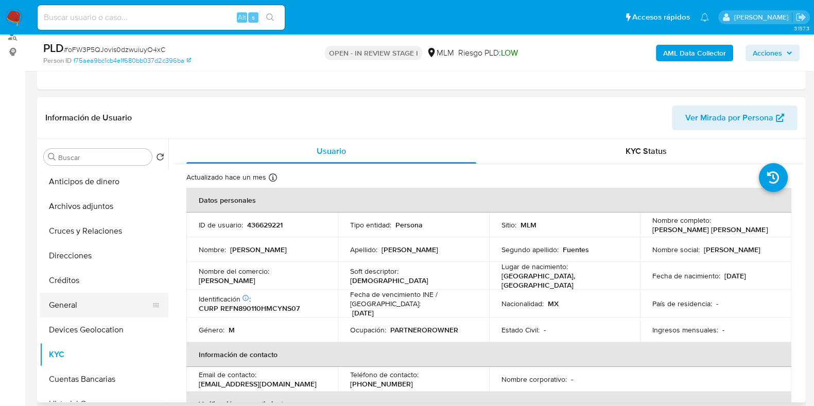
drag, startPoint x: 82, startPoint y: 301, endPoint x: 128, endPoint y: 305, distance: 46.5
click at [82, 302] on button "General" at bounding box center [100, 305] width 121 height 25
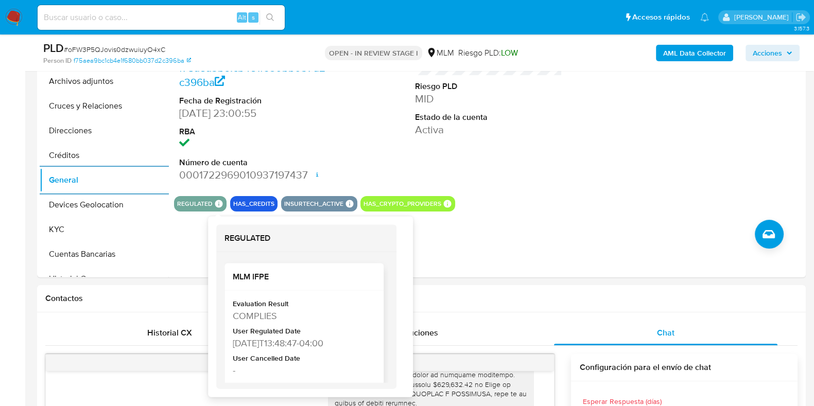
scroll to position [257, 0]
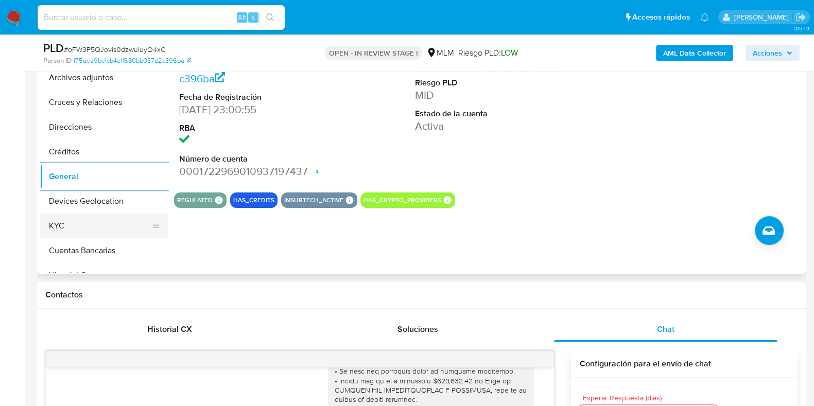
click at [94, 227] on button "KYC" at bounding box center [100, 226] width 121 height 25
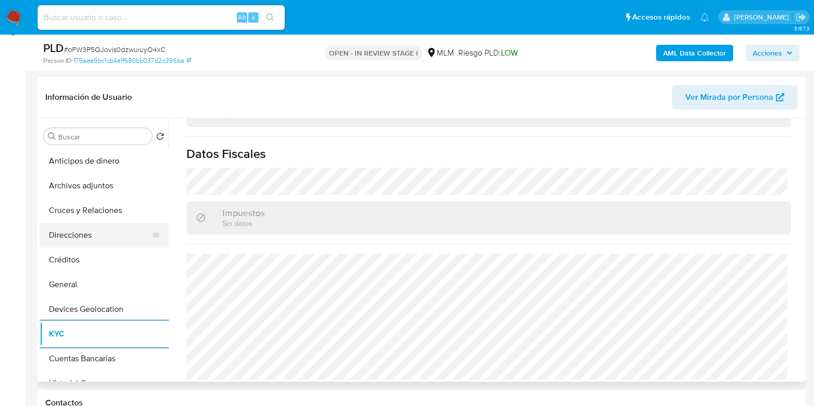
scroll to position [128, 0]
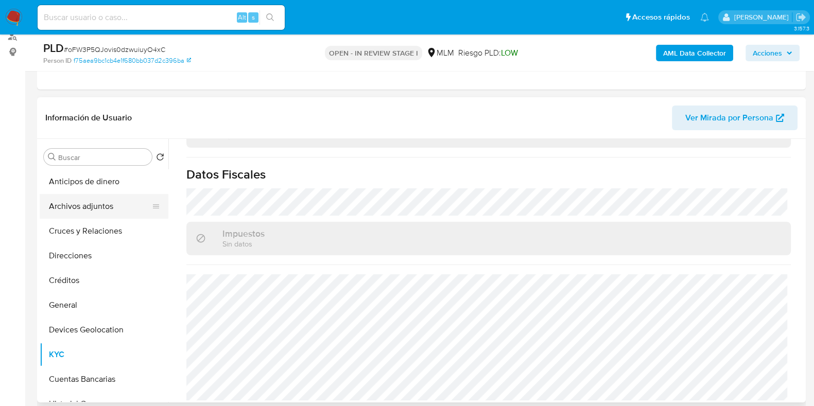
click at [75, 211] on button "Archivos adjuntos" at bounding box center [100, 206] width 121 height 25
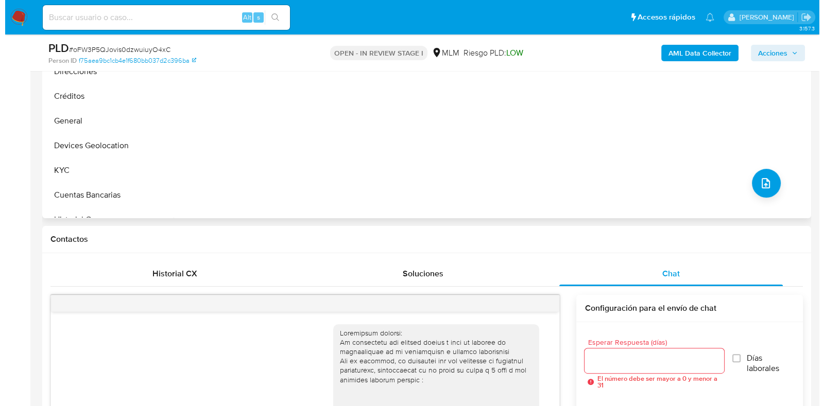
scroll to position [257, 0]
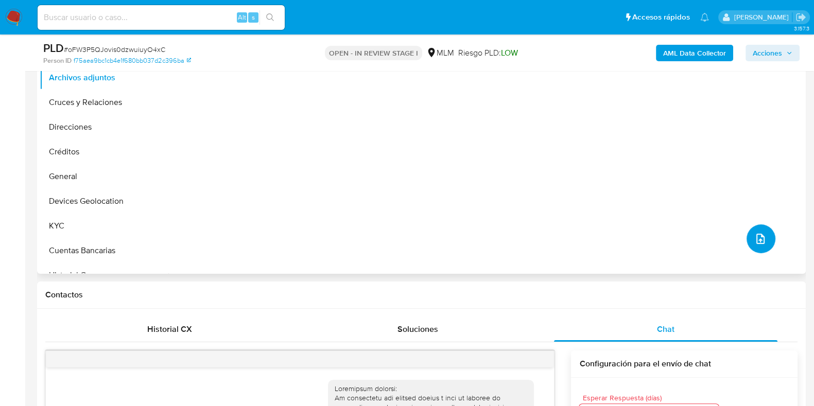
click at [747, 234] on button "upload-file" at bounding box center [761, 239] width 29 height 29
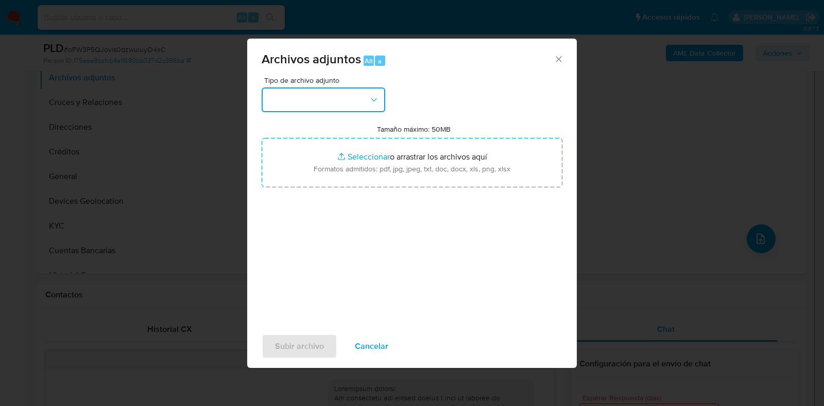
click at [329, 105] on button "button" at bounding box center [324, 100] width 124 height 25
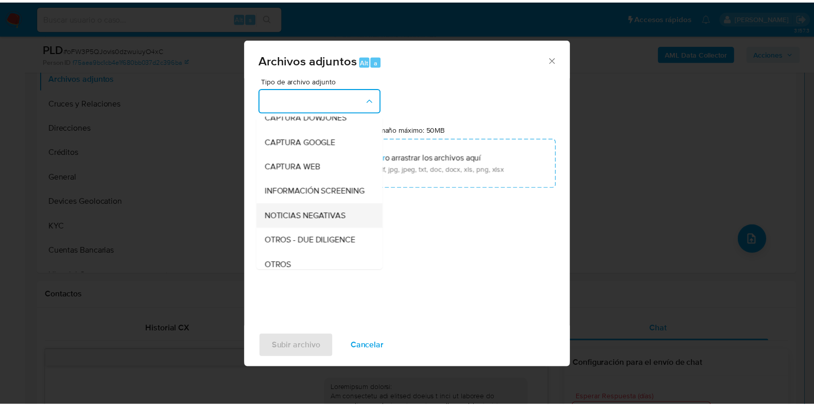
scroll to position [64, 0]
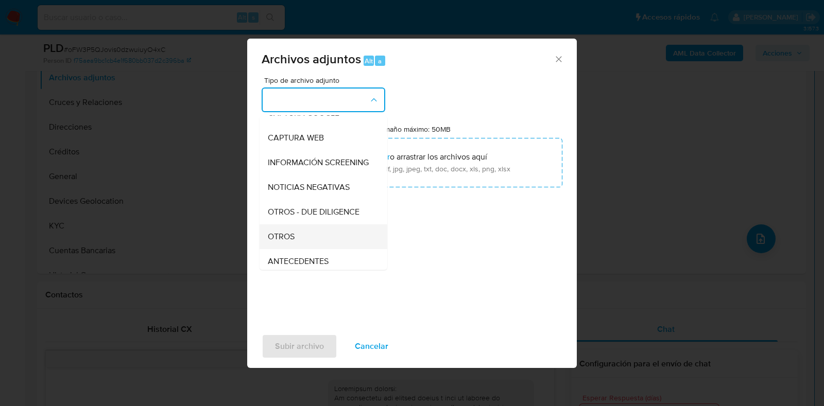
click at [288, 242] on span "OTROS" at bounding box center [281, 237] width 27 height 10
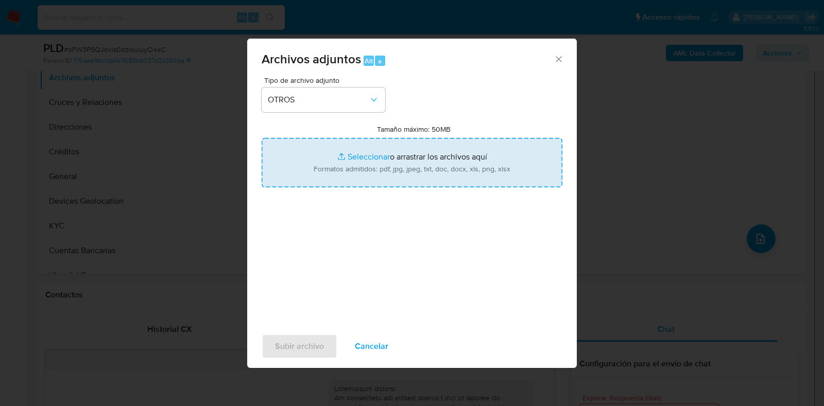
click at [354, 156] on input "Tamaño máximo: 50MB Seleccionar archivos" at bounding box center [412, 162] width 301 height 49
type input "C:\fakepath\436629221_NESTOR [PERSON_NAME] FUENTES_AGO2025.pdf"
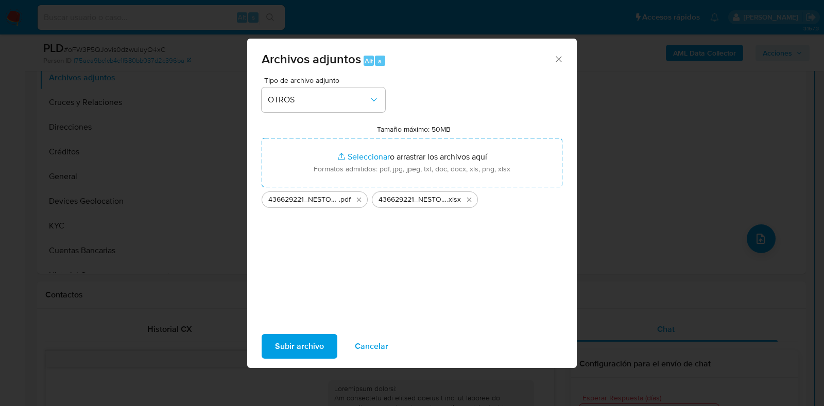
drag, startPoint x: 354, startPoint y: 156, endPoint x: 306, endPoint y: 353, distance: 203.4
click at [306, 353] on span "Subir archivo" at bounding box center [299, 346] width 49 height 23
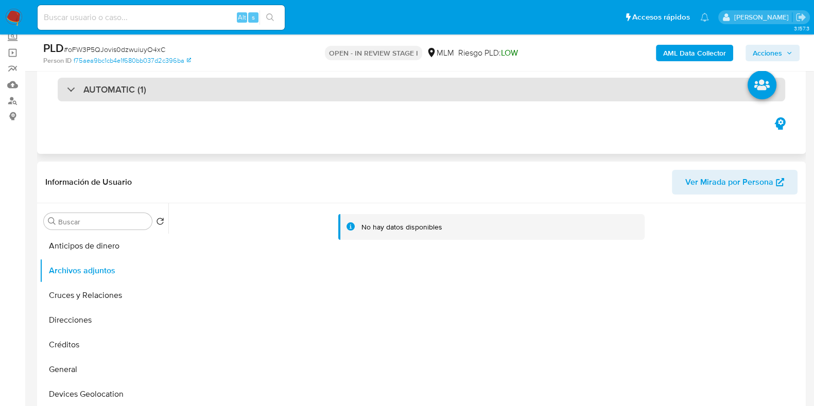
click at [121, 90] on h3 "AUTOMATIC (1)" at bounding box center [114, 89] width 63 height 11
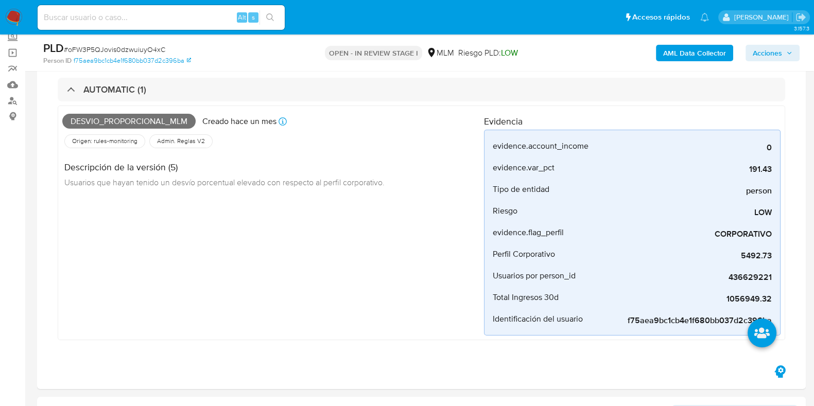
click at [766, 57] on span "Acciones" at bounding box center [767, 53] width 29 height 16
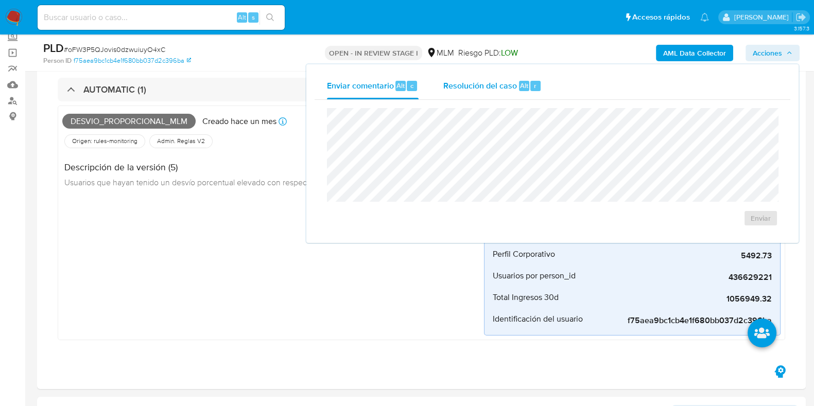
click at [508, 83] on span "Resolución del caso" at bounding box center [480, 85] width 74 height 12
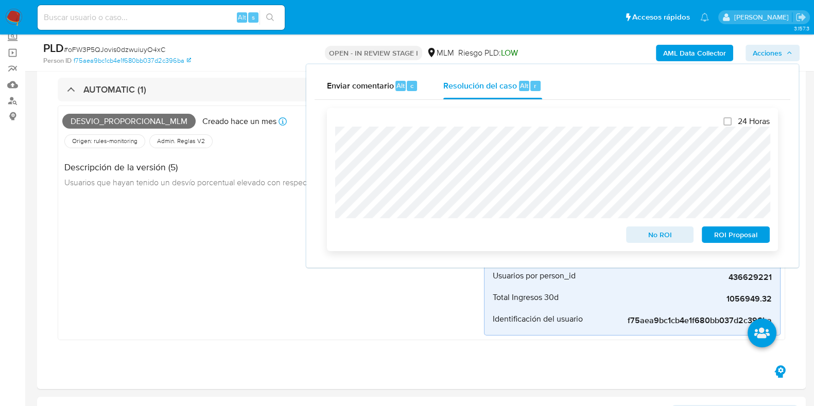
click at [715, 237] on span "ROI Proposal" at bounding box center [736, 235] width 54 height 14
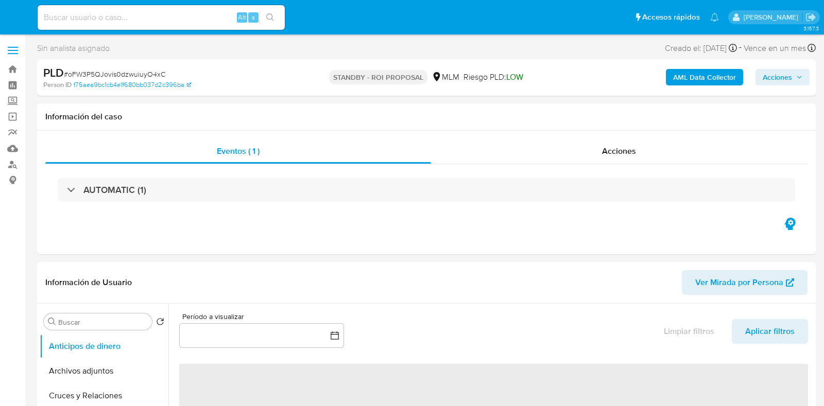
select select "10"
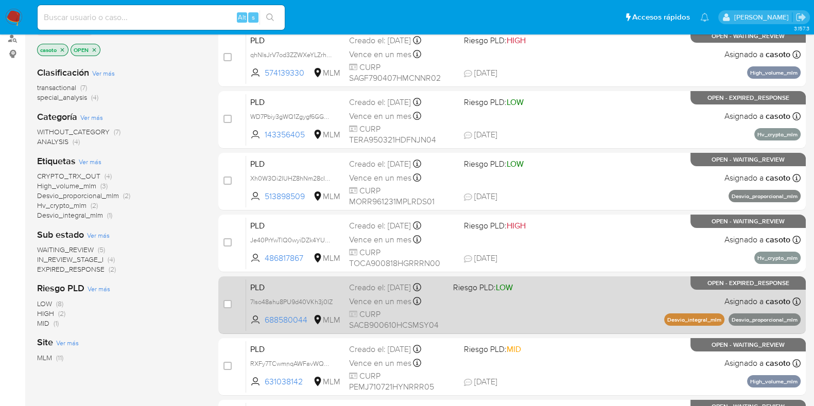
scroll to position [128, 0]
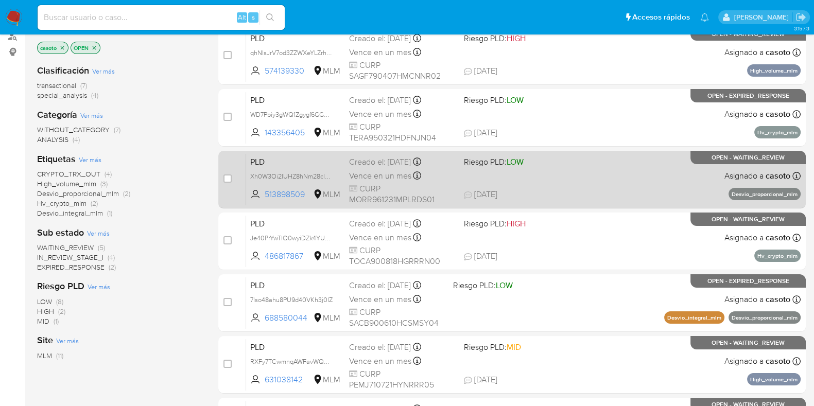
click at [597, 186] on div "PLD Xh0W3Oi2IUHZ8hNm28cIM2nW 513898509 MLM Riesgo PLD: LOW Creado el: [DATE] Cr…" at bounding box center [523, 179] width 555 height 52
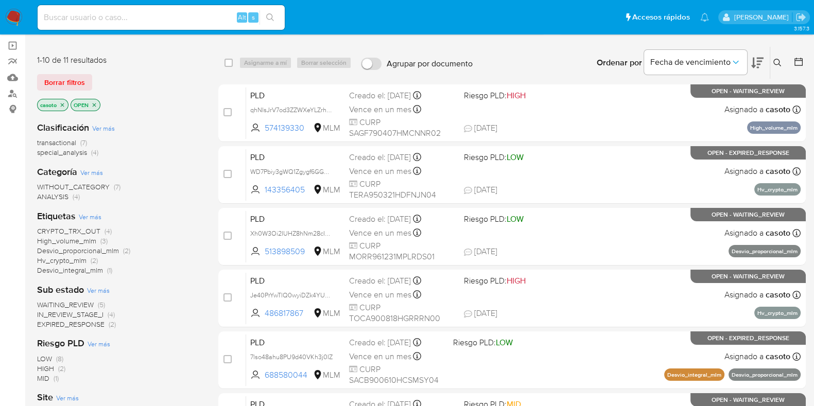
scroll to position [0, 0]
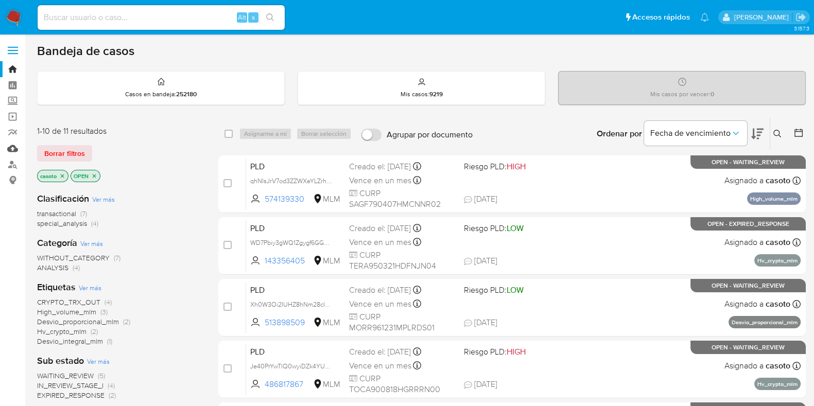
click at [11, 144] on link "Mulan" at bounding box center [61, 149] width 123 height 16
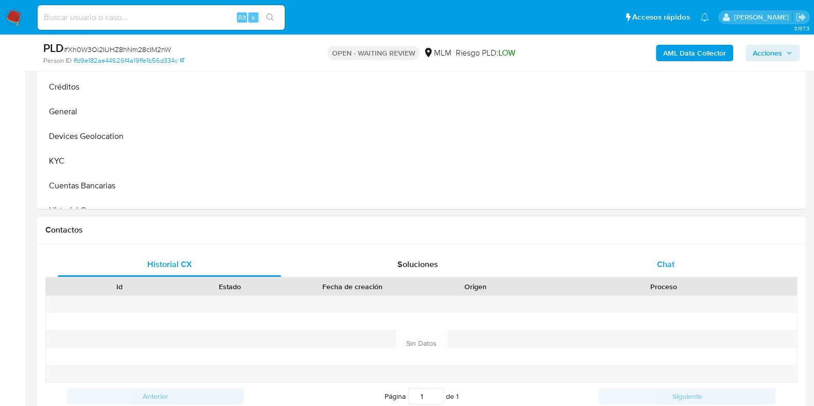
click at [667, 265] on span "Chat" at bounding box center [666, 265] width 18 height 12
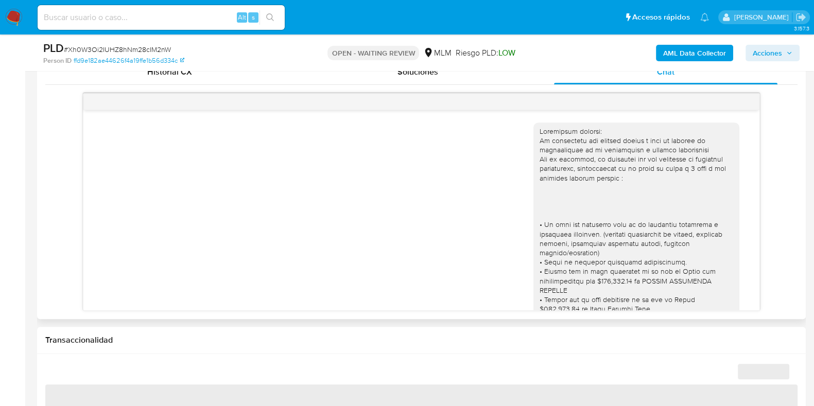
scroll to position [687, 0]
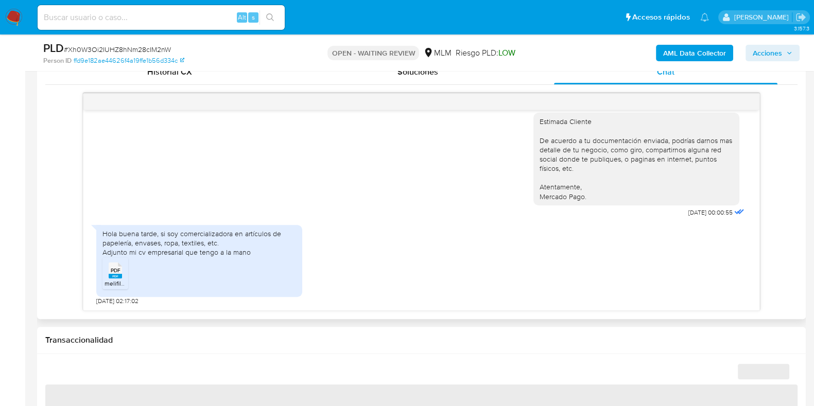
select select "10"
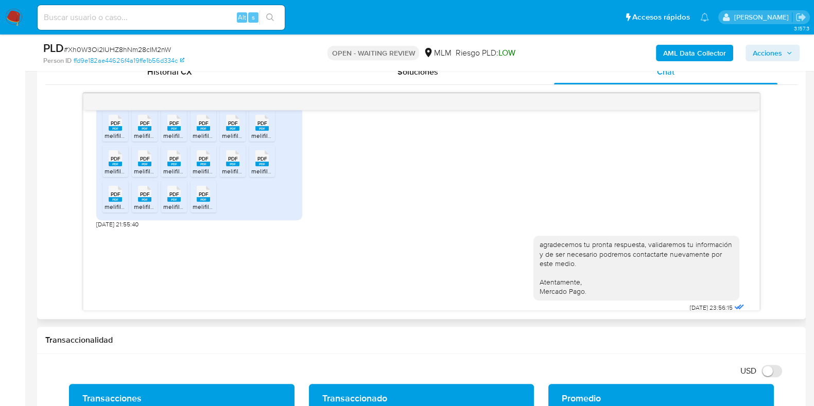
scroll to position [365, 0]
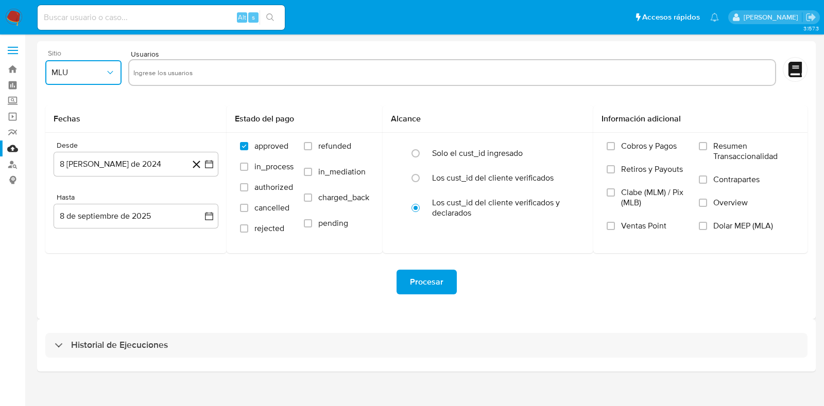
click at [72, 67] on span "MLU" at bounding box center [79, 72] width 54 height 10
click at [65, 220] on span "MLM" at bounding box center [61, 224] width 18 height 10
click at [232, 74] on input "text" at bounding box center [452, 72] width 638 height 16
type input "2423037397"
paste input "1359135928"
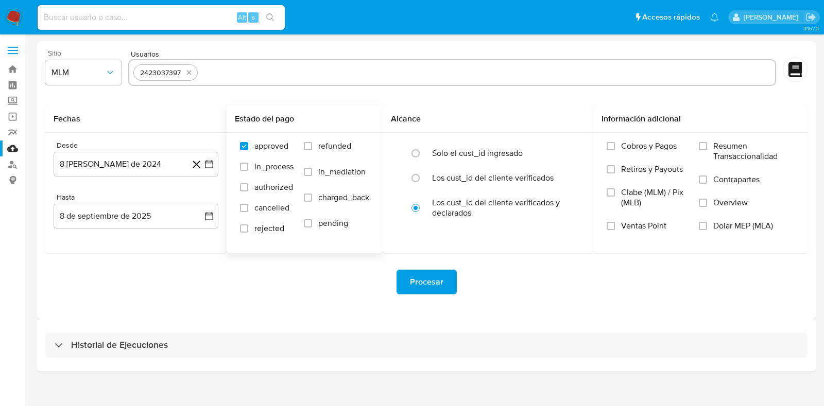
type input "1359135928"
paste input "688580044"
type input "688580044"
paste input "232183713"
type input "232183713"
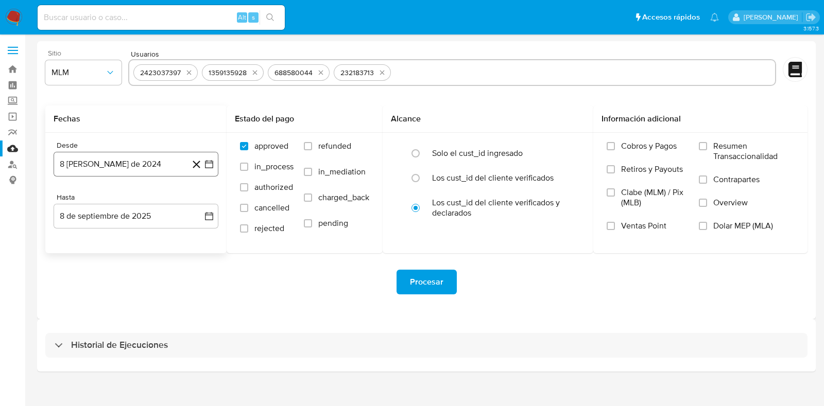
click at [118, 170] on button "8 de agosto de 2024" at bounding box center [136, 164] width 165 height 25
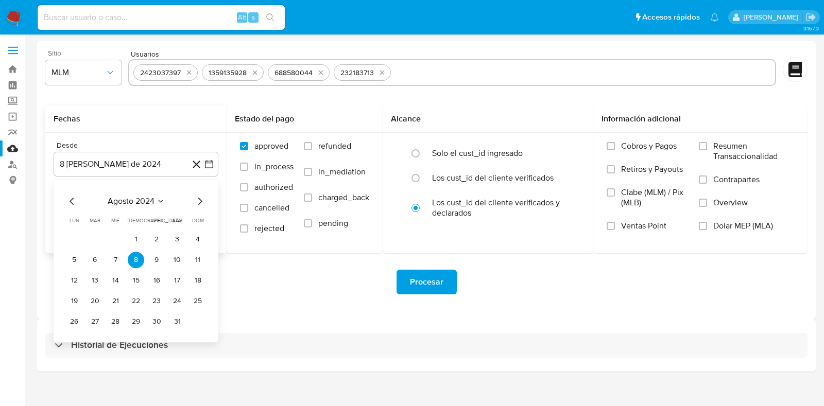
click at [160, 198] on icon "Seleccionar mes y año" at bounding box center [161, 201] width 8 height 8
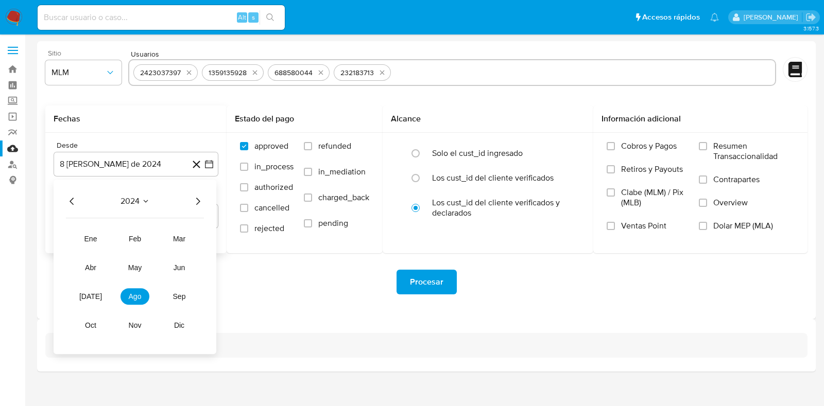
click at [200, 202] on icon "Año siguiente" at bounding box center [198, 201] width 12 height 12
click at [136, 241] on span "feb" at bounding box center [135, 239] width 12 height 8
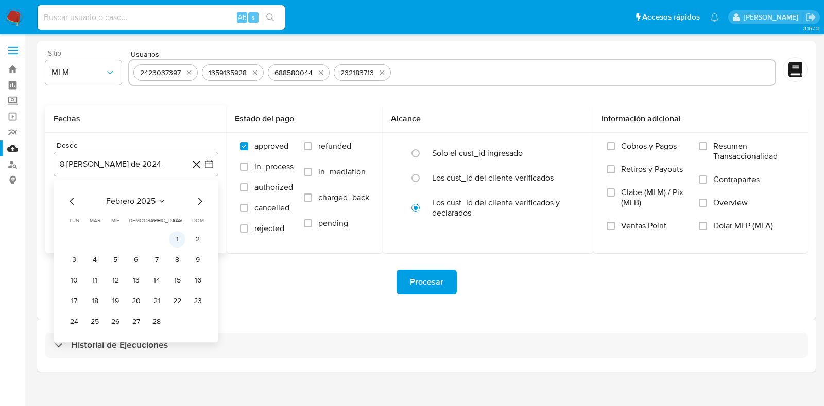
click at [175, 241] on button "1" at bounding box center [177, 239] width 16 height 16
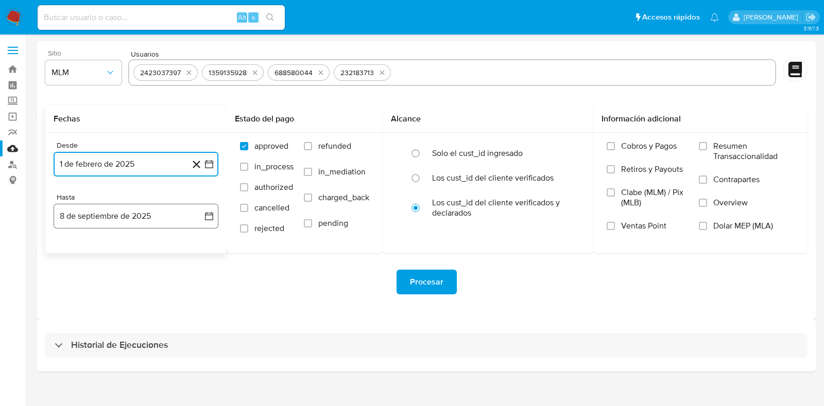
click at [113, 219] on button "8 de septiembre de 2025" at bounding box center [136, 216] width 165 height 25
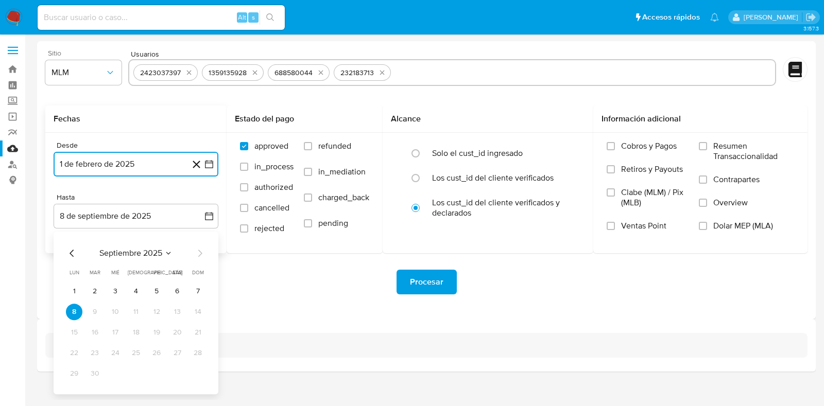
click at [67, 253] on icon "Mes anterior" at bounding box center [72, 253] width 12 height 12
click at [67, 252] on icon "Mes anterior" at bounding box center [72, 253] width 12 height 12
click at [141, 374] on button "31" at bounding box center [136, 374] width 16 height 16
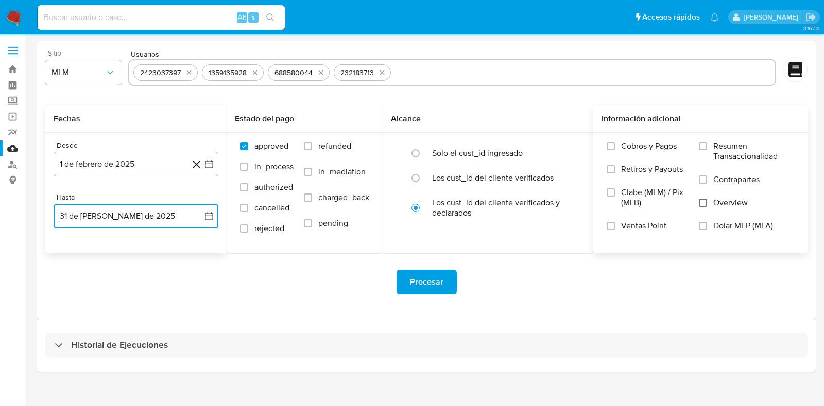
click at [703, 204] on input "Overview" at bounding box center [703, 203] width 8 height 8
click at [435, 274] on span "Procesar" at bounding box center [426, 282] width 33 height 23
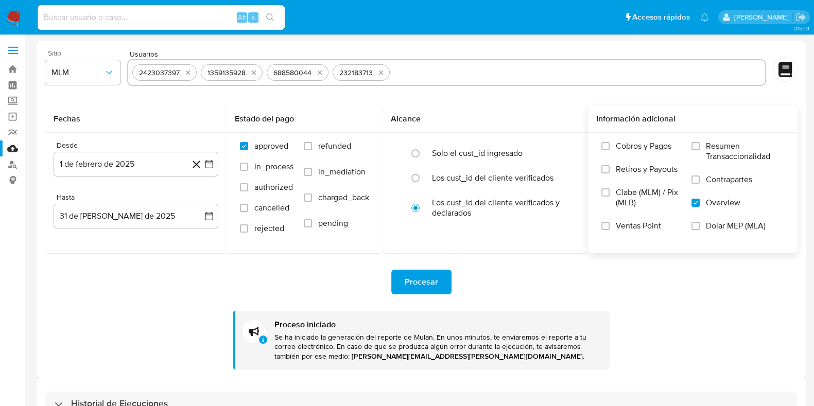
click at [9, 16] on img at bounding box center [14, 18] width 18 height 18
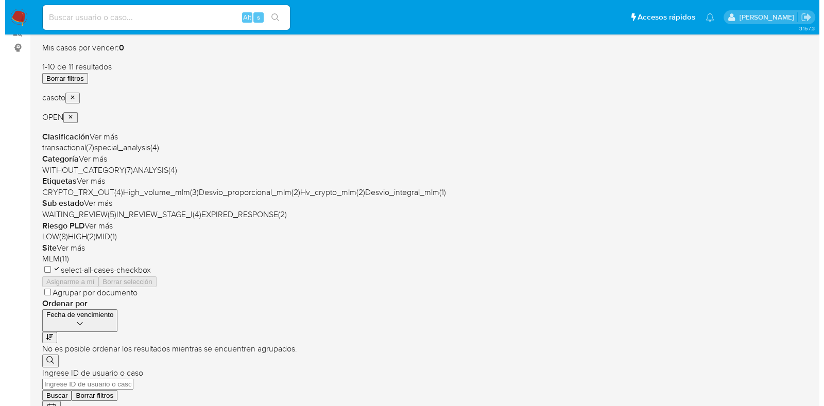
scroll to position [20, 0]
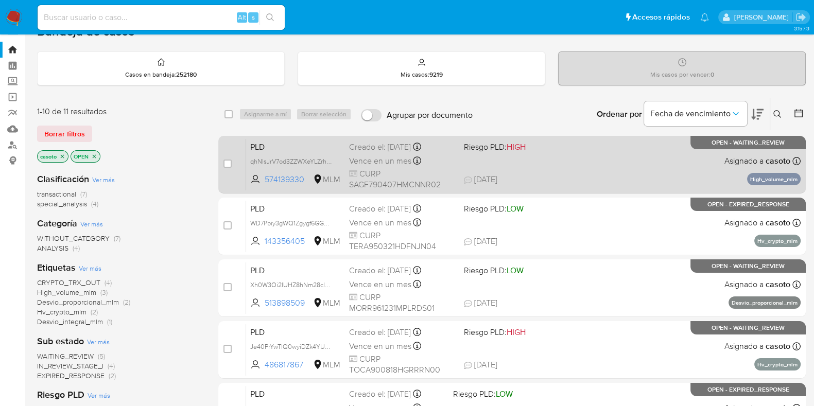
click at [635, 177] on span "02/09/2025 02/09/2025 11:28" at bounding box center [574, 179] width 221 height 11
click at [225, 163] on input "checkbox" at bounding box center [228, 164] width 8 height 8
checkbox input "true"
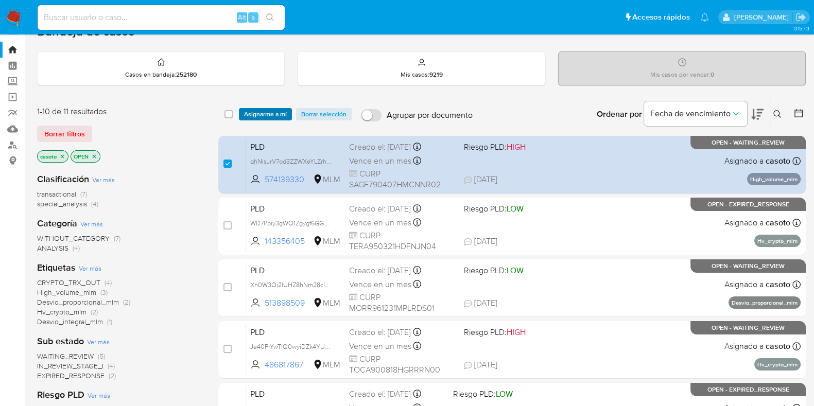
click at [272, 114] on span "Asignarme a mí" at bounding box center [265, 114] width 43 height 10
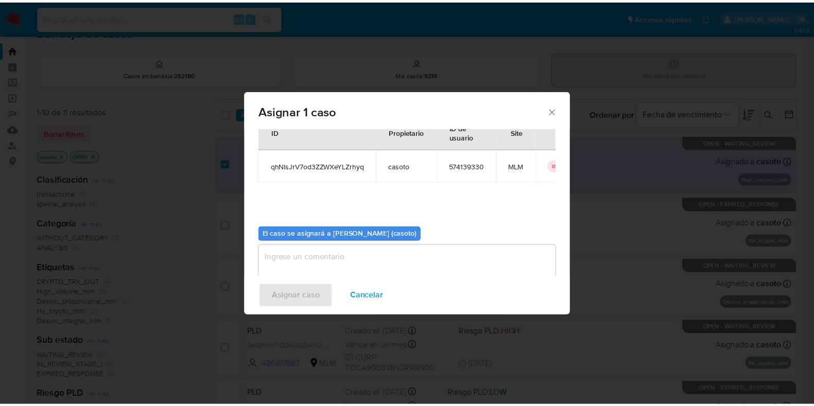
scroll to position [53, 0]
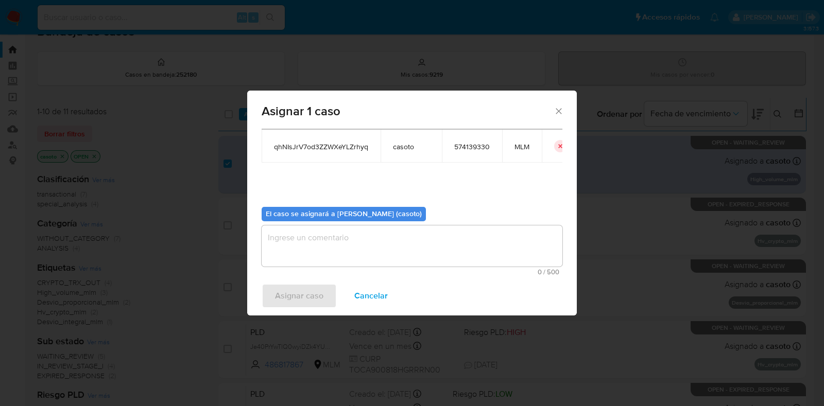
click at [323, 246] on textarea "assign-modal" at bounding box center [412, 246] width 301 height 41
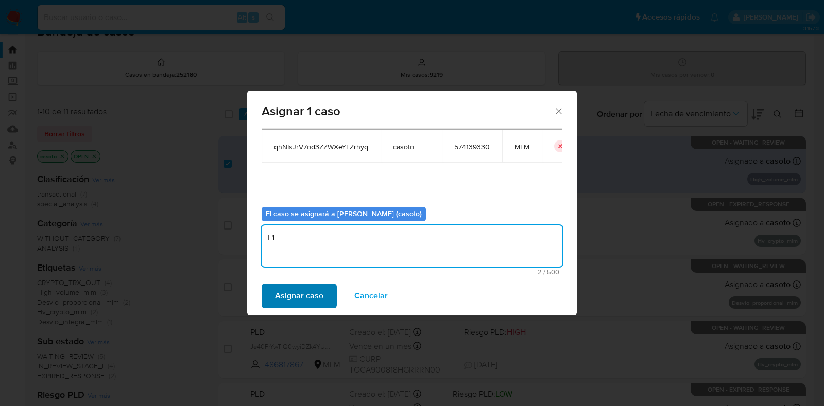
type textarea "L1"
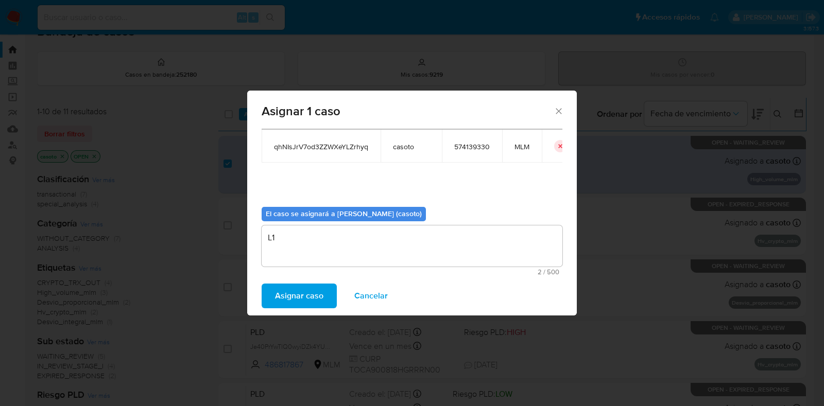
click at [310, 298] on span "Asignar caso" at bounding box center [299, 296] width 48 height 23
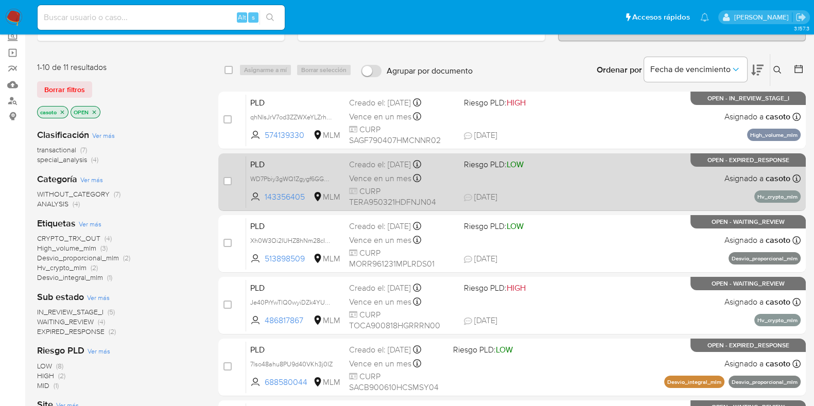
scroll to position [84, 0]
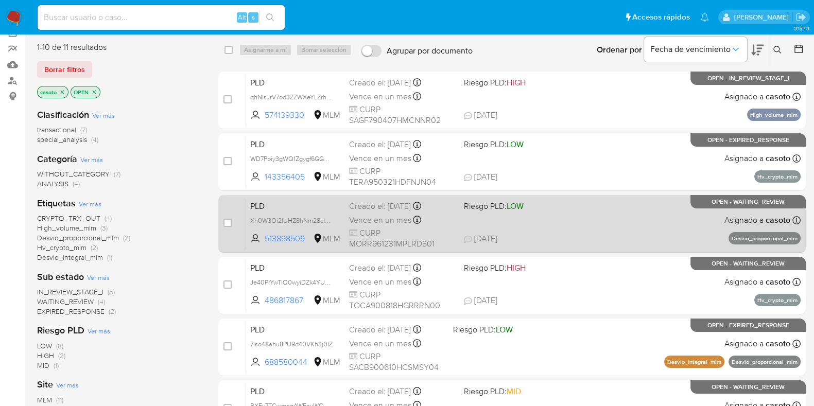
click at [657, 213] on div "PLD Xh0W3Oi2IUHZ8hNm28cIM2nW 513898509 MLM Riesgo PLD: LOW Creado el: 12/08/202…" at bounding box center [523, 224] width 555 height 52
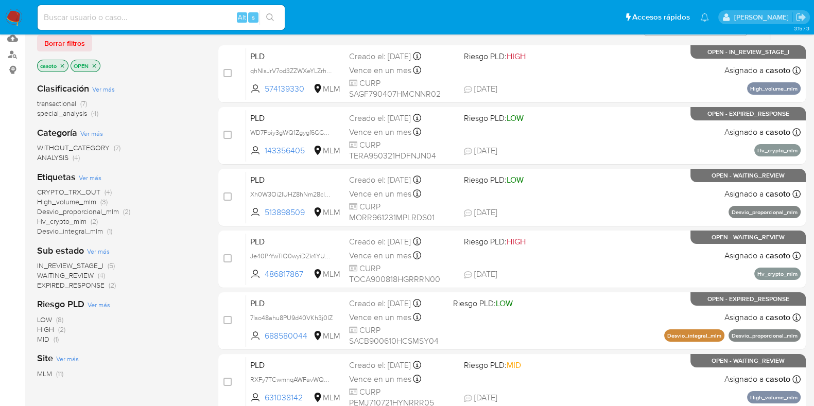
scroll to position [148, 0]
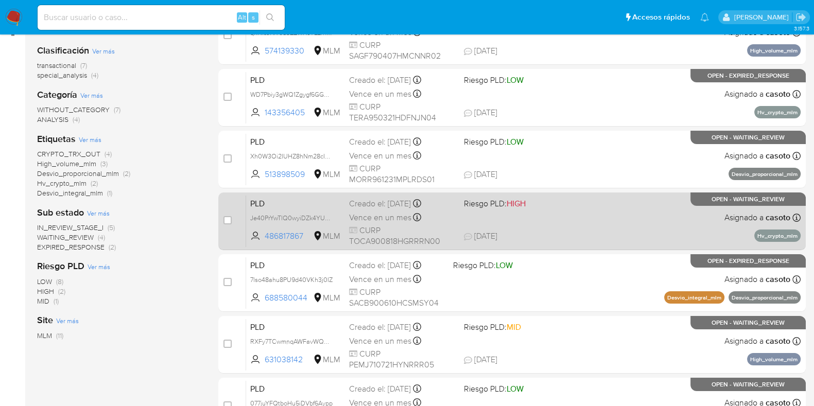
click at [685, 217] on div "PLD Je40PrYwTlQ0wyiDZk4YU49C 486817867 MLM Riesgo PLD: HIGH Creado el: 12/08/20…" at bounding box center [523, 221] width 555 height 52
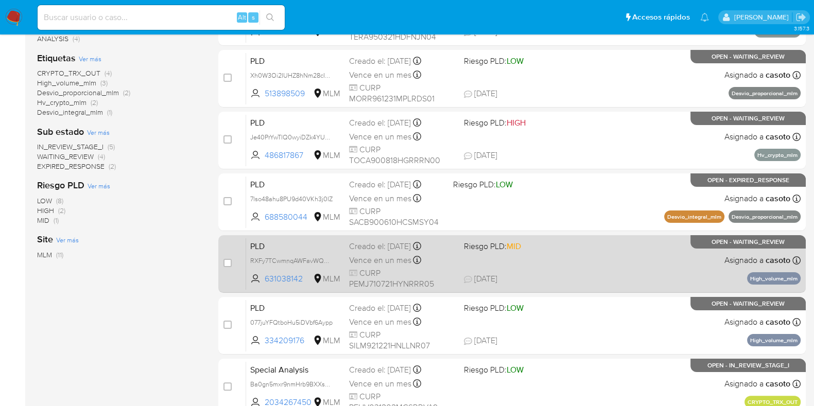
scroll to position [277, 0]
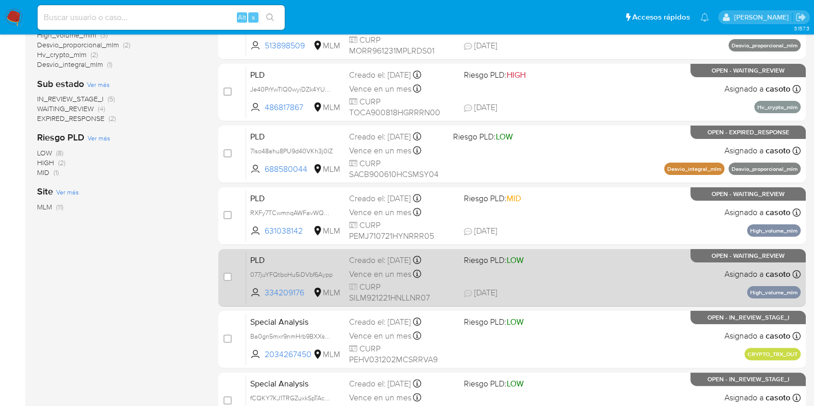
click at [670, 279] on div "PLD 077juYFQtboHu5iDVbf6Aypp 334209176 MLM Riesgo PLD: LOW Creado el: 12/08/202…" at bounding box center [523, 278] width 555 height 52
click at [224, 277] on input "checkbox" at bounding box center [228, 277] width 8 height 8
checkbox input "true"
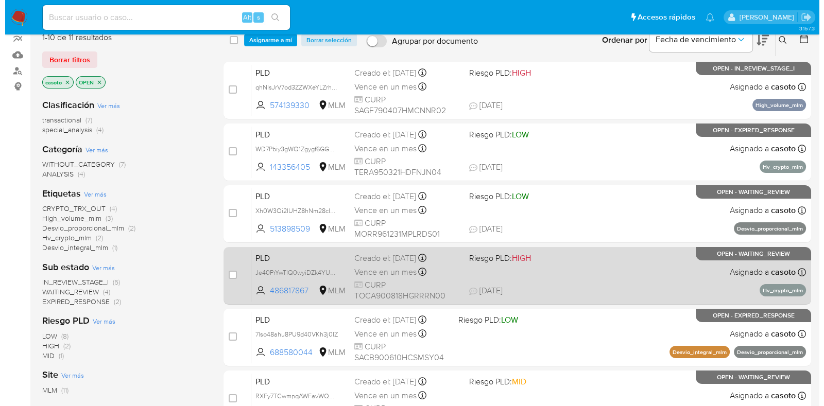
scroll to position [20, 0]
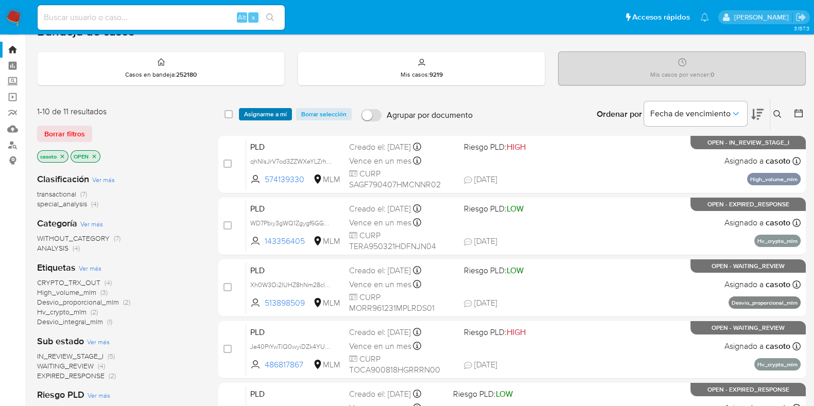
click at [276, 115] on span "Asignarme a mí" at bounding box center [265, 114] width 43 height 10
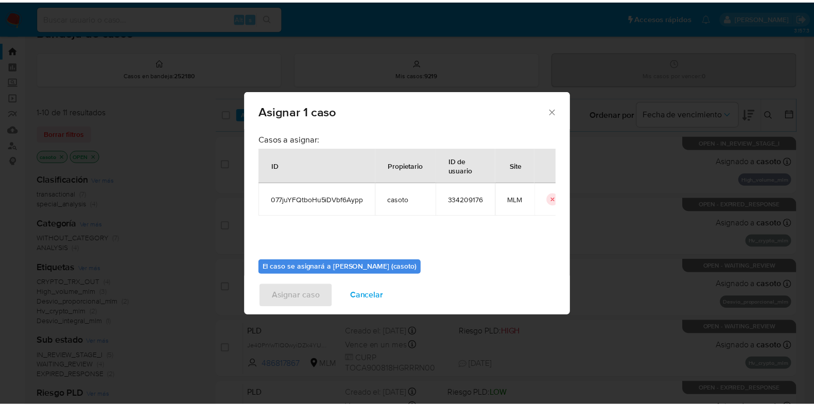
scroll to position [53, 0]
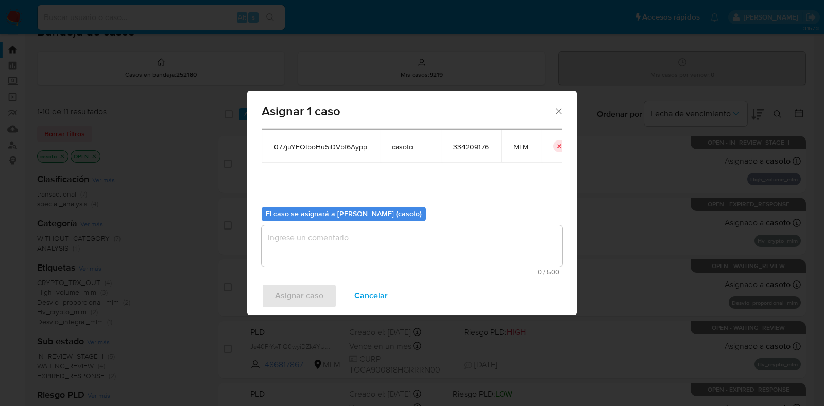
click at [365, 232] on textarea "assign-modal" at bounding box center [412, 246] width 301 height 41
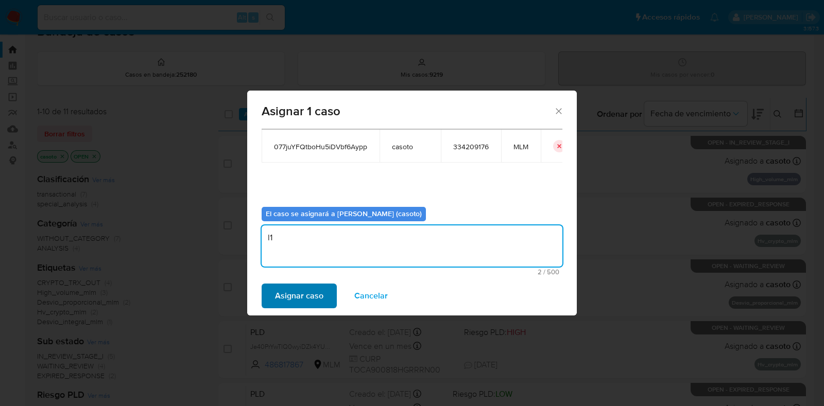
type textarea "l1"
click at [324, 299] on button "Asignar caso" at bounding box center [299, 296] width 75 height 25
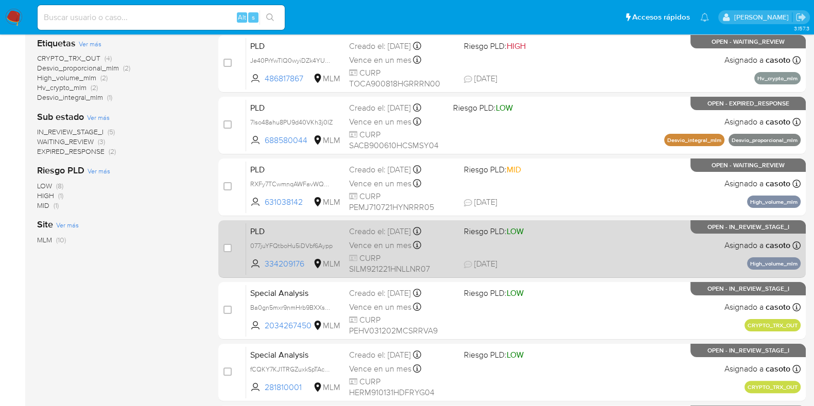
scroll to position [20, 0]
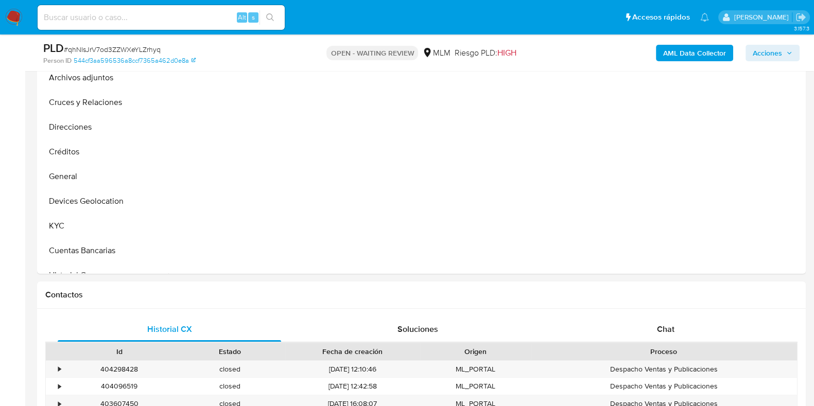
scroll to position [386, 0]
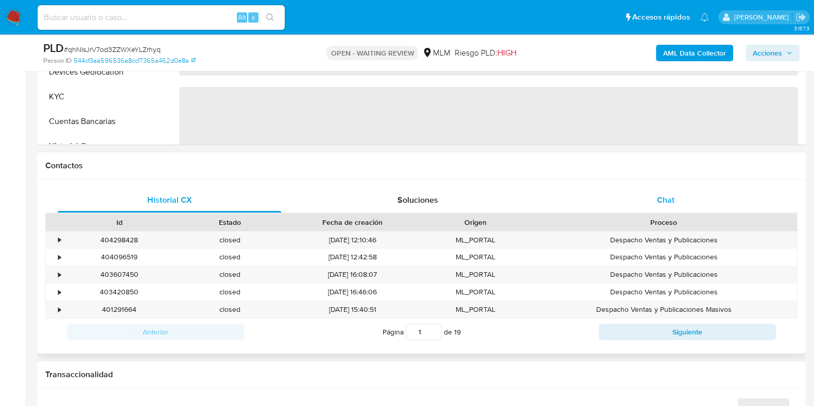
click at [663, 192] on div "Chat" at bounding box center [666, 200] width 224 height 25
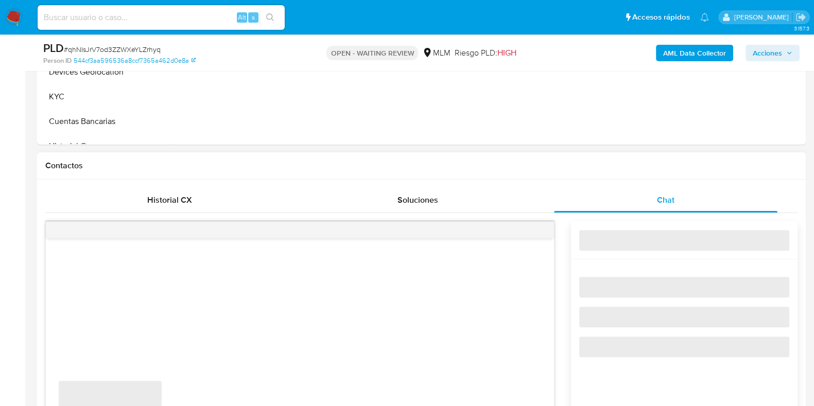
select select "10"
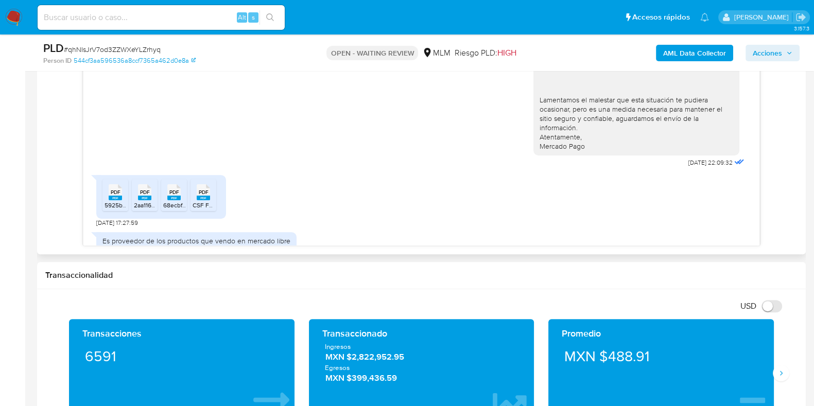
scroll to position [155, 0]
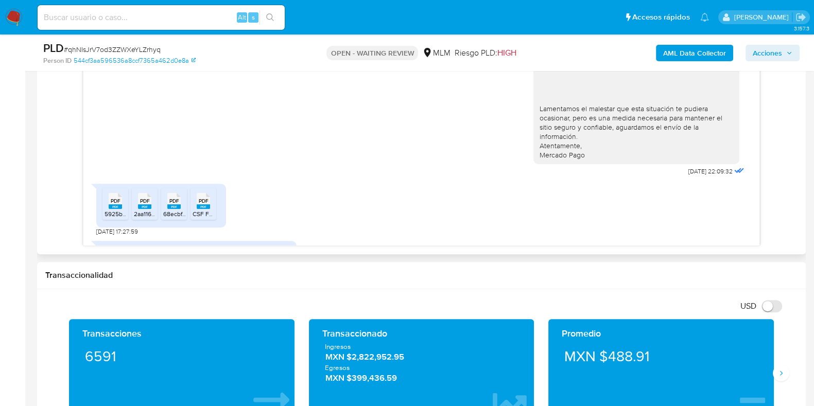
click at [138, 199] on icon "PDF" at bounding box center [144, 201] width 13 height 18
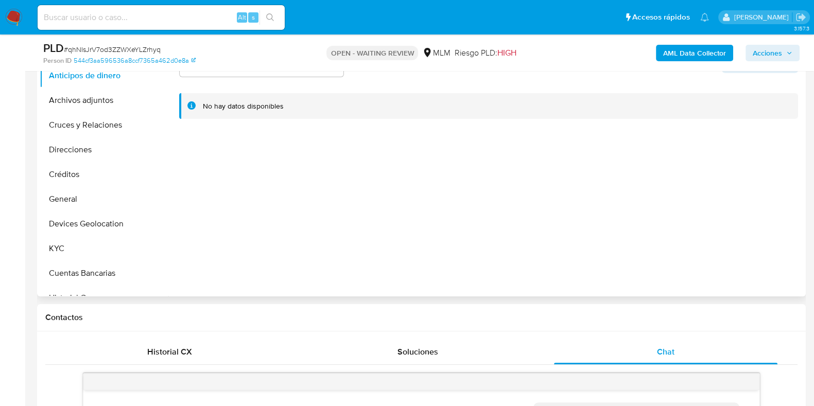
scroll to position [193, 0]
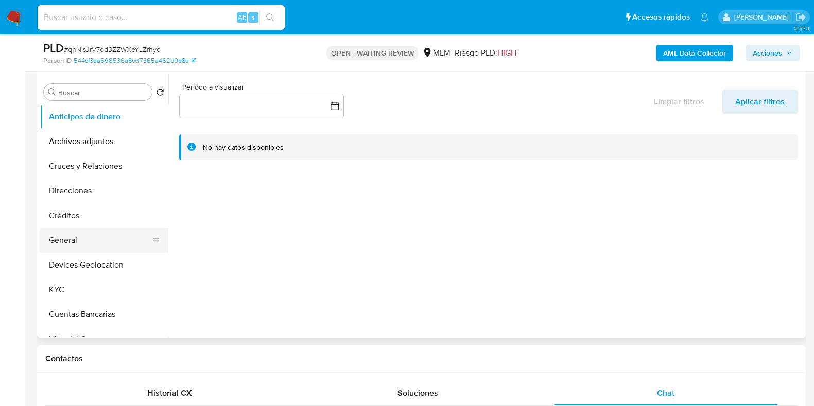
click at [75, 243] on button "General" at bounding box center [100, 240] width 121 height 25
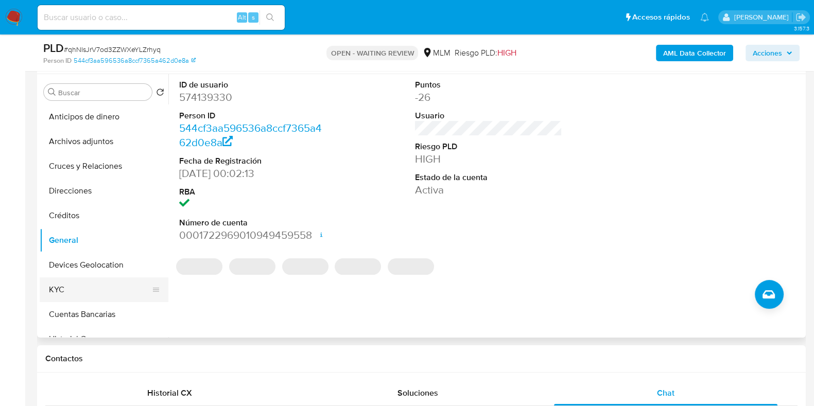
click at [63, 288] on button "KYC" at bounding box center [100, 290] width 121 height 25
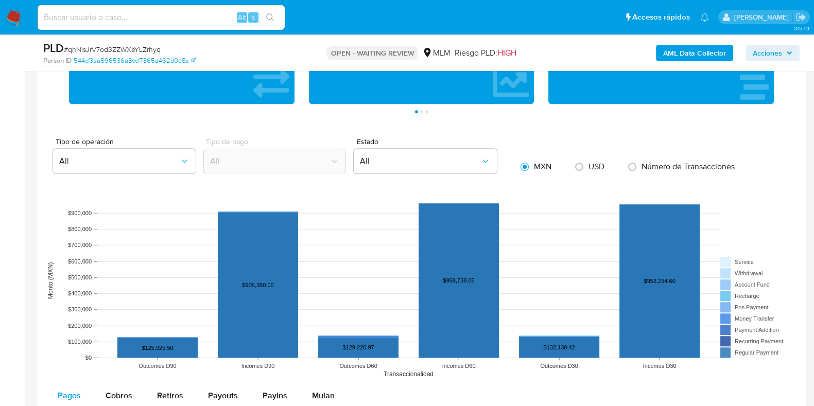
scroll to position [965, 0]
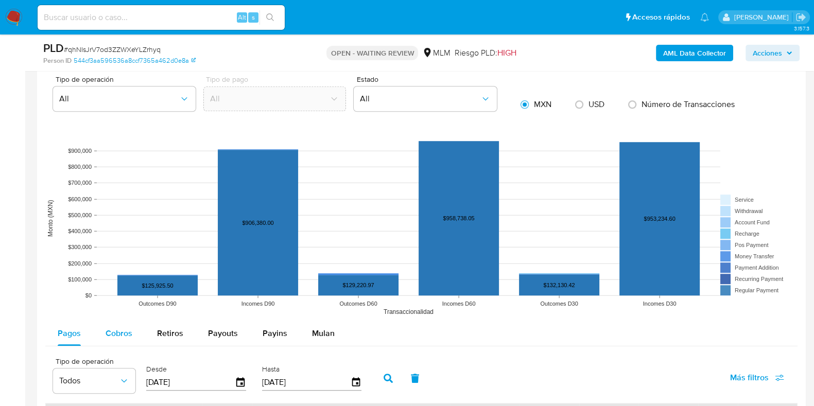
click at [130, 338] on span "Cobros" at bounding box center [119, 334] width 27 height 12
select select "10"
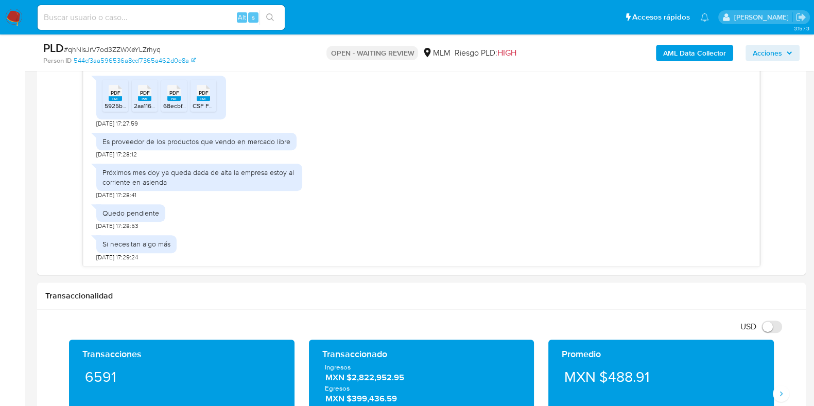
scroll to position [515, 0]
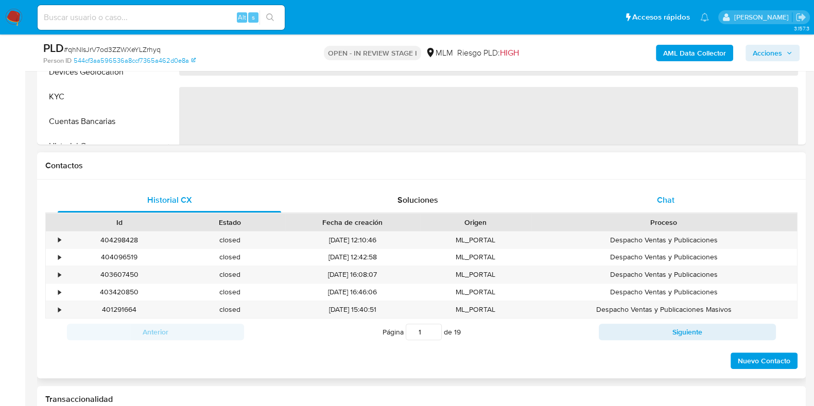
click at [669, 197] on span "Chat" at bounding box center [666, 200] width 18 height 12
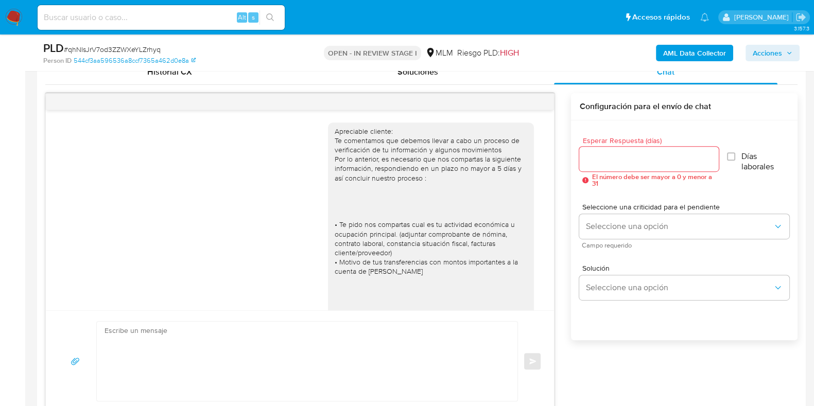
scroll to position [283, 0]
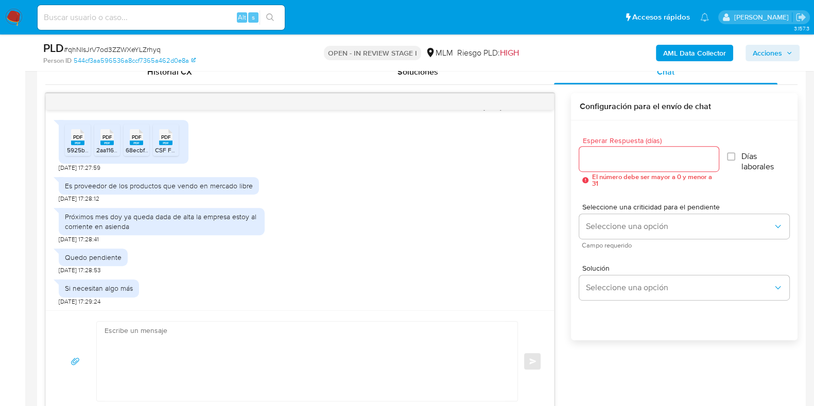
select select "10"
click at [628, 167] on div at bounding box center [648, 159] width 139 height 25
click at [629, 164] on input "Esperar Respuesta (días)" at bounding box center [648, 158] width 139 height 13
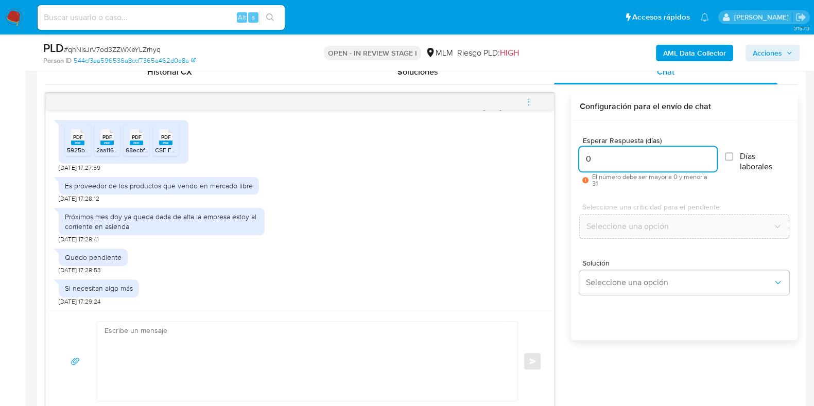
type input "0"
click at [381, 350] on textarea at bounding box center [305, 361] width 400 height 79
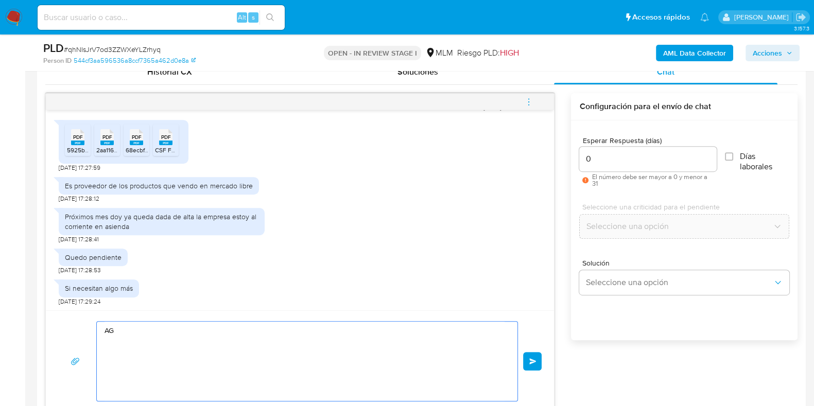
type textarea "A"
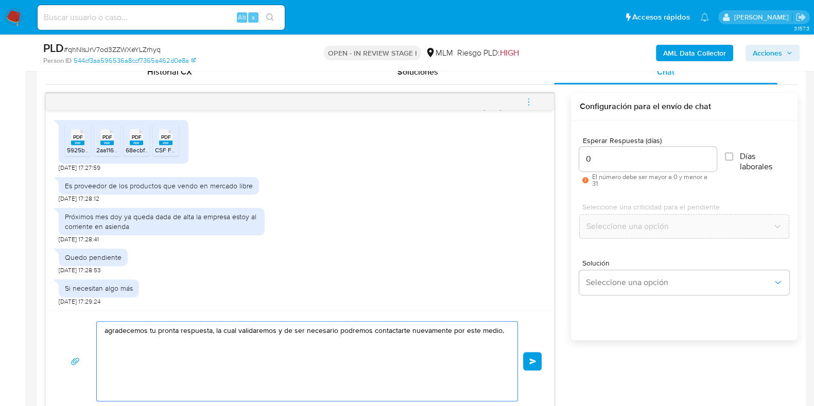
click at [284, 330] on textarea "agradecemos tu pronta respuesta, la cual validaremos y de ser necesario podremo…" at bounding box center [305, 361] width 400 height 79
click at [301, 369] on textarea "agradecemos tu pronta respuesta, la cual validaremos y solo de ser necesario po…" at bounding box center [305, 361] width 400 height 79
type textarea "agradecemos tu pronta respuesta, la cual validaremos y solo de ser necesario po…"
click at [531, 362] on span "Enviar" at bounding box center [532, 361] width 7 height 6
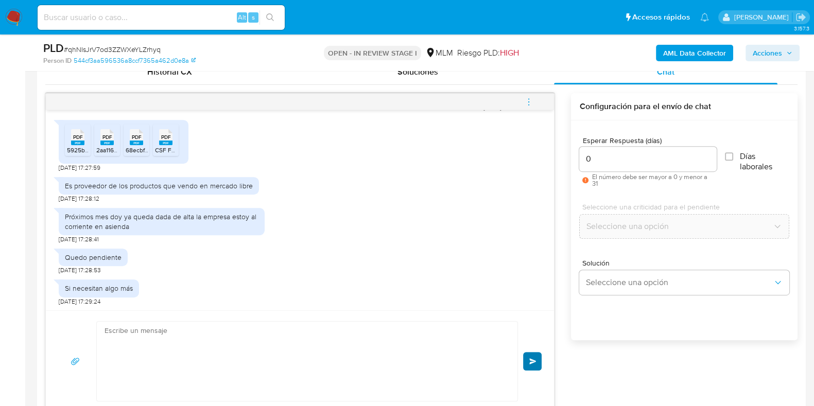
scroll to position [369, 0]
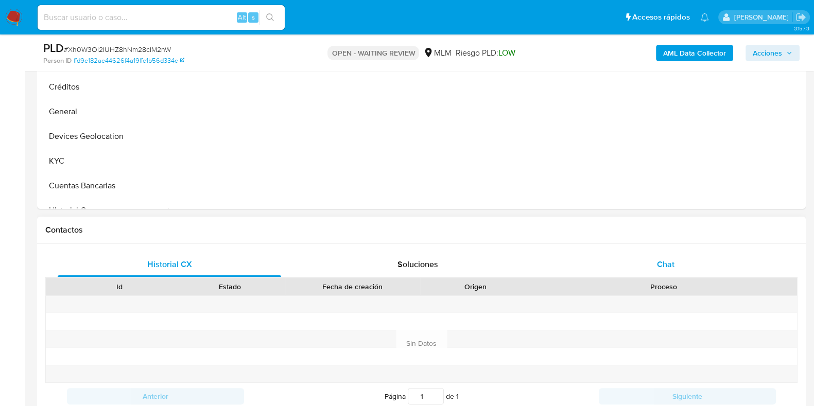
click at [663, 263] on span "Chat" at bounding box center [666, 265] width 18 height 12
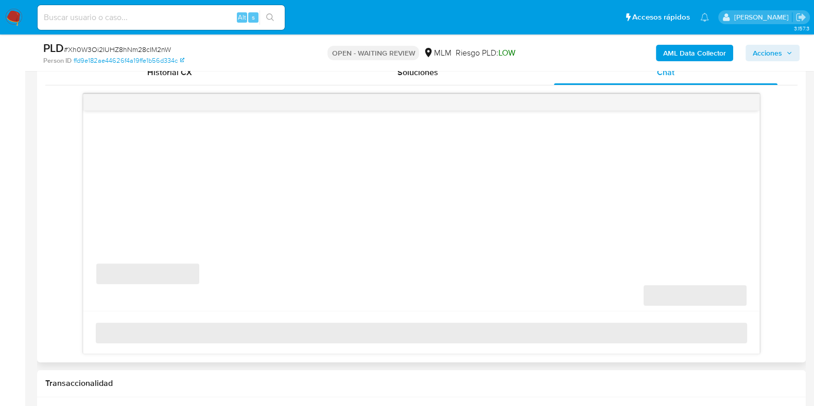
scroll to position [515, 0]
select select "10"
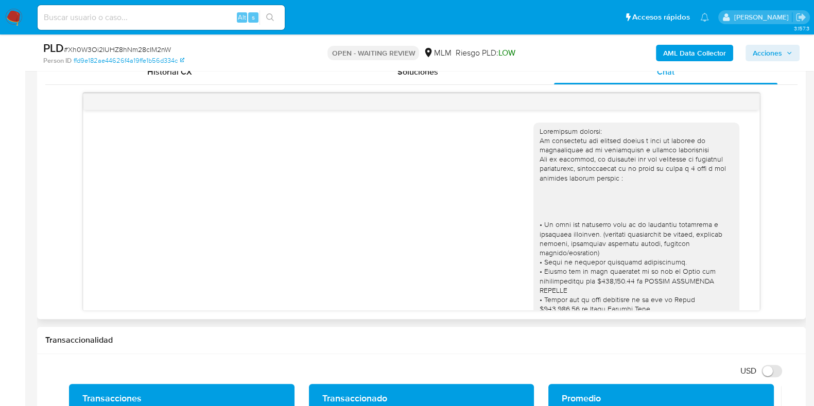
scroll to position [687, 0]
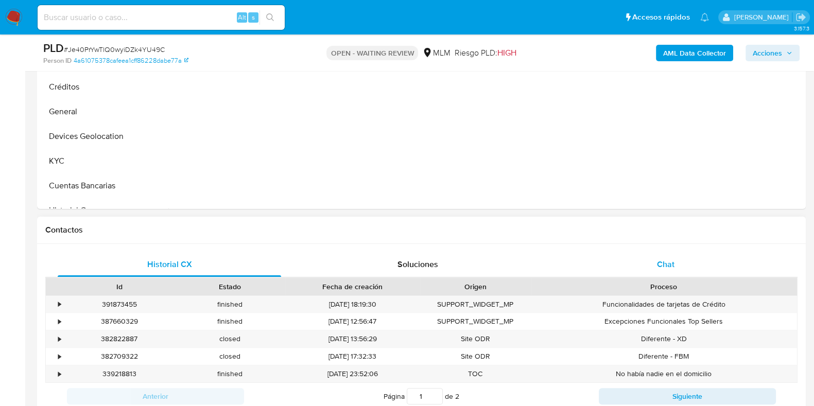
click at [663, 256] on div "Chat" at bounding box center [666, 264] width 224 height 25
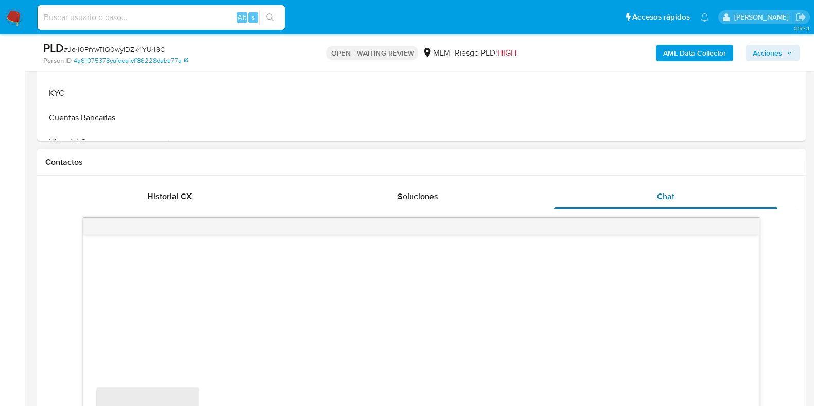
scroll to position [515, 0]
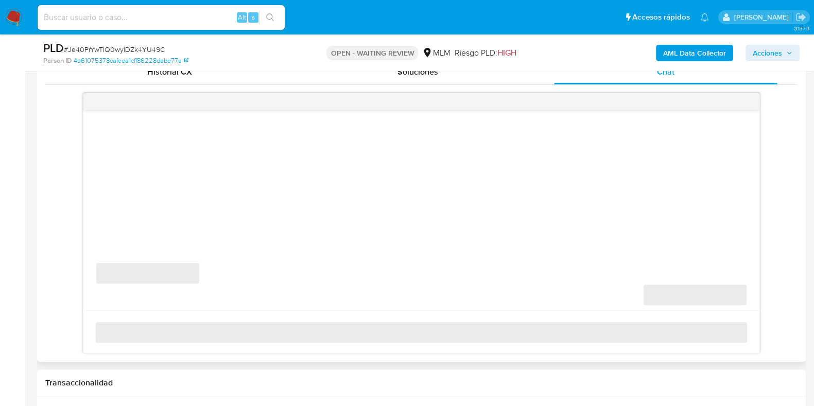
select select "10"
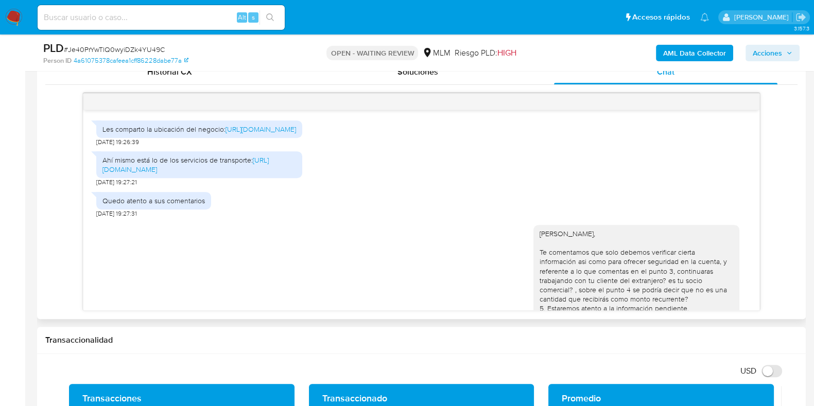
scroll to position [526, 0]
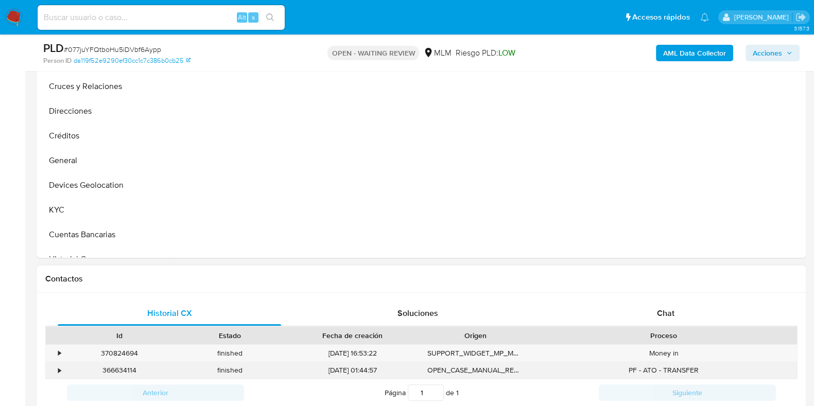
scroll to position [386, 0]
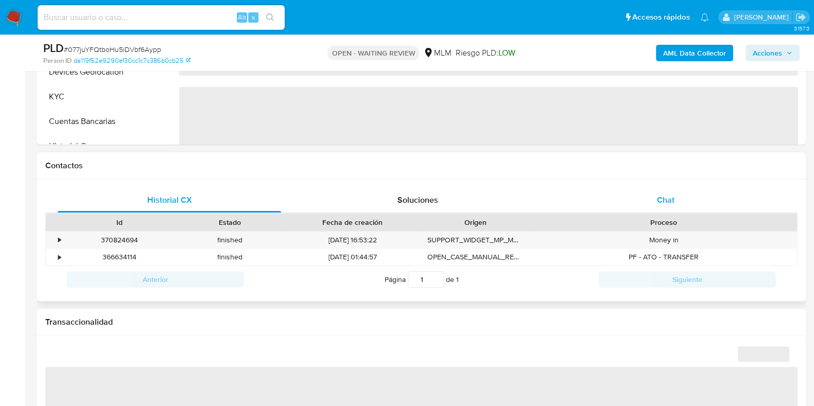
click at [672, 201] on span "Chat" at bounding box center [666, 200] width 18 height 12
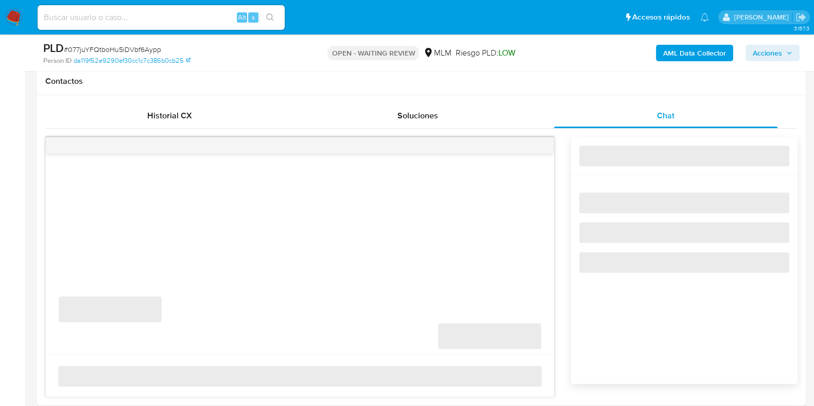
select select "10"
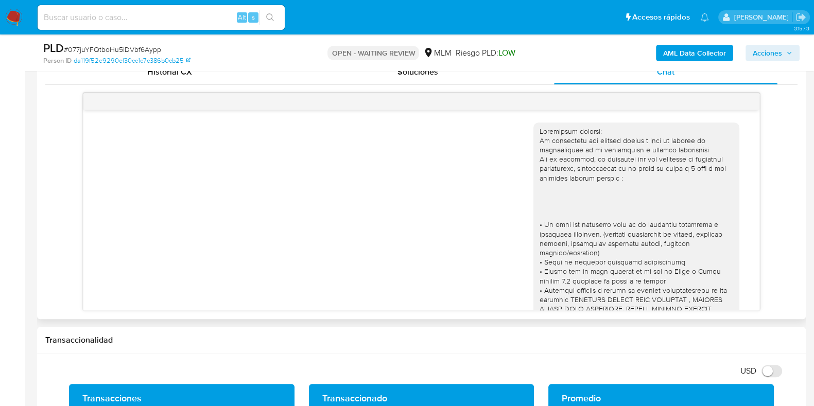
scroll to position [180, 0]
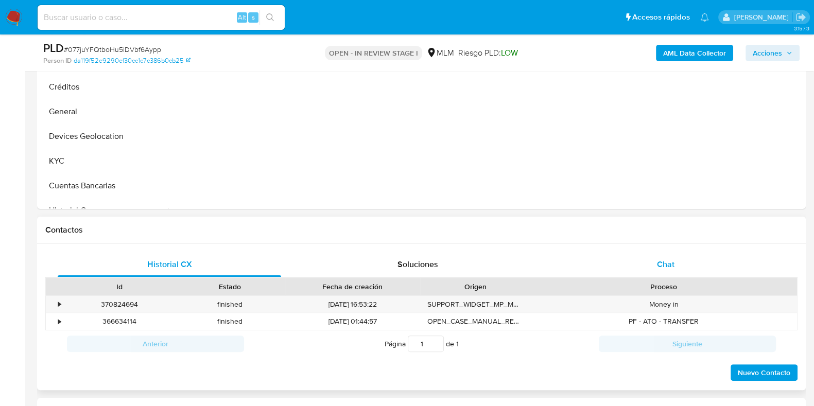
click at [659, 269] on span "Chat" at bounding box center [666, 265] width 18 height 12
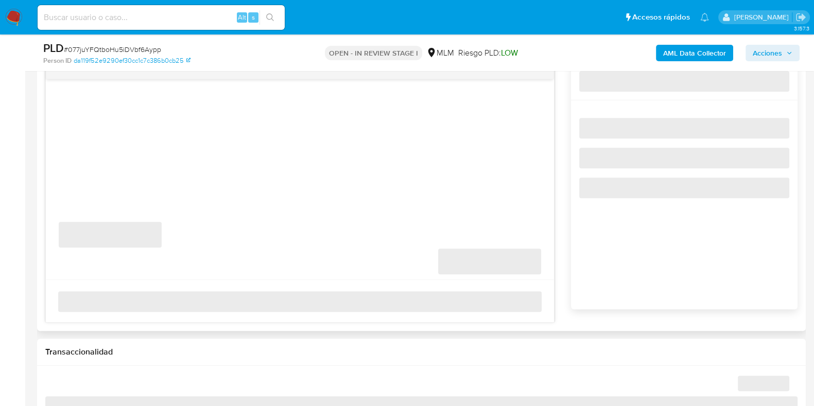
select select "10"
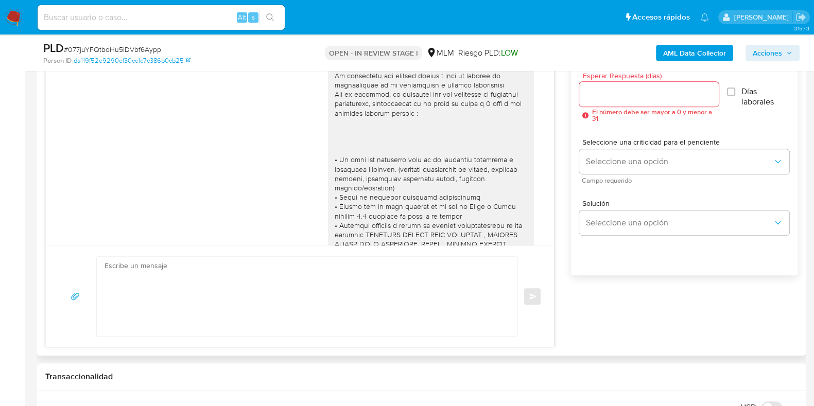
scroll to position [180, 0]
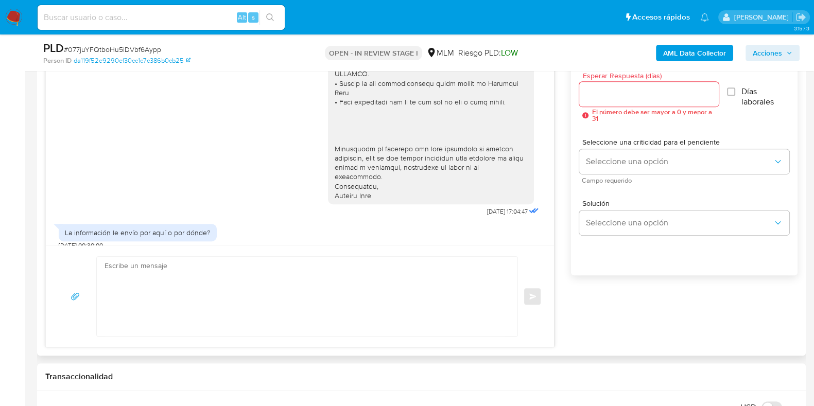
click at [358, 280] on textarea at bounding box center [305, 296] width 400 height 79
type textarea "h"
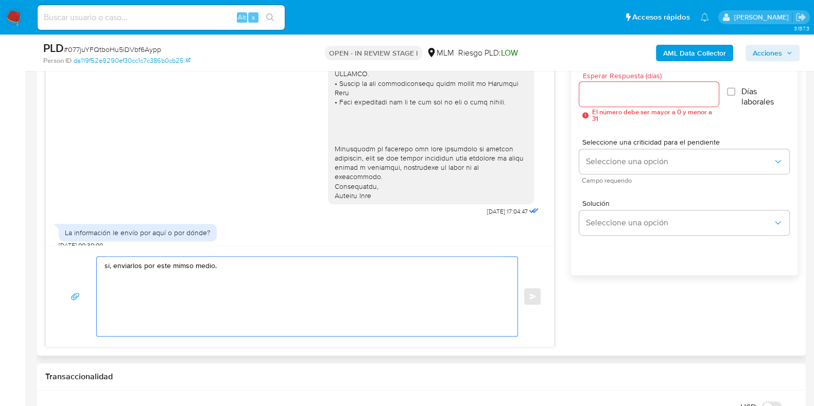
paste textarea "Para adjuntar los archivos presiona "Responder" > haz clic en el botón "Adjunta…"
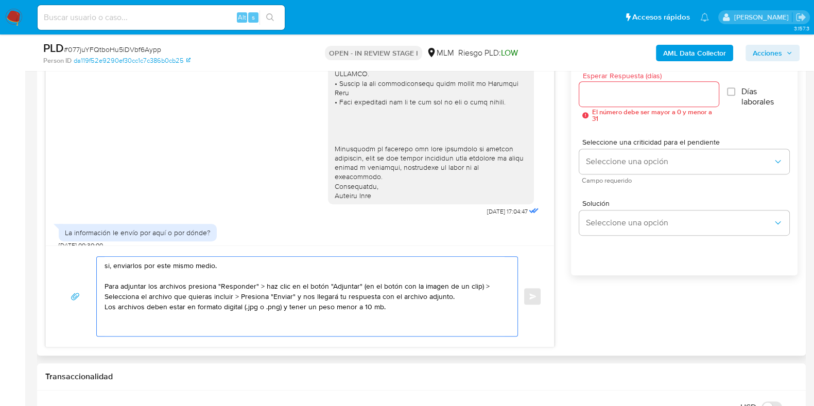
type textarea "si, enviarlos por este mismo medio. Para adjuntar los archivos presiona "Respon…"
click at [628, 97] on input "Esperar Respuesta (días)" at bounding box center [648, 94] width 139 height 13
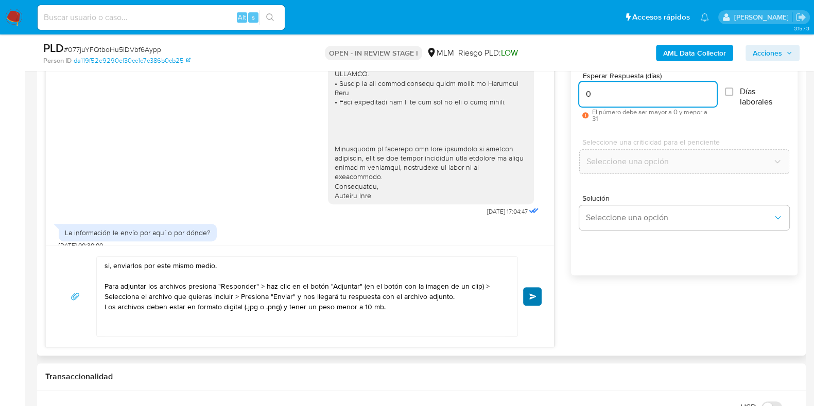
type input "0"
click at [531, 298] on span "Enviar" at bounding box center [532, 297] width 7 height 6
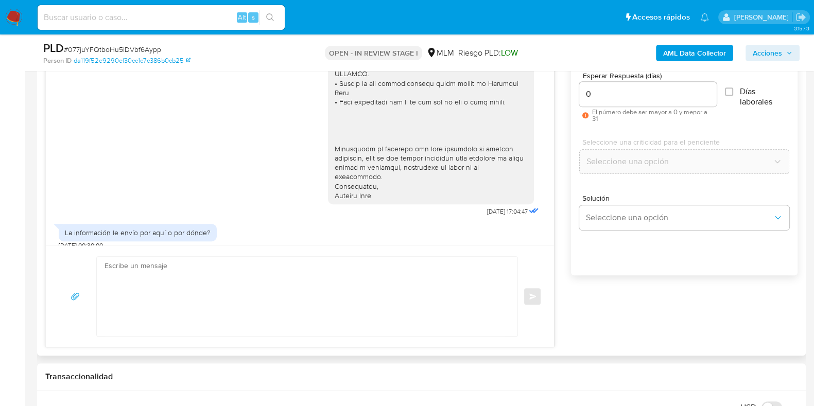
scroll to position [284, 0]
